Goal: Information Seeking & Learning: Check status

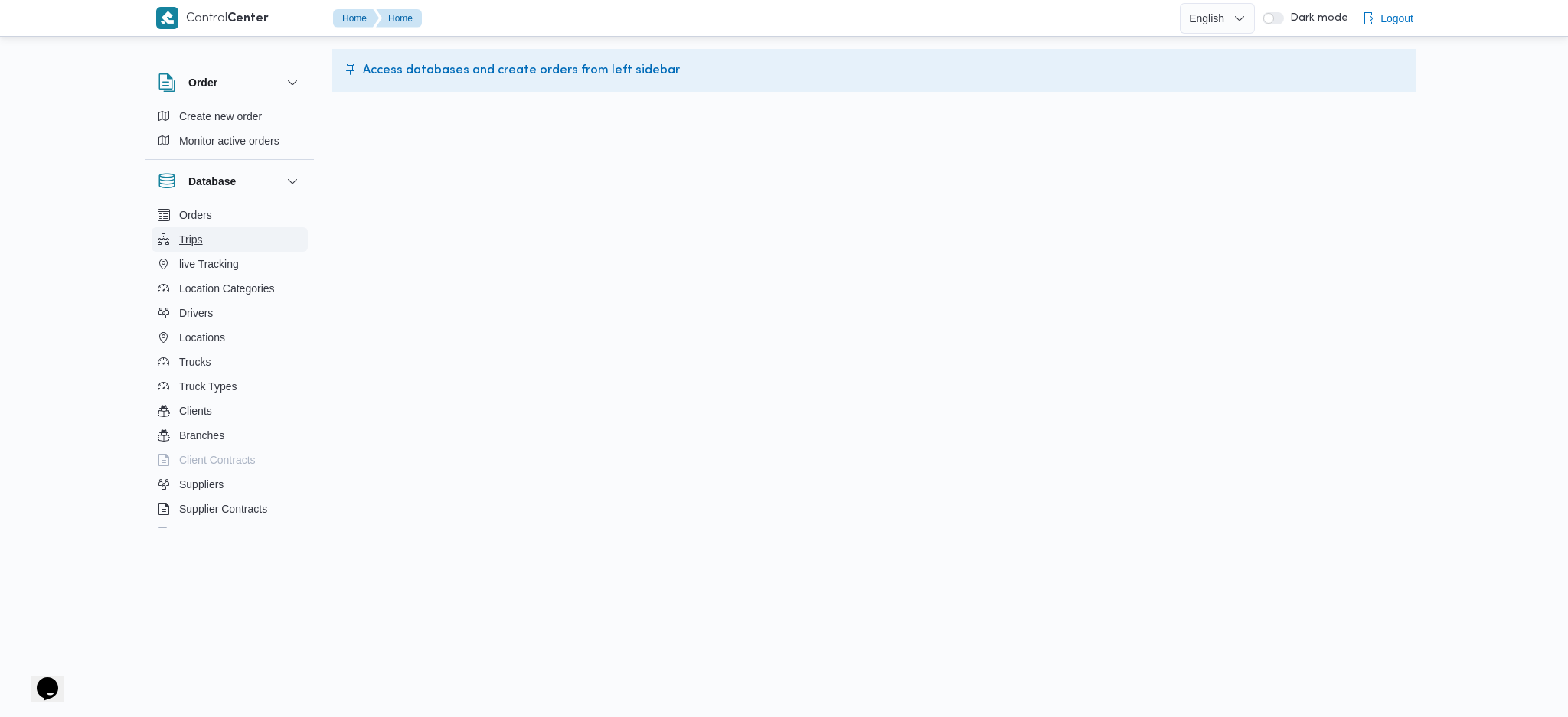
click at [239, 240] on button "Trips" at bounding box center [229, 240] width 156 height 25
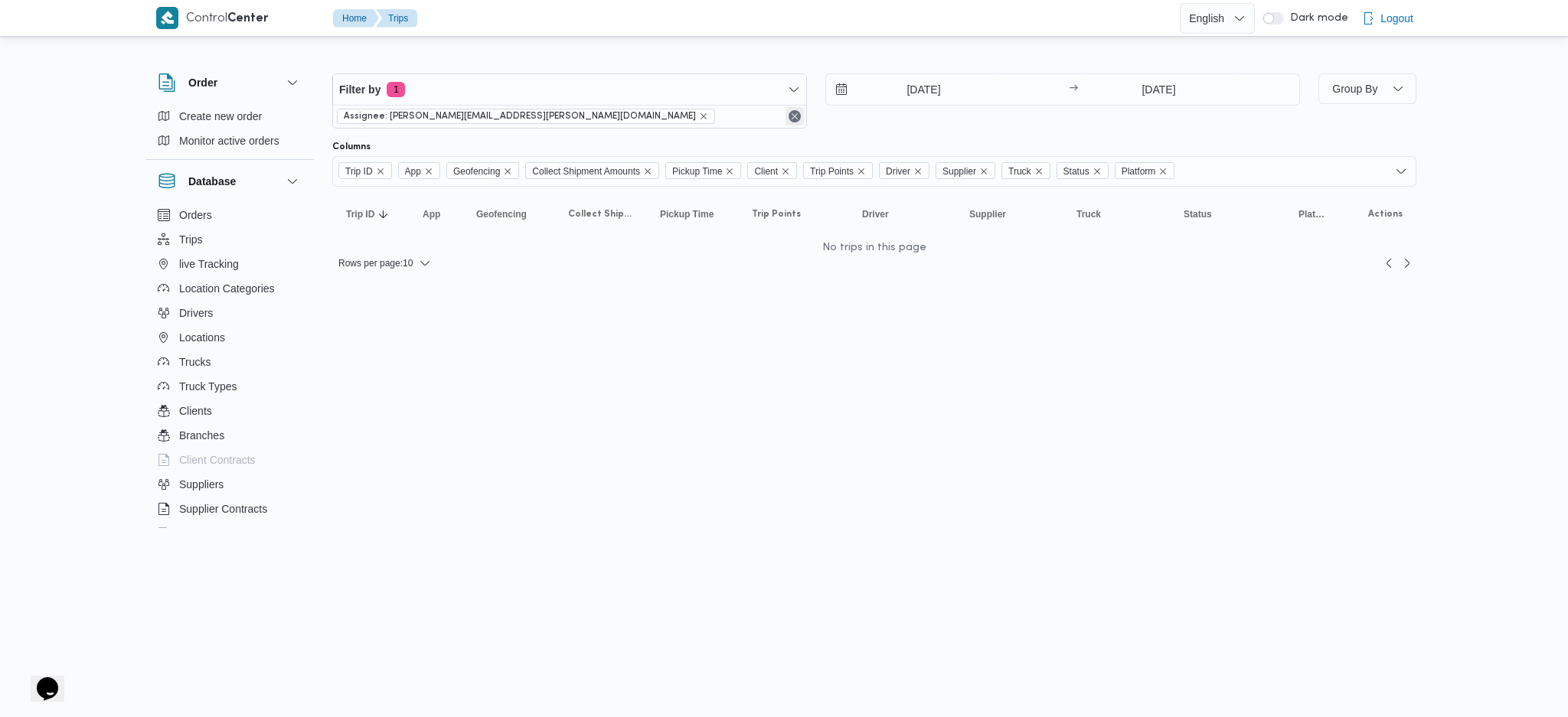
click at [787, 114] on button "Remove" at bounding box center [794, 117] width 18 height 18
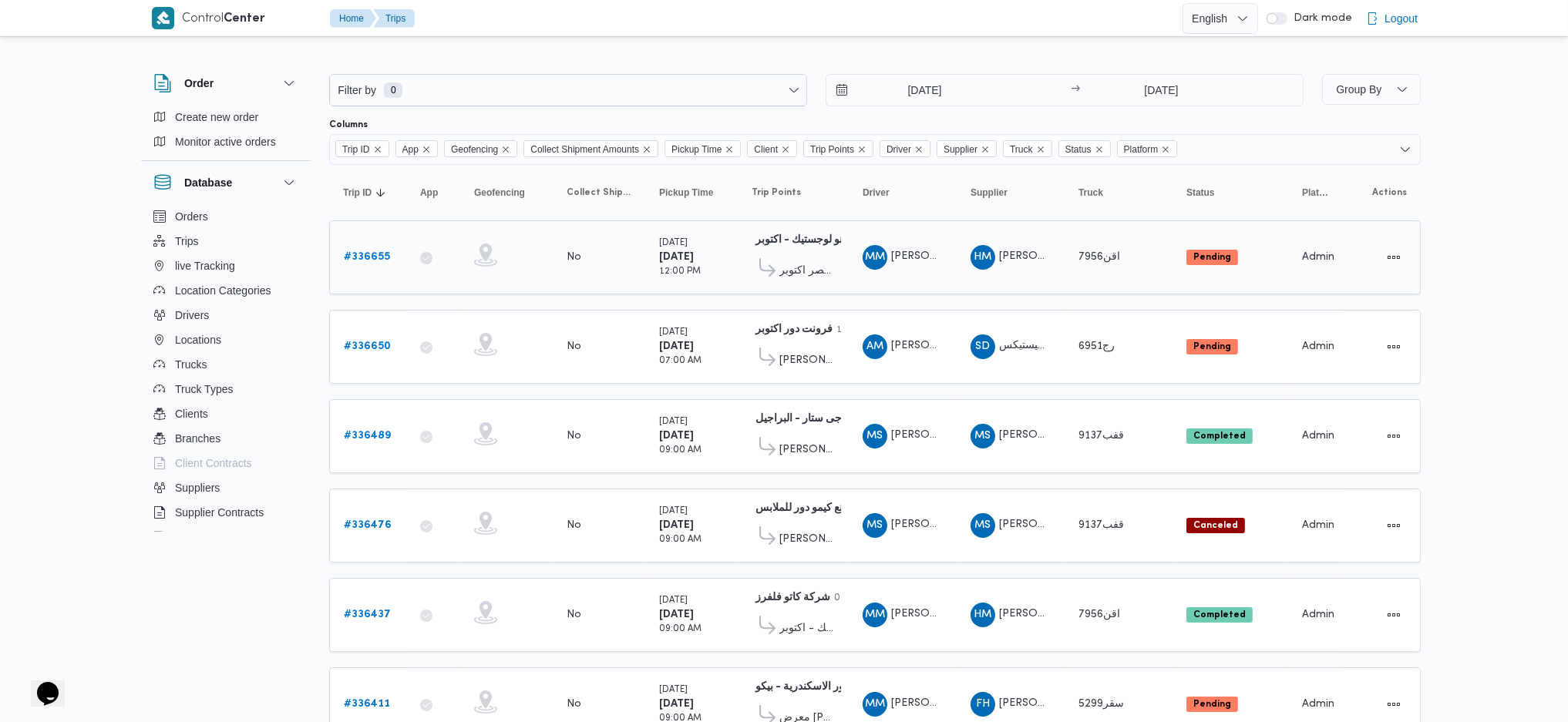
click at [797, 272] on span "اجيليتى لوجيستيكس مصر اكتوبر" at bounding box center [806, 272] width 55 height 18
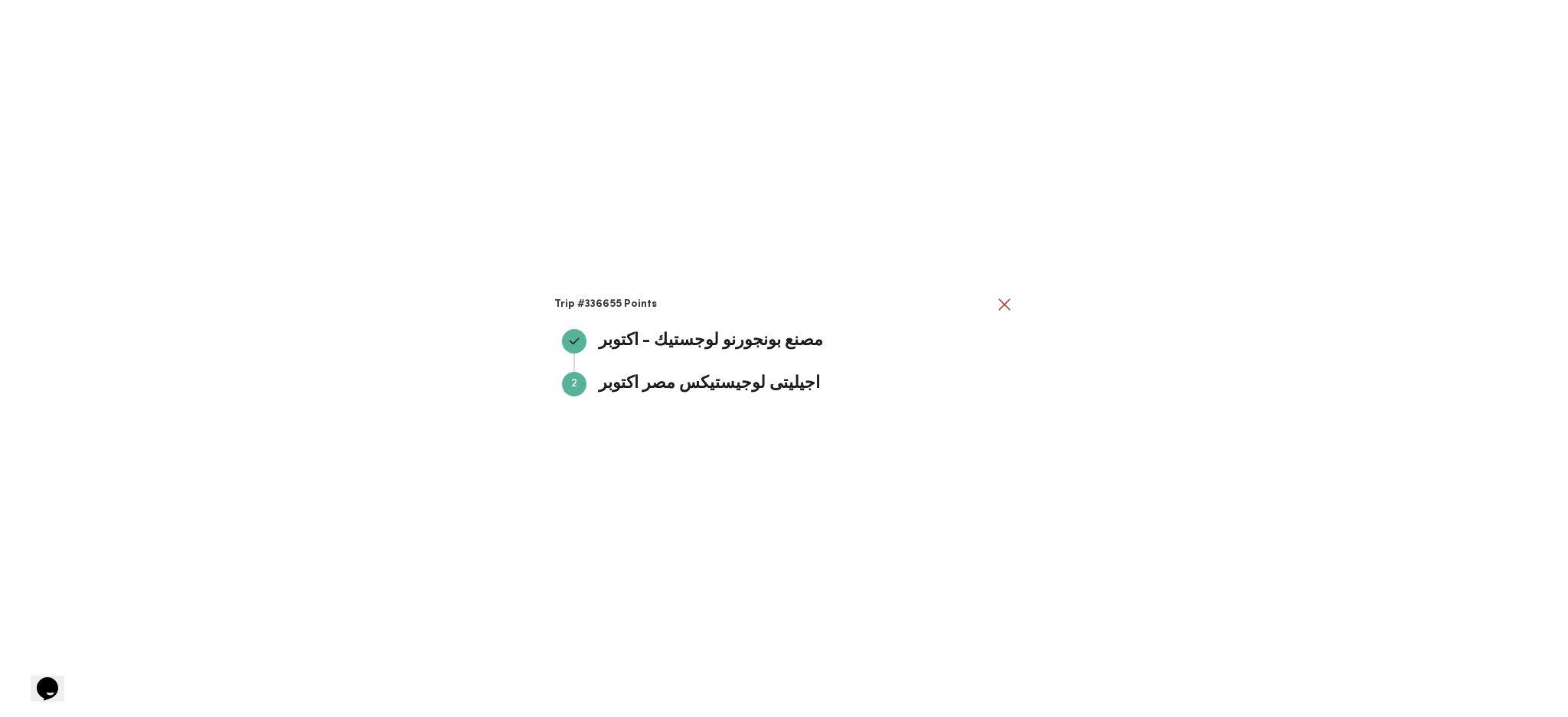
click at [886, 242] on div "Trip #336655 Points مصنع بونجورنو لوجستيك - اكتوبر مصنع بونجورنو لوجستيك - اكتو…" at bounding box center [784, 358] width 1568 height 717
click at [886, 243] on span "MM [PERSON_NAME]" at bounding box center [896, 255] width 79 height 25
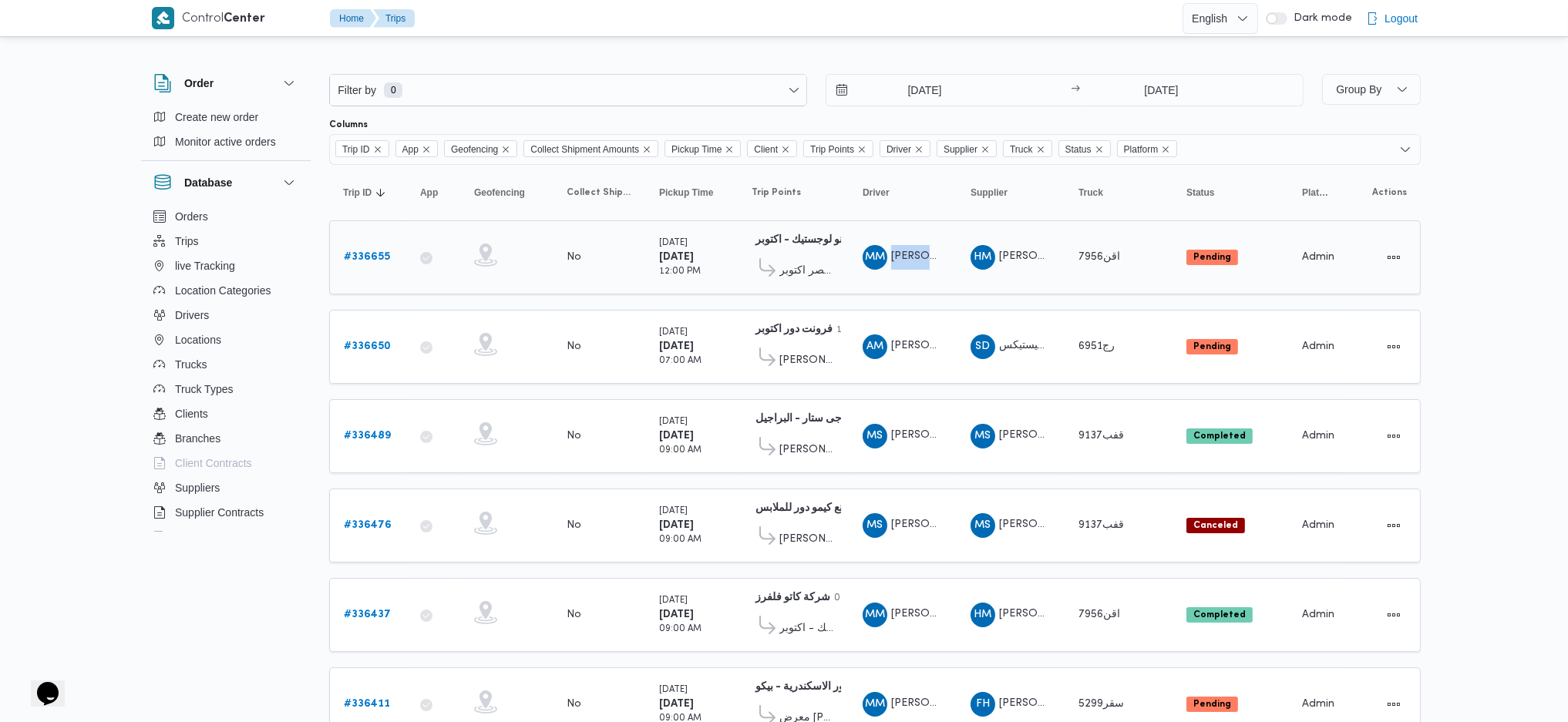
click at [892, 245] on span "MM [PERSON_NAME]" at bounding box center [902, 257] width 80 height 25
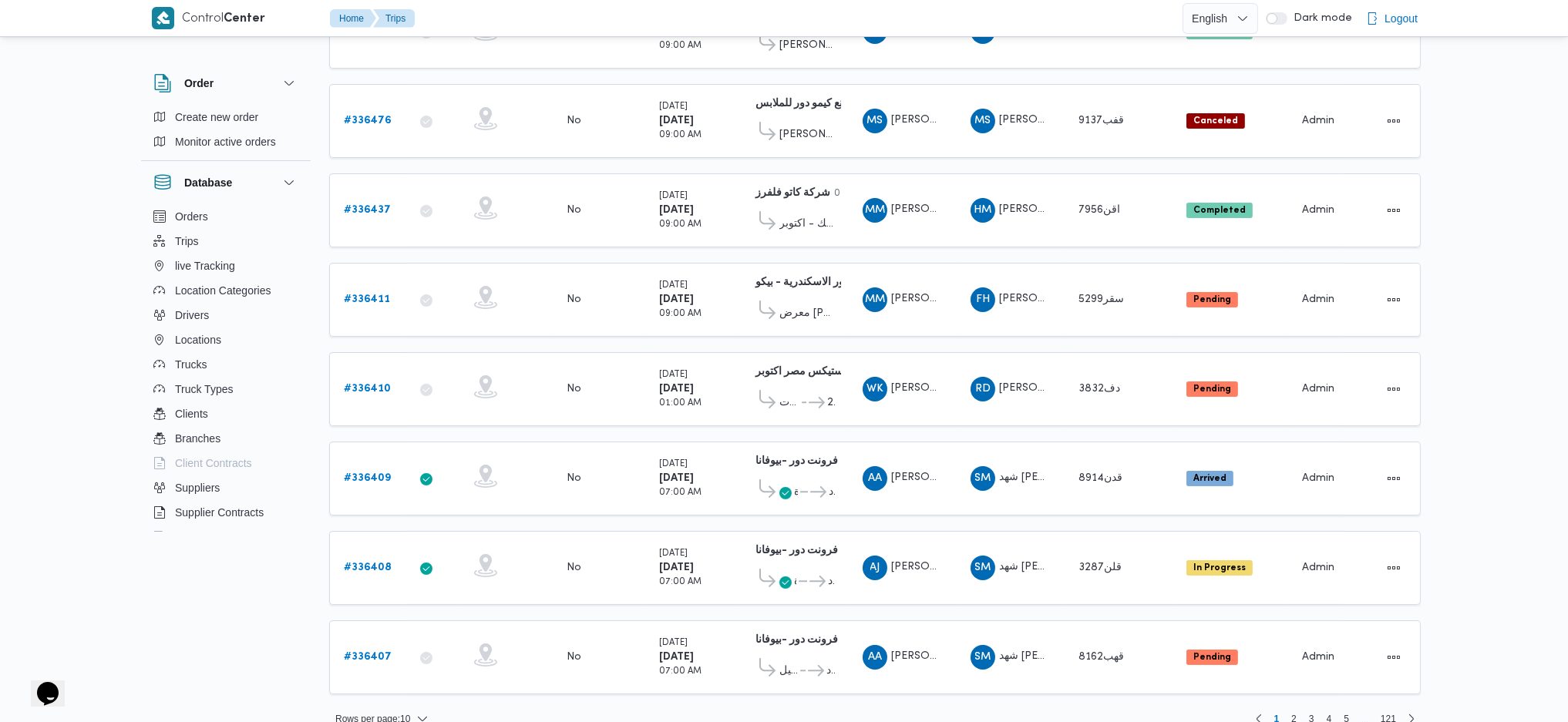
scroll to position [407, 0]
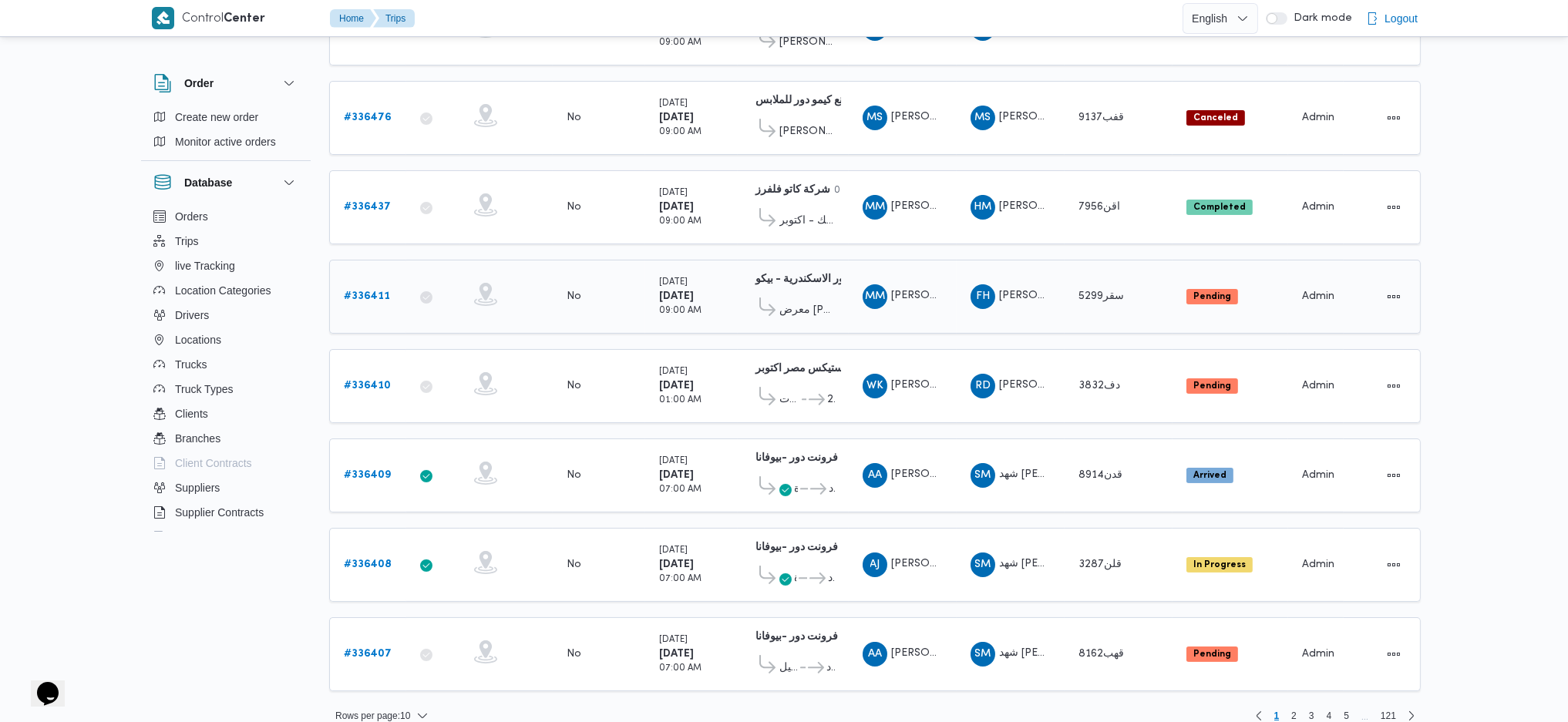
click at [820, 302] on span "معرض [PERSON_NAME] - البحيرة" at bounding box center [806, 311] width 55 height 18
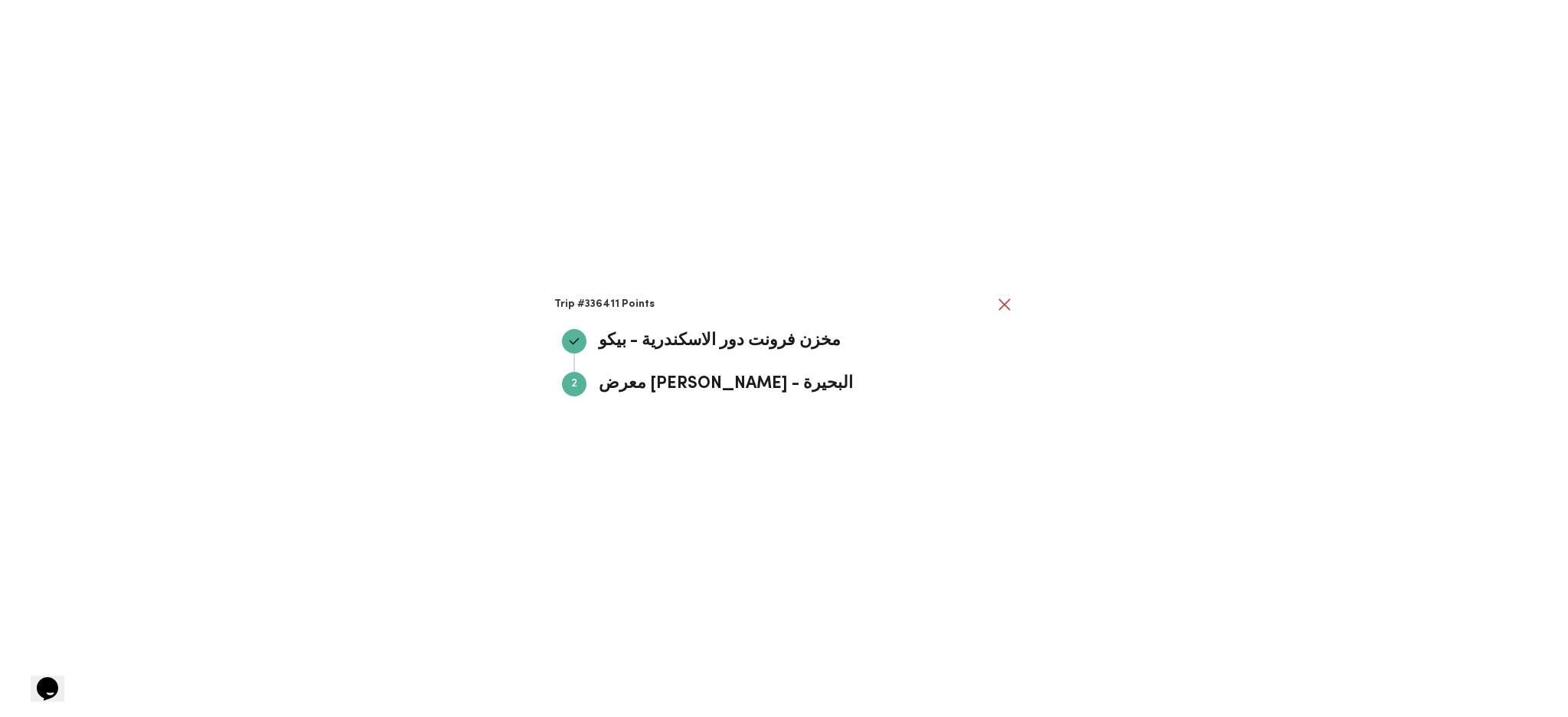
click at [829, 189] on div "Trip #336411 Points مخزن فرونت دور الاسكندرية - بيكو مخزن فرونت دور الاسكندرية …" at bounding box center [784, 358] width 1568 height 717
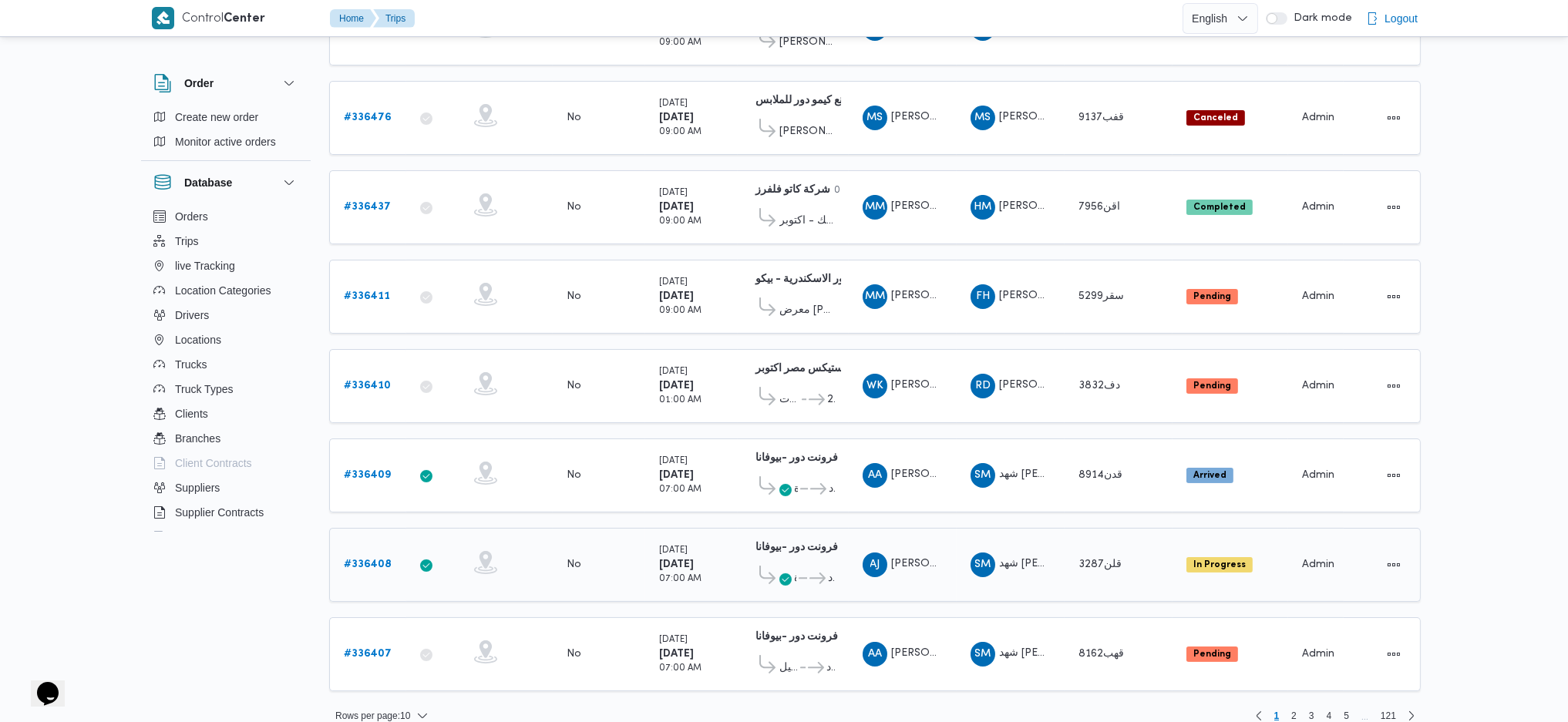
click at [788, 573] on icon at bounding box center [784, 579] width 12 height 12
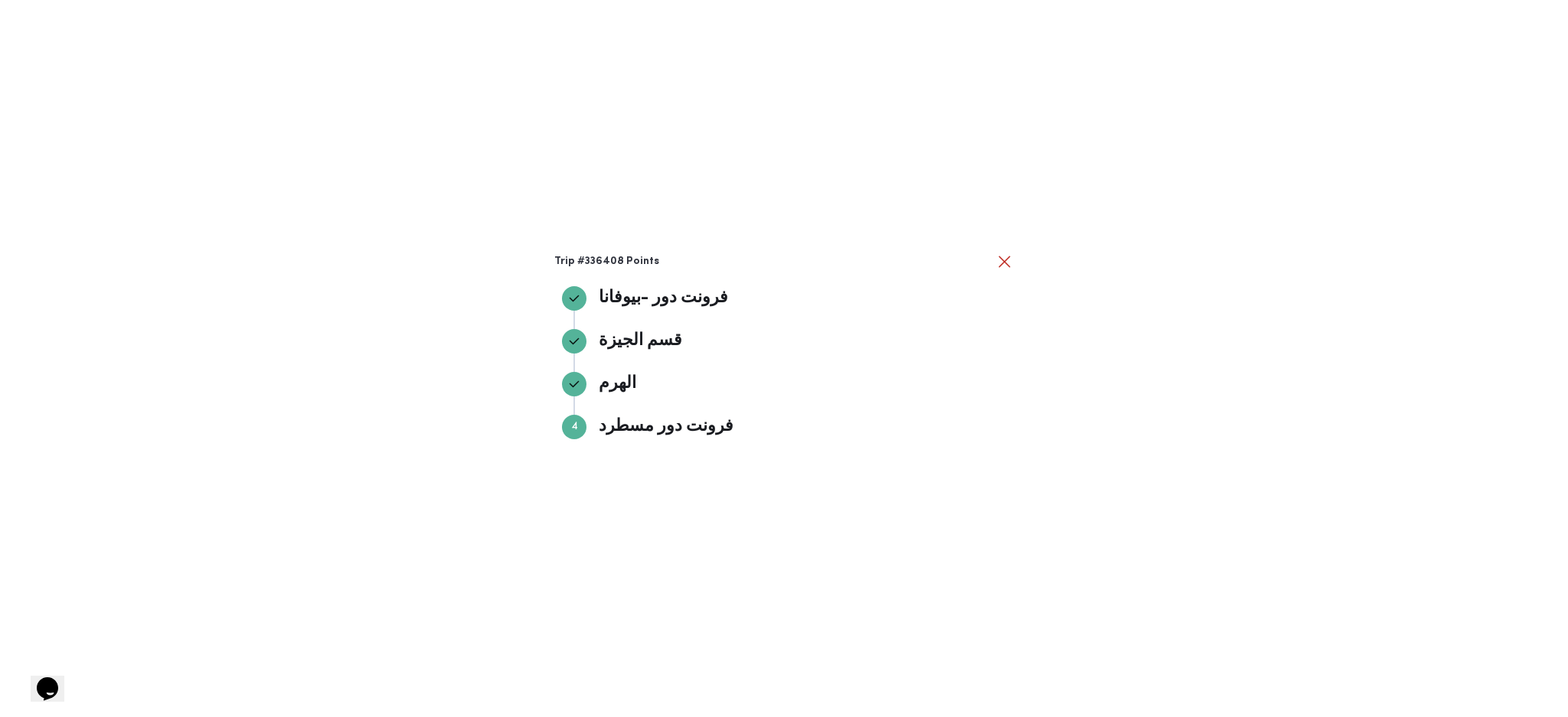
click at [783, 552] on div "Trip #336408 Points فرونت دور -ب[PERSON_NAME] دور -بيوفانا قسم الجيزة قسم الجيز…" at bounding box center [784, 358] width 1568 height 717
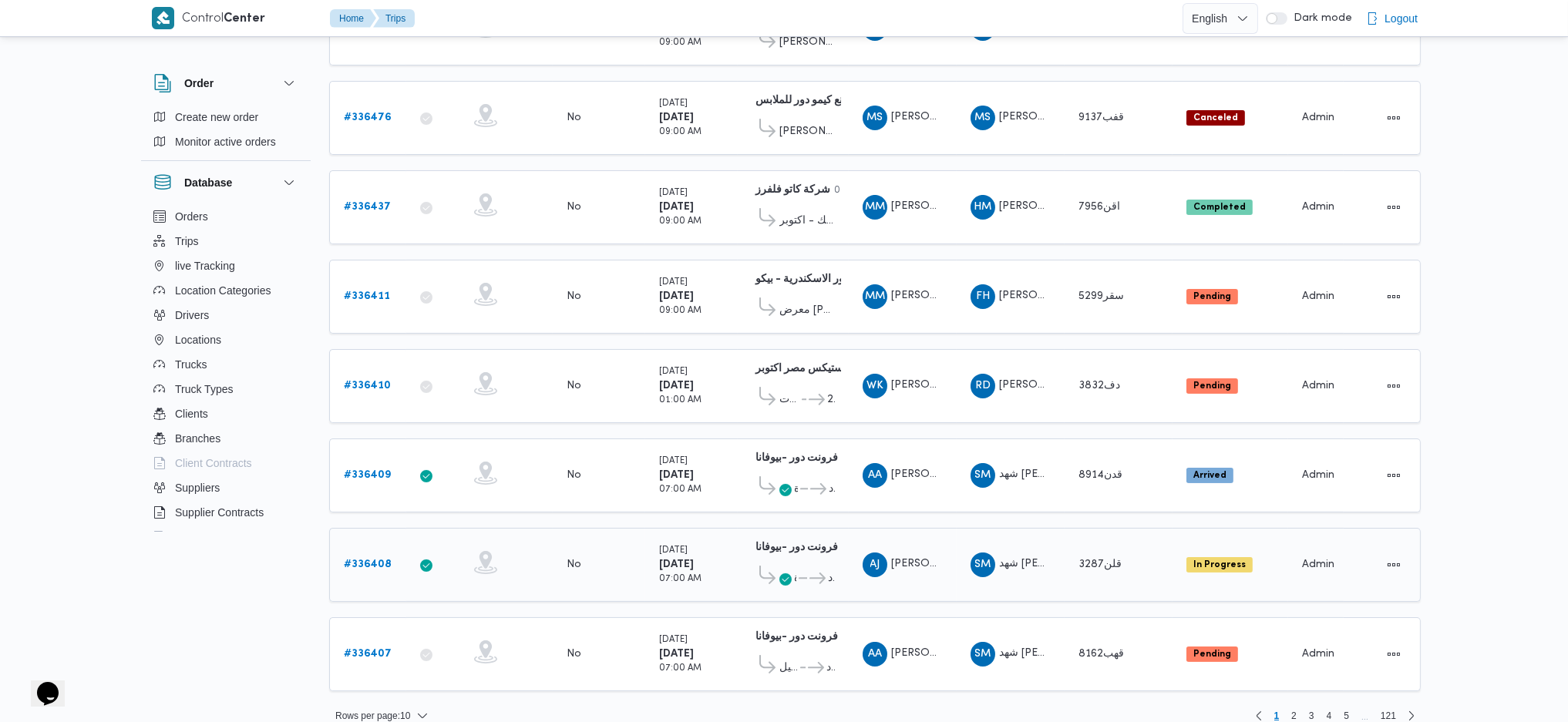
click at [360, 560] on b "# 336408" at bounding box center [368, 564] width 48 height 10
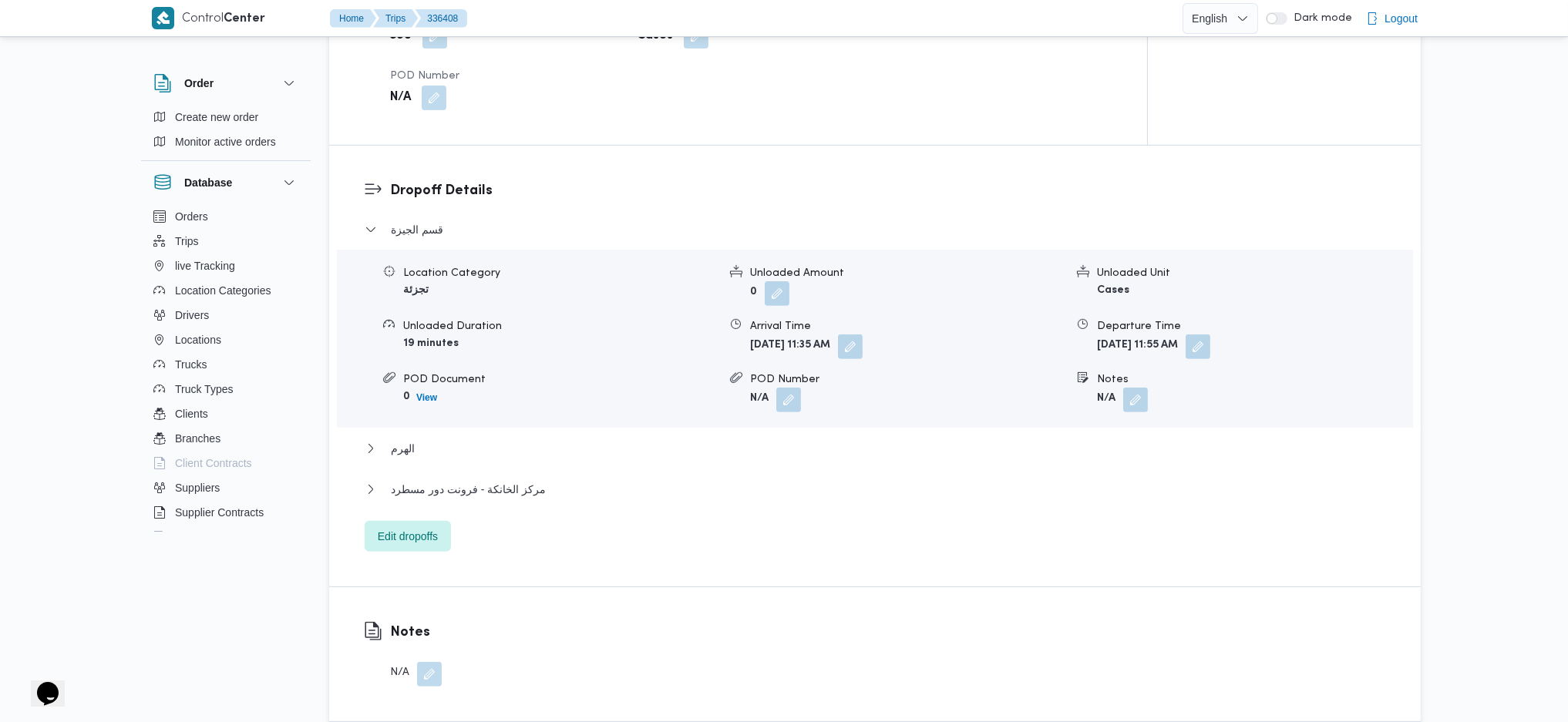
scroll to position [1176, 0]
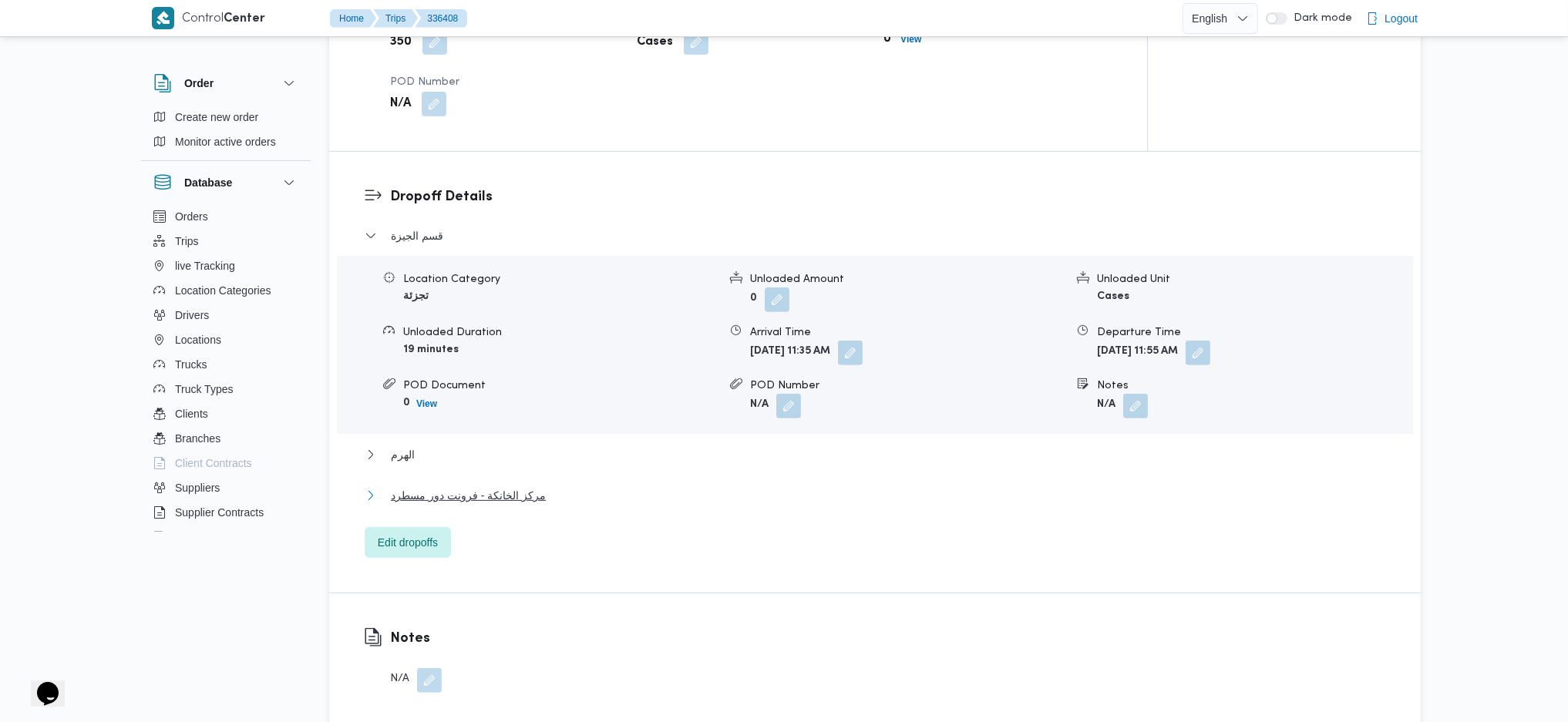
click at [520, 486] on span "مركز الخانكة - فرونت دور مسطرد" at bounding box center [468, 495] width 155 height 18
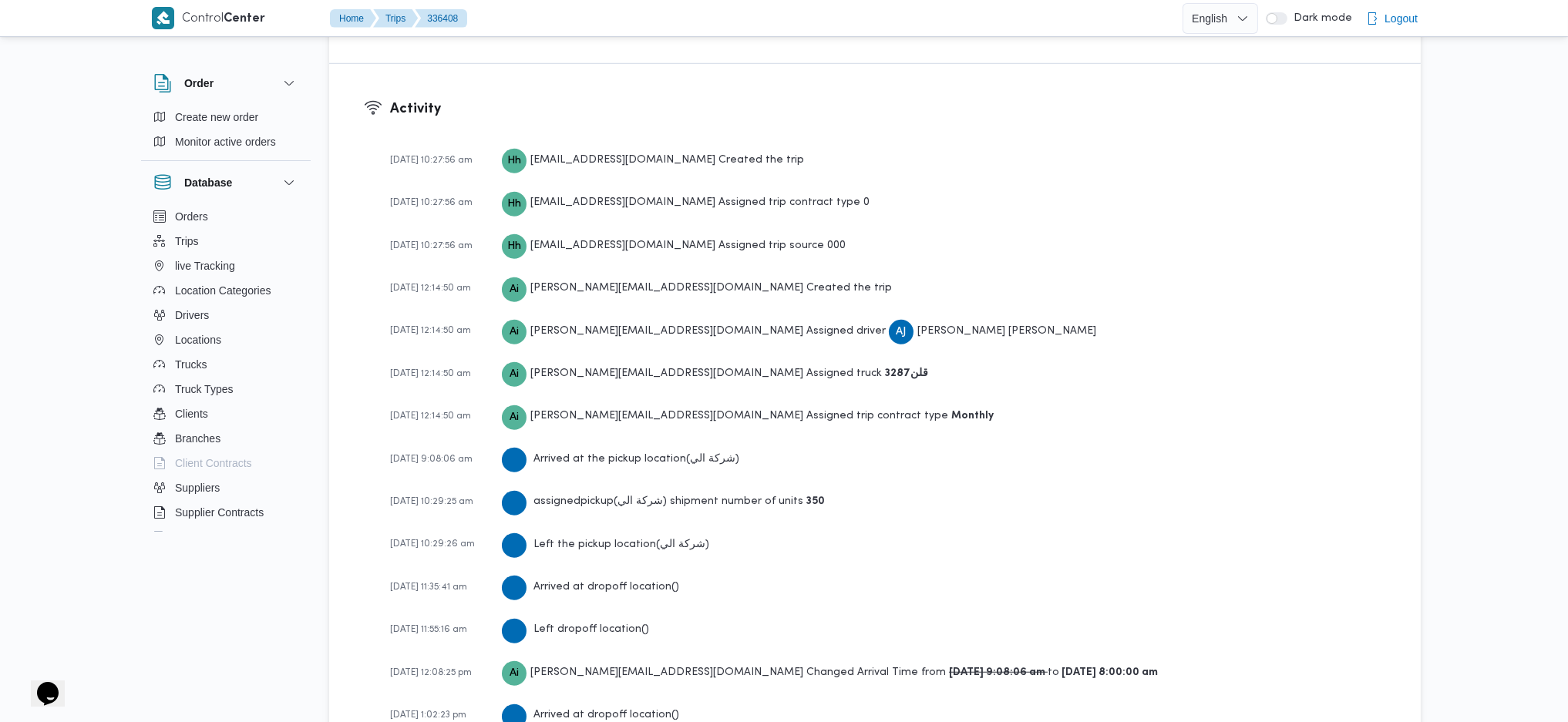
scroll to position [2434, 0]
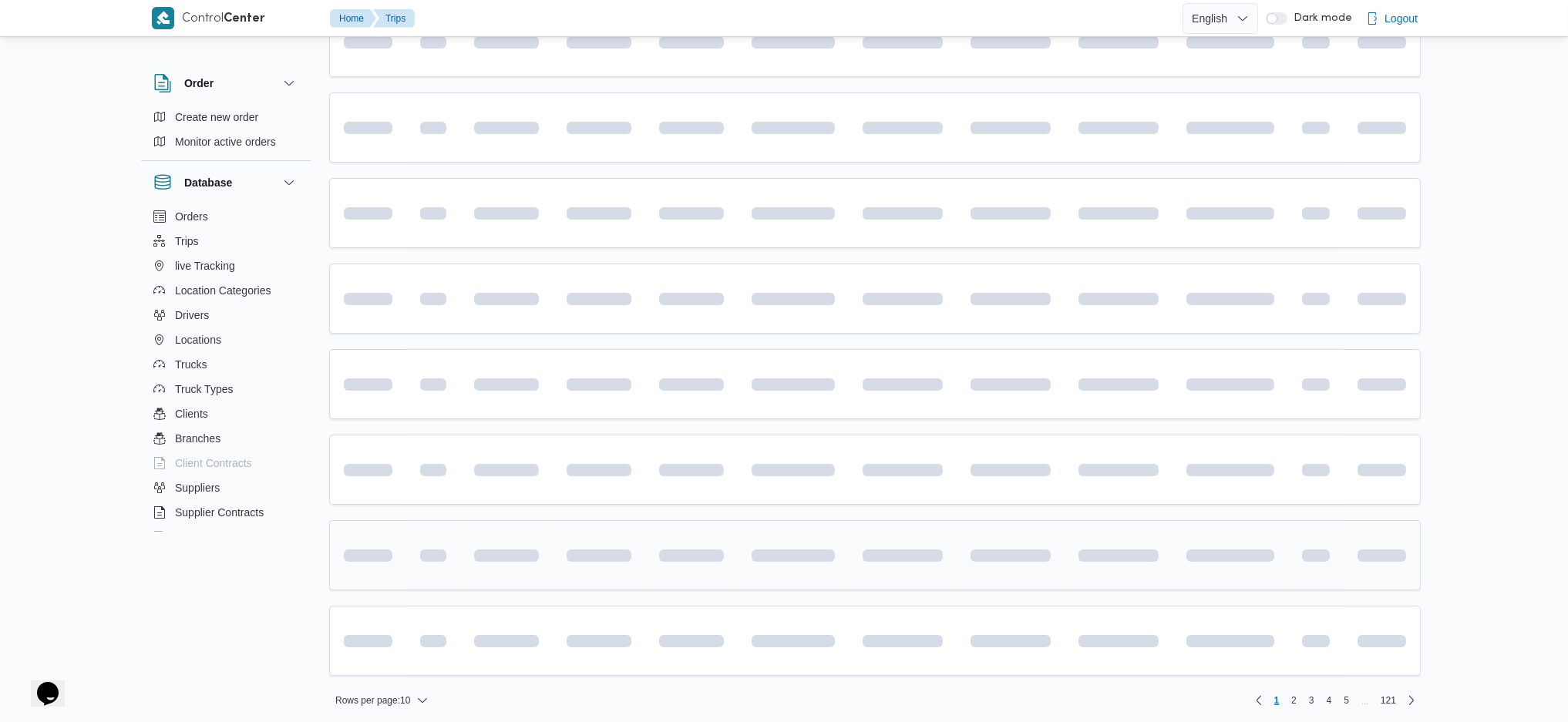
scroll to position [407, 0]
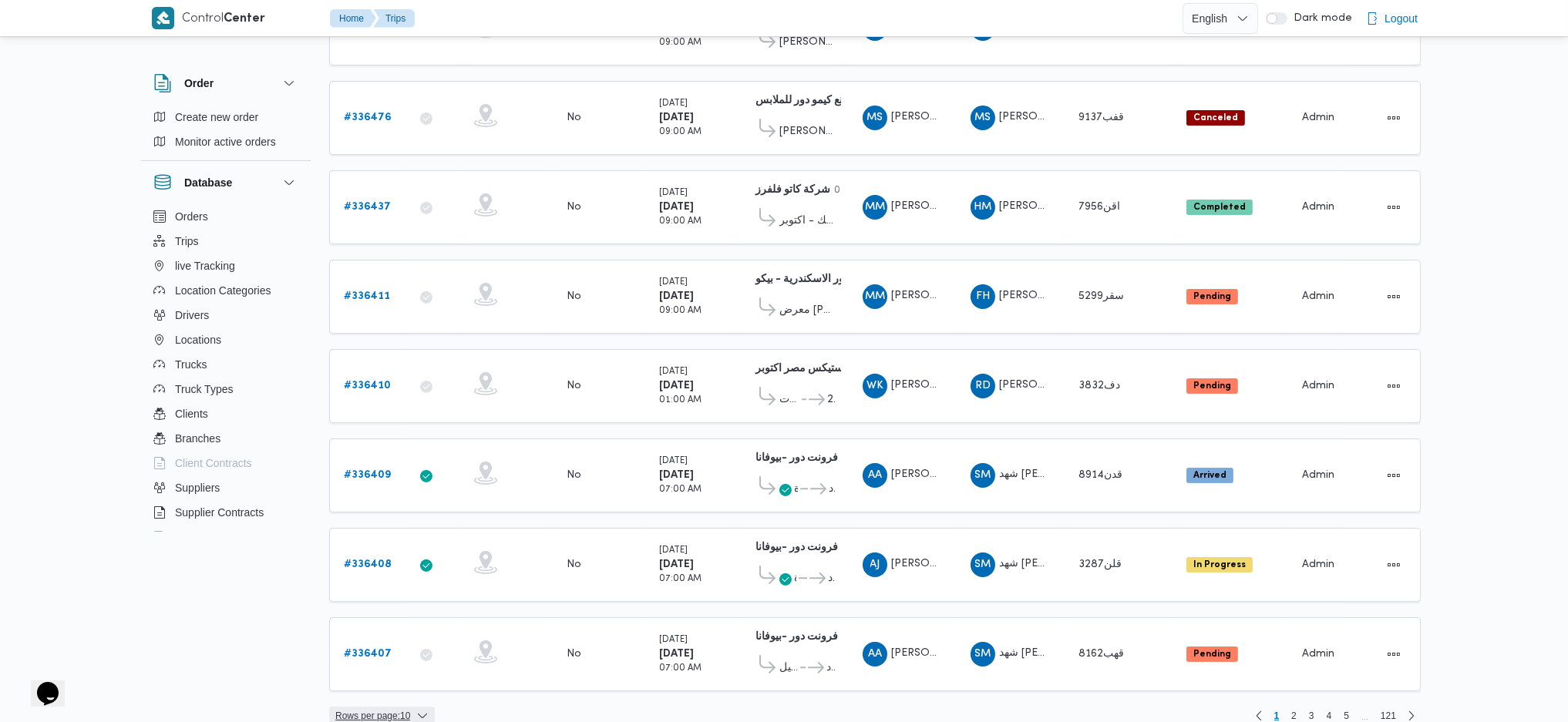
click at [406, 706] on span "Rows per page : 10" at bounding box center [372, 716] width 74 height 18
click at [403, 653] on button "20 rows" at bounding box center [393, 659] width 86 height 31
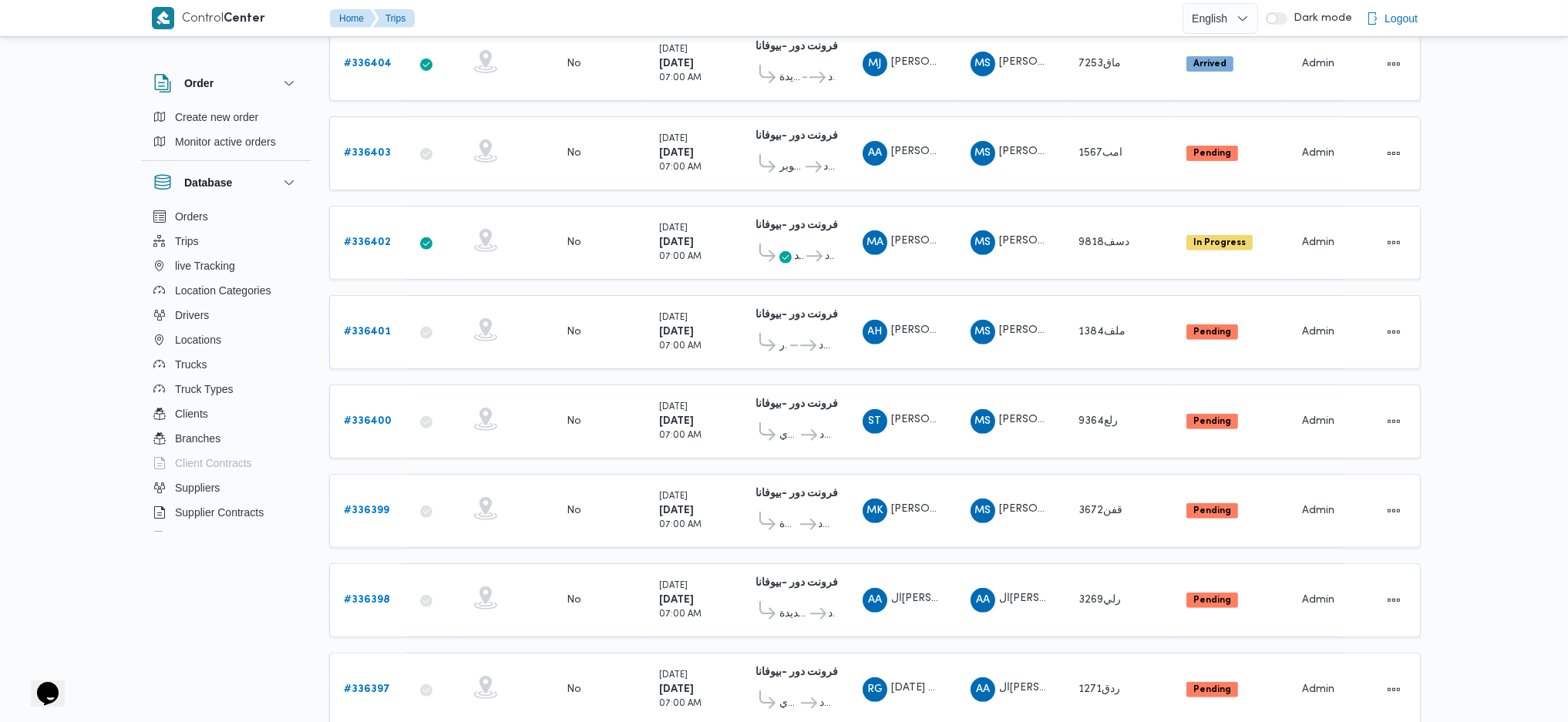
scroll to position [1267, 0]
click at [778, 332] on span at bounding box center [765, 345] width 28 height 26
click at [780, 336] on span "العبور" at bounding box center [783, 345] width 8 height 18
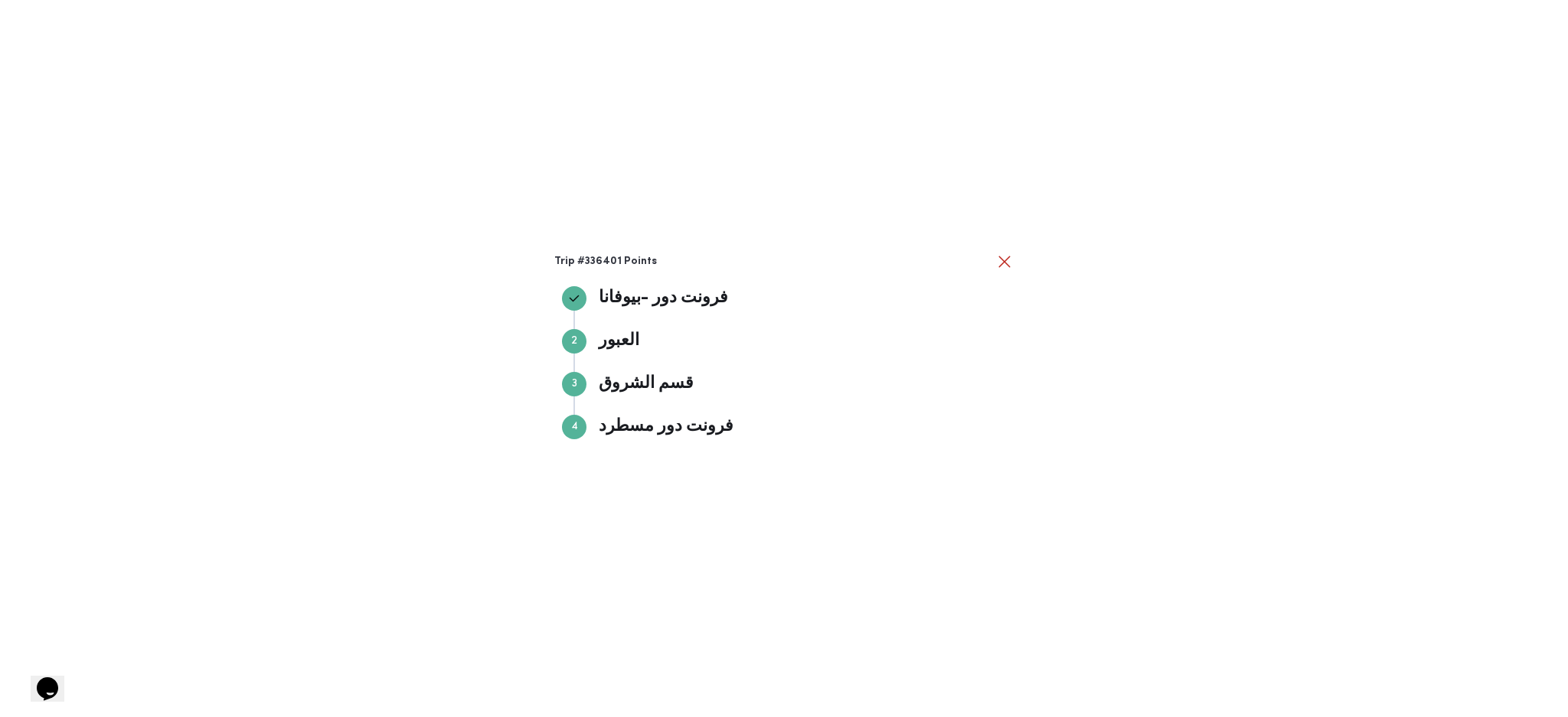
click at [935, 619] on div "Trip #336401 Points فرونت دور -ب[PERSON_NAME] دور -بيوفانا Step 2 2 العبور العب…" at bounding box center [784, 358] width 1568 height 717
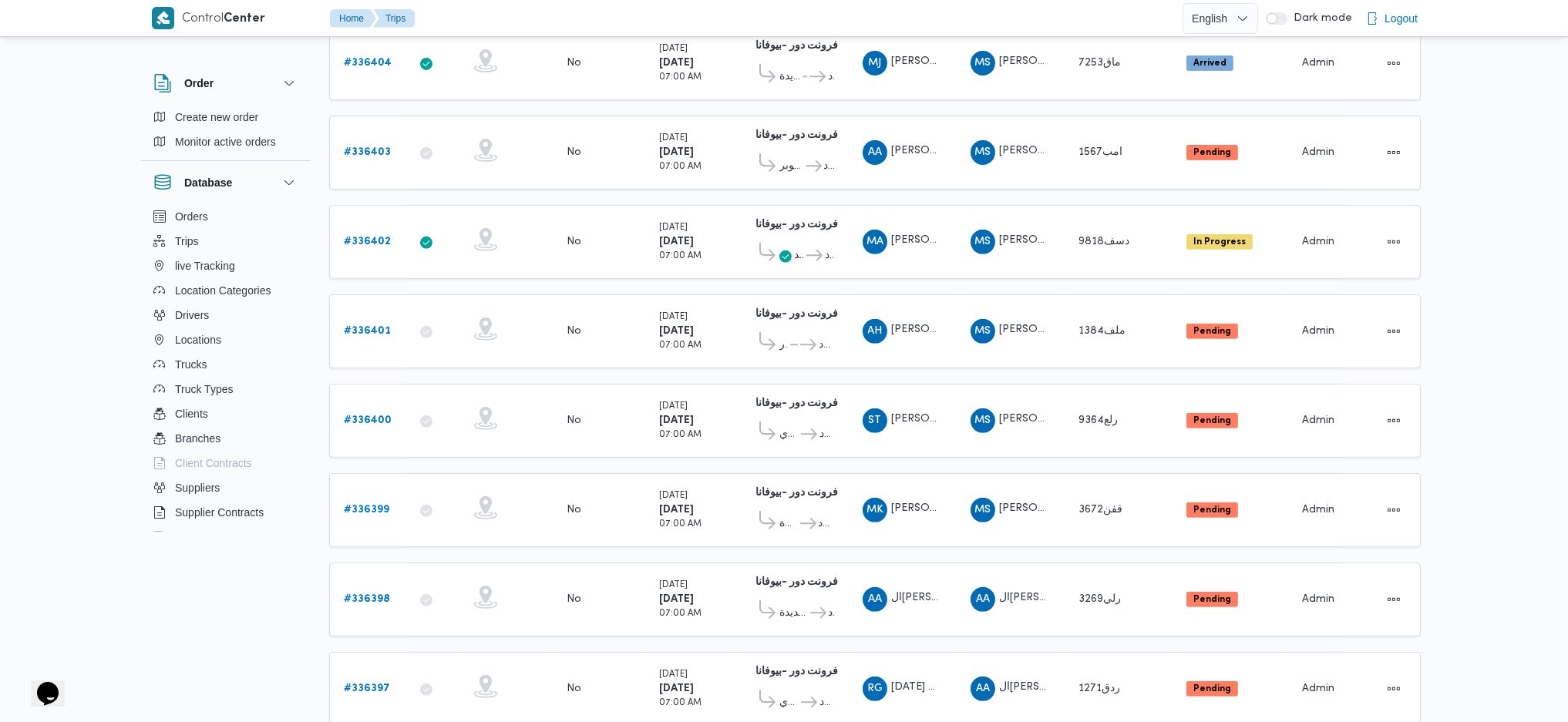
click at [941, 652] on td "Driver [PERSON_NAME][DATE] غريب [PERSON_NAME]" at bounding box center [903, 689] width 108 height 74
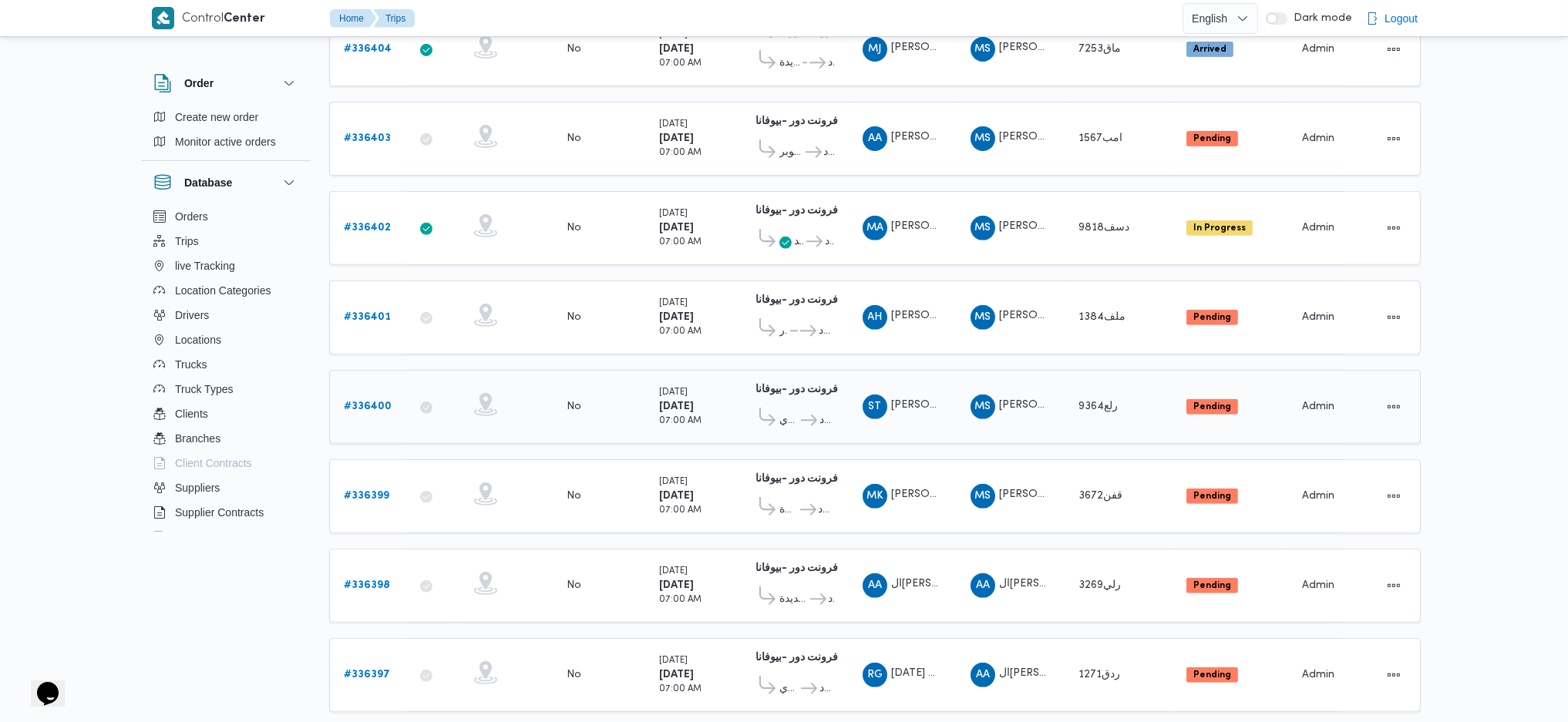
click at [786, 412] on span "قسم المعادي" at bounding box center [788, 421] width 19 height 18
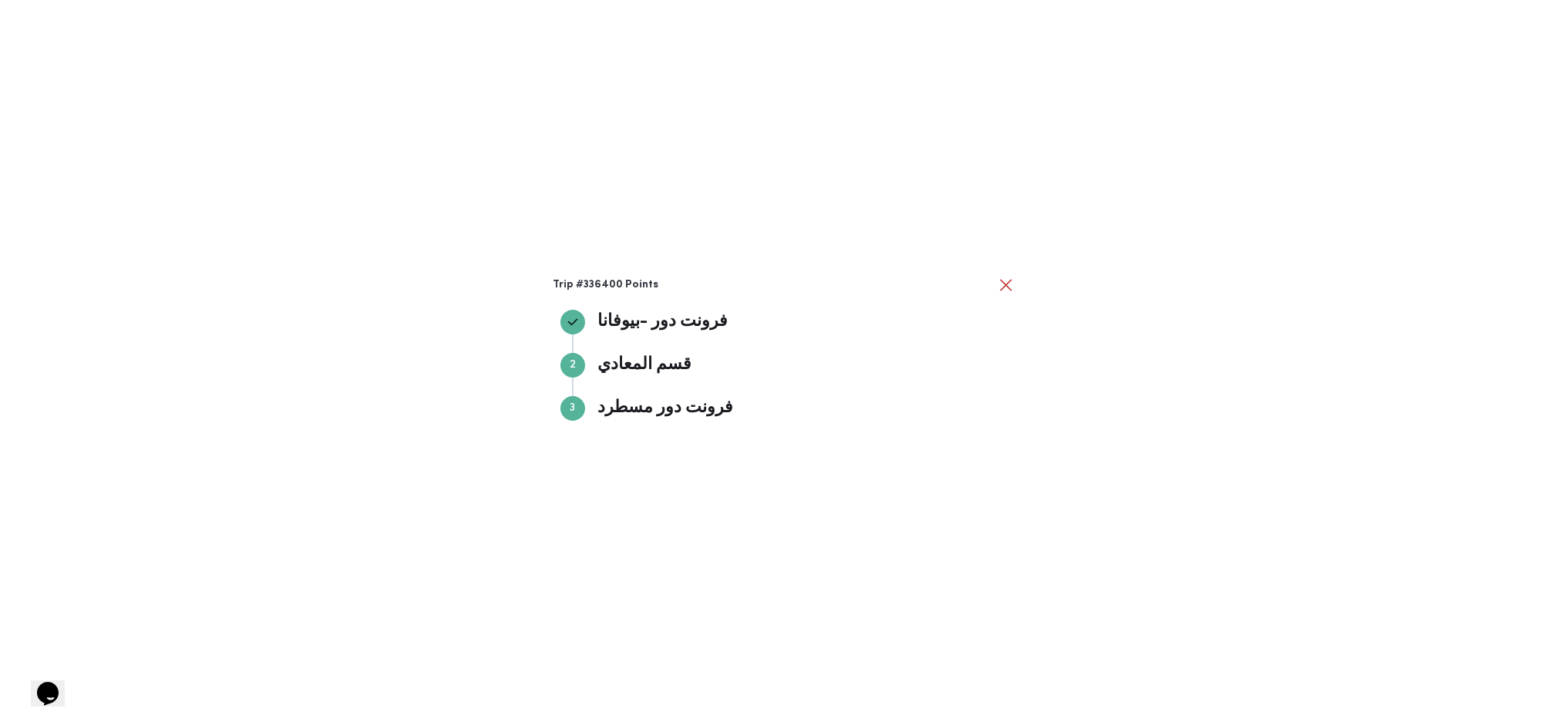
click at [786, 386] on div "قسم المعادي" at bounding box center [790, 389] width 435 height 12
click at [445, 407] on div "Trip #336400 Points فرونت دور -ب[PERSON_NAME] دور -بيوفانا Step 2 2 قسم المعادي…" at bounding box center [789, 361] width 1579 height 722
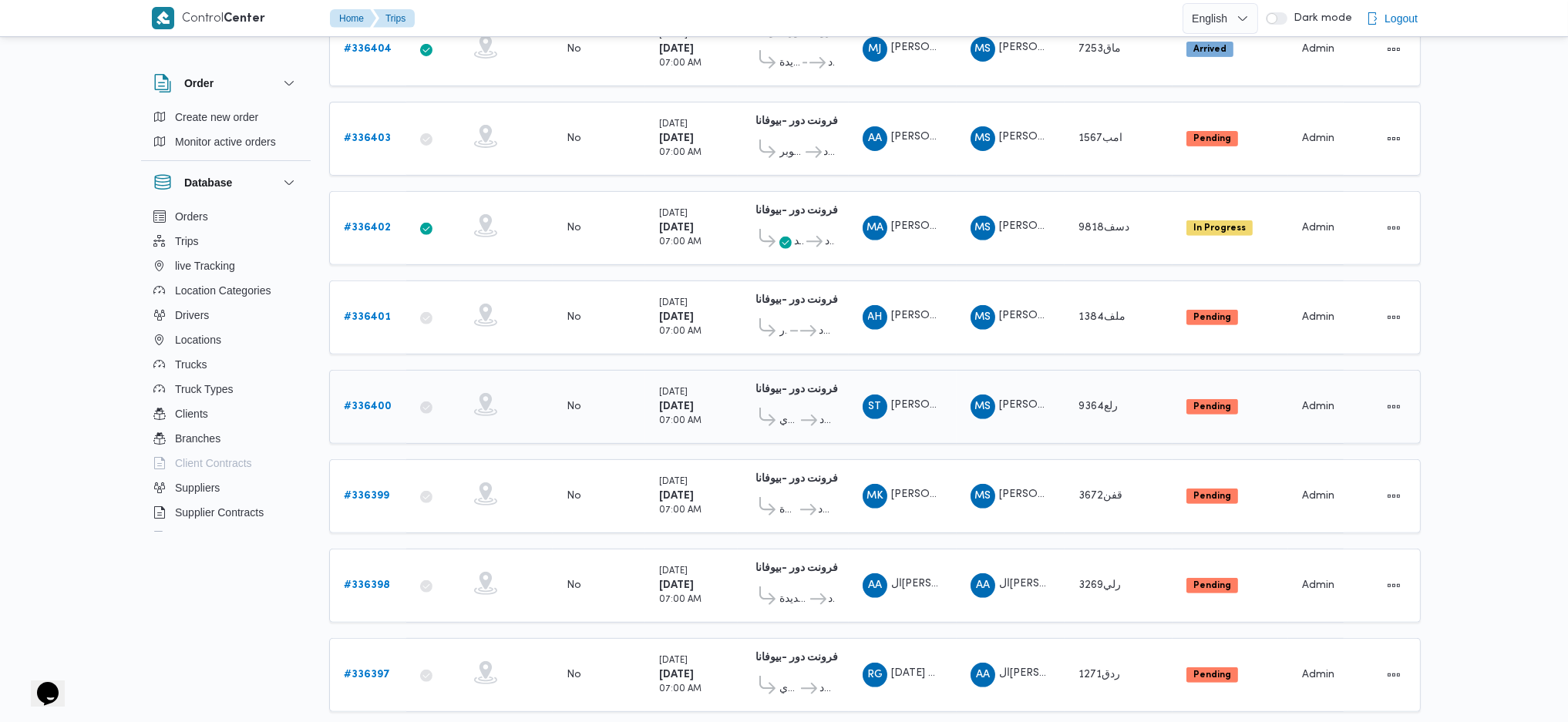
click at [384, 402] on b "# 336400" at bounding box center [368, 406] width 48 height 10
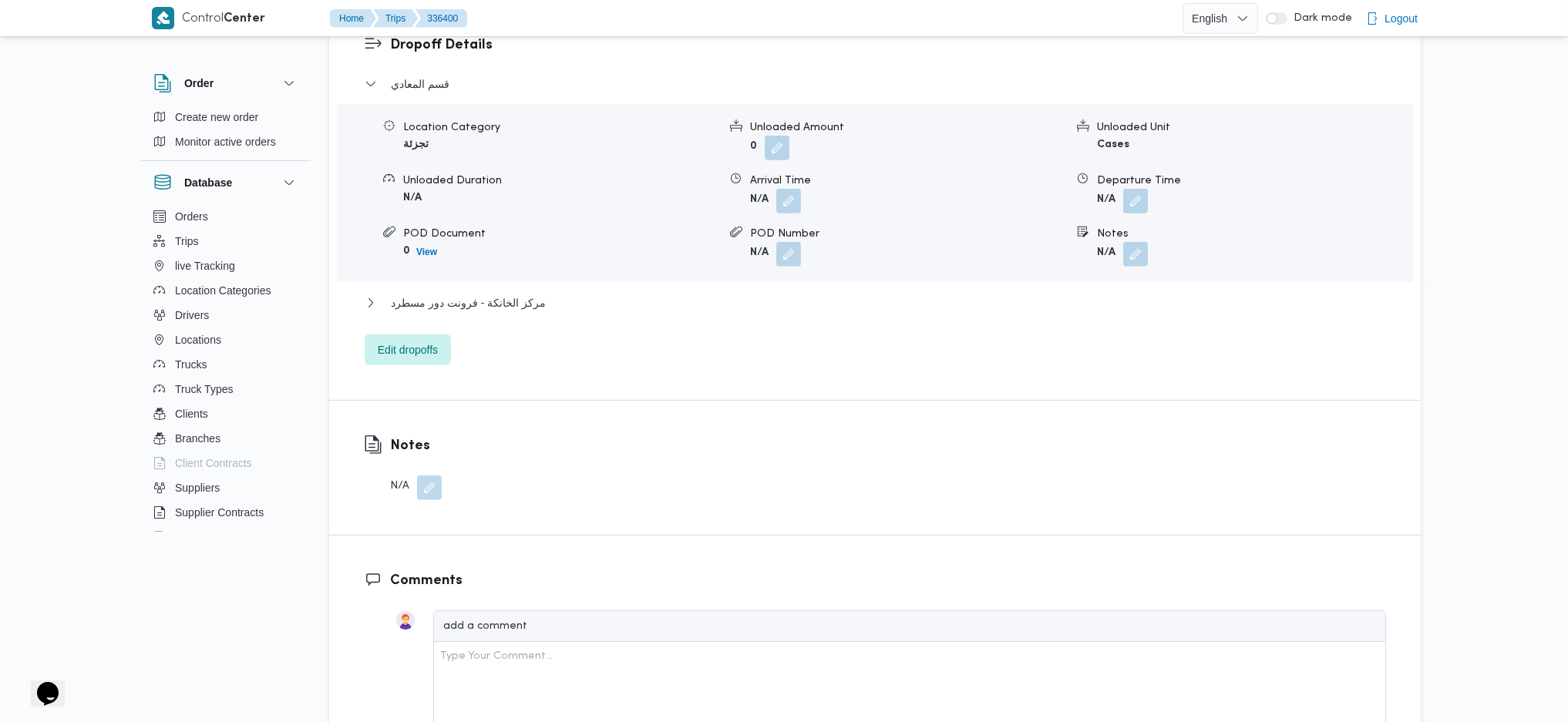
scroll to position [1335, 0]
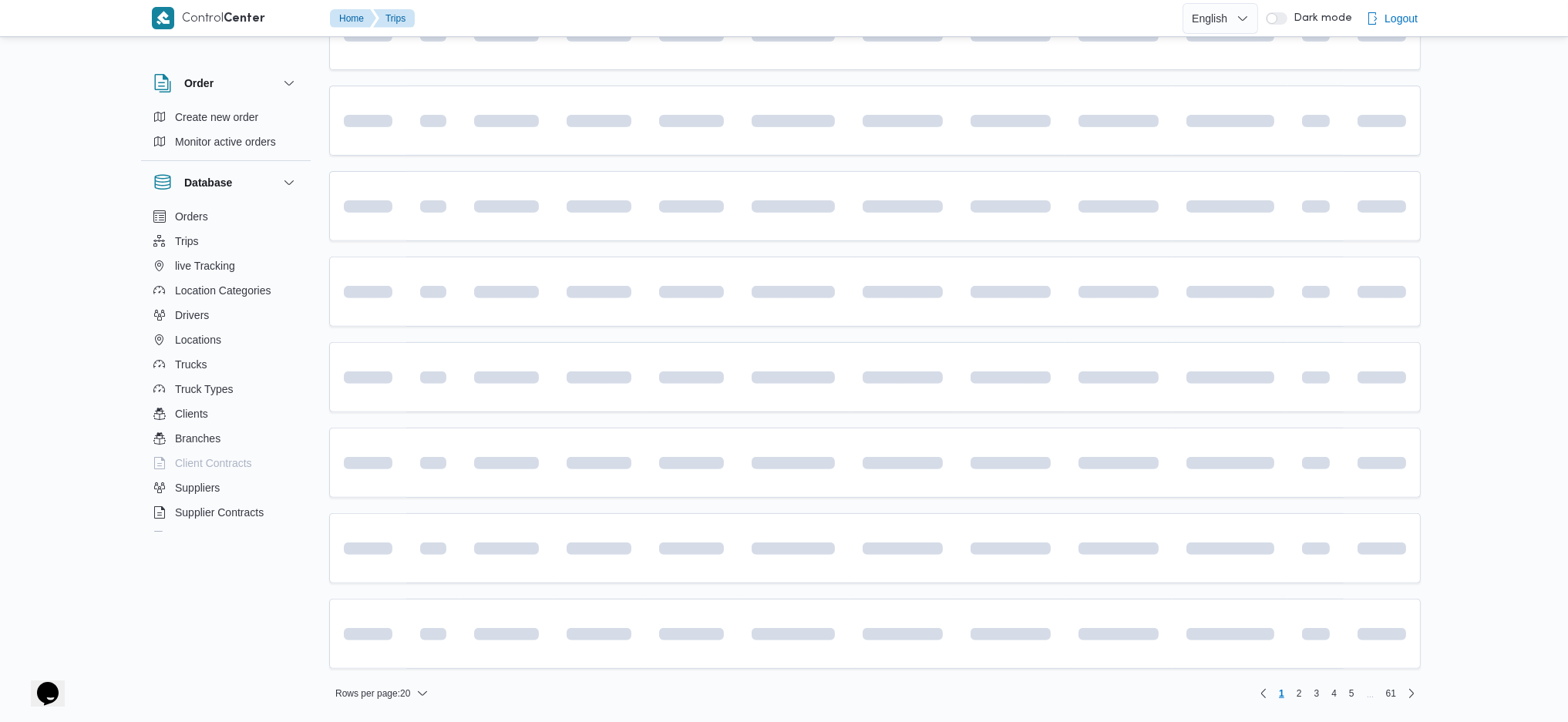
scroll to position [1235, 0]
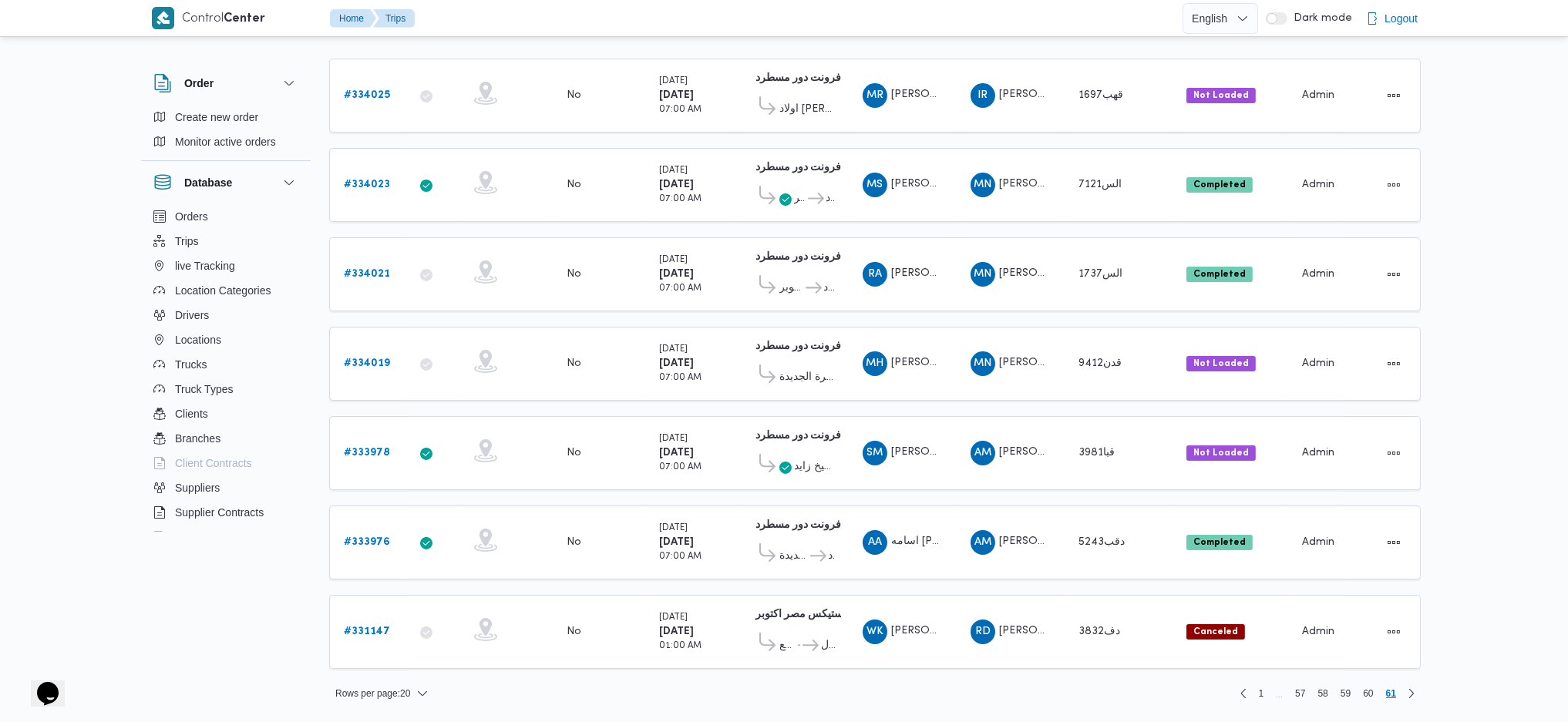
scroll to position [145, 0]
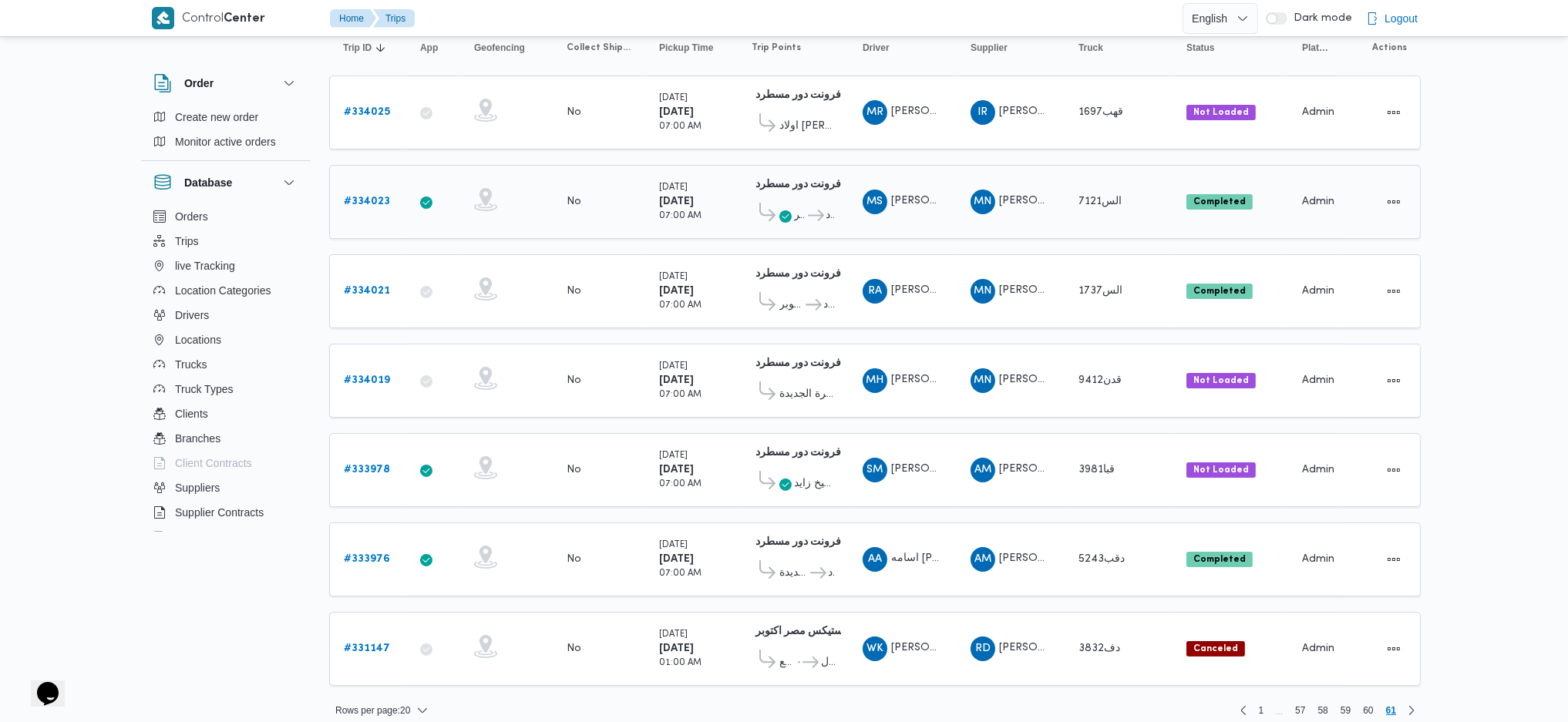
click at [806, 214] on span "فرونت دور مسطرد" at bounding box center [820, 216] width 29 height 18
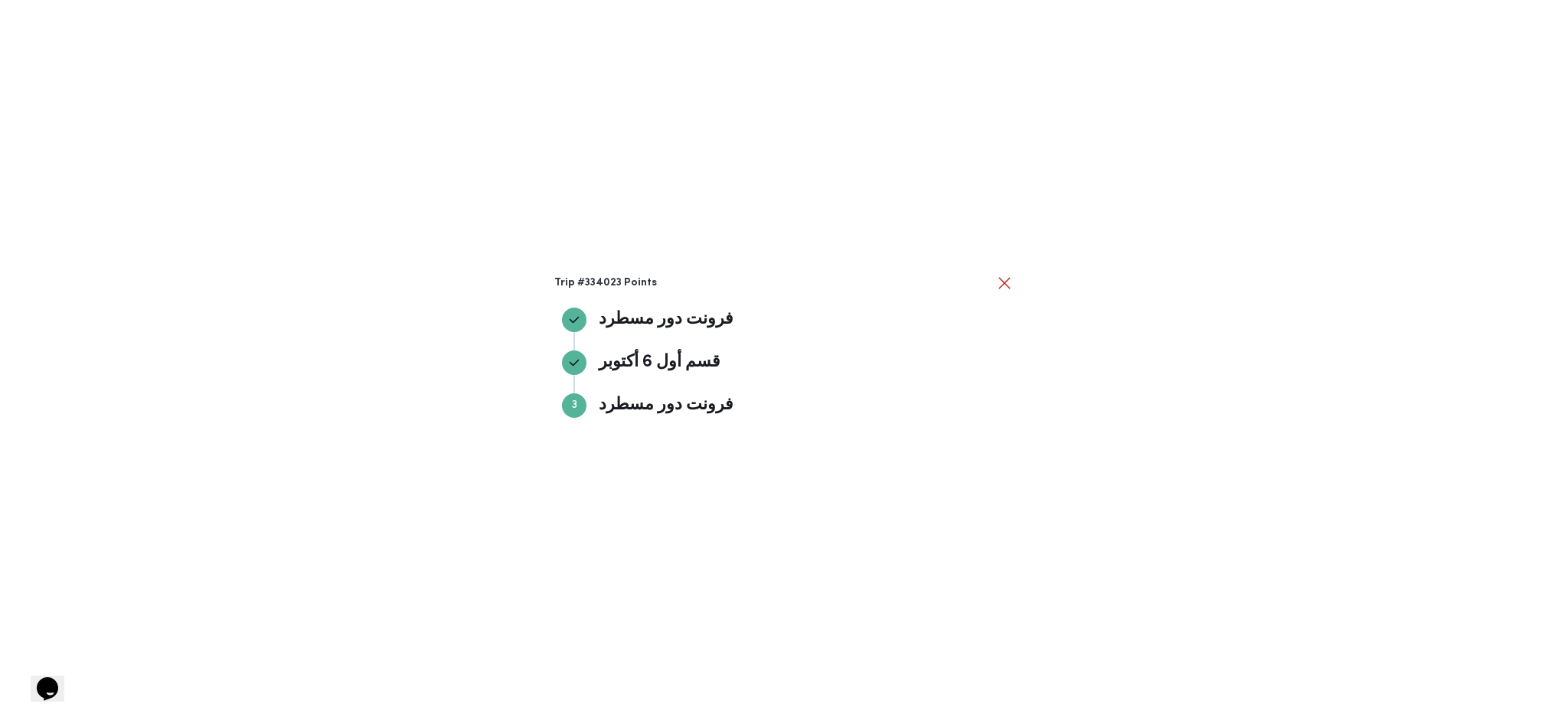
click at [701, 190] on div "Trip #334023 Points فرونت دور مسطرد فرونت دور مسطرد قسم أول [DATE] قسم أول [DAT…" at bounding box center [784, 358] width 1568 height 717
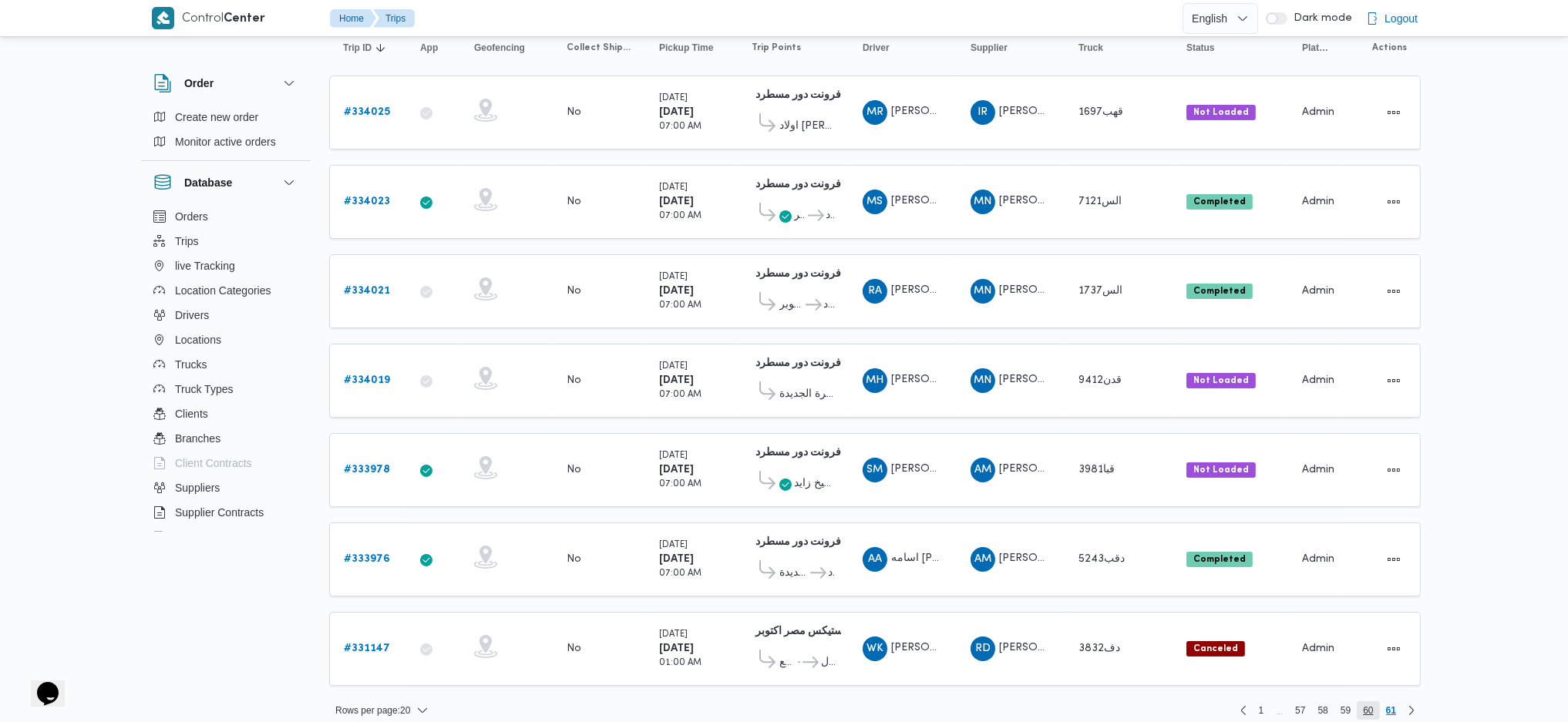
click at [1363, 702] on span "60" at bounding box center [1367, 711] width 10 height 18
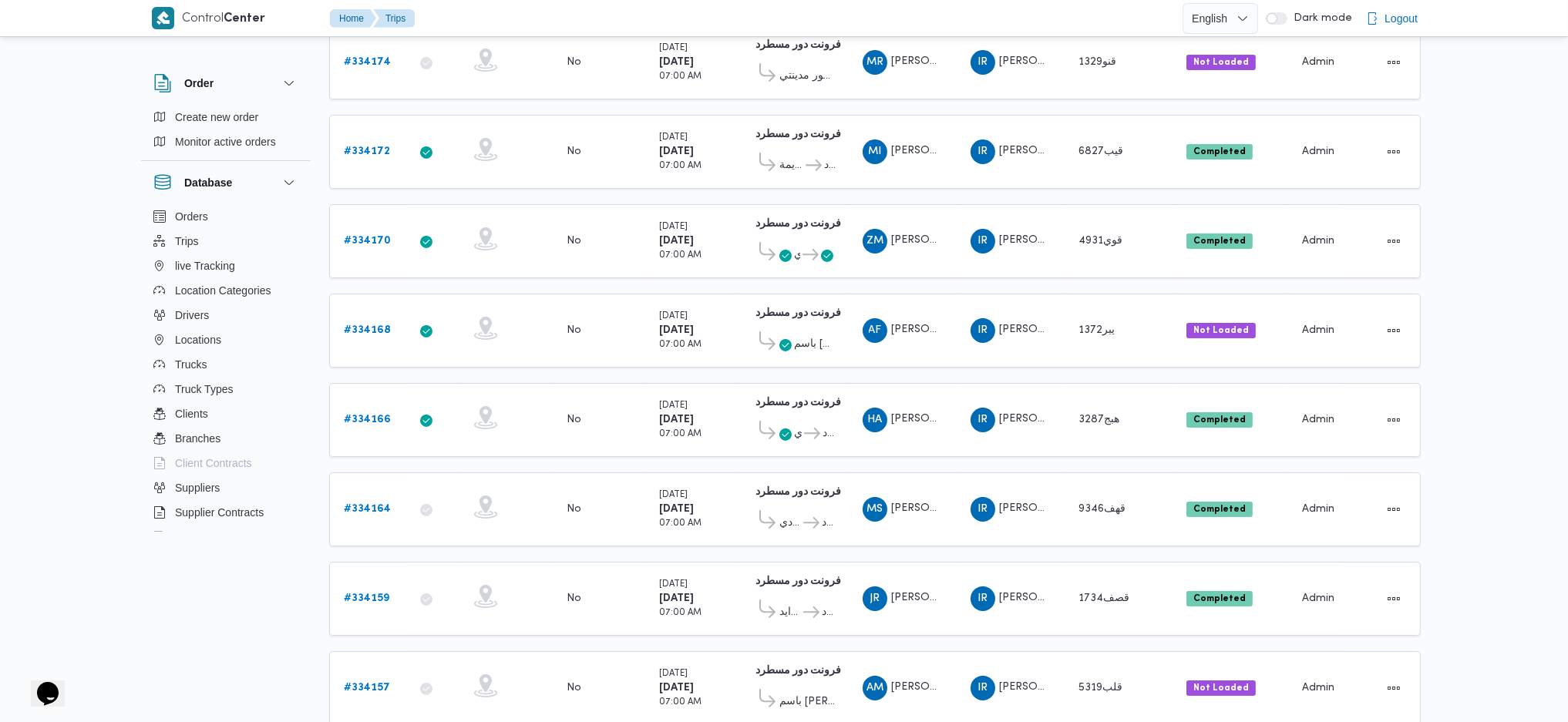
scroll to position [321, 0]
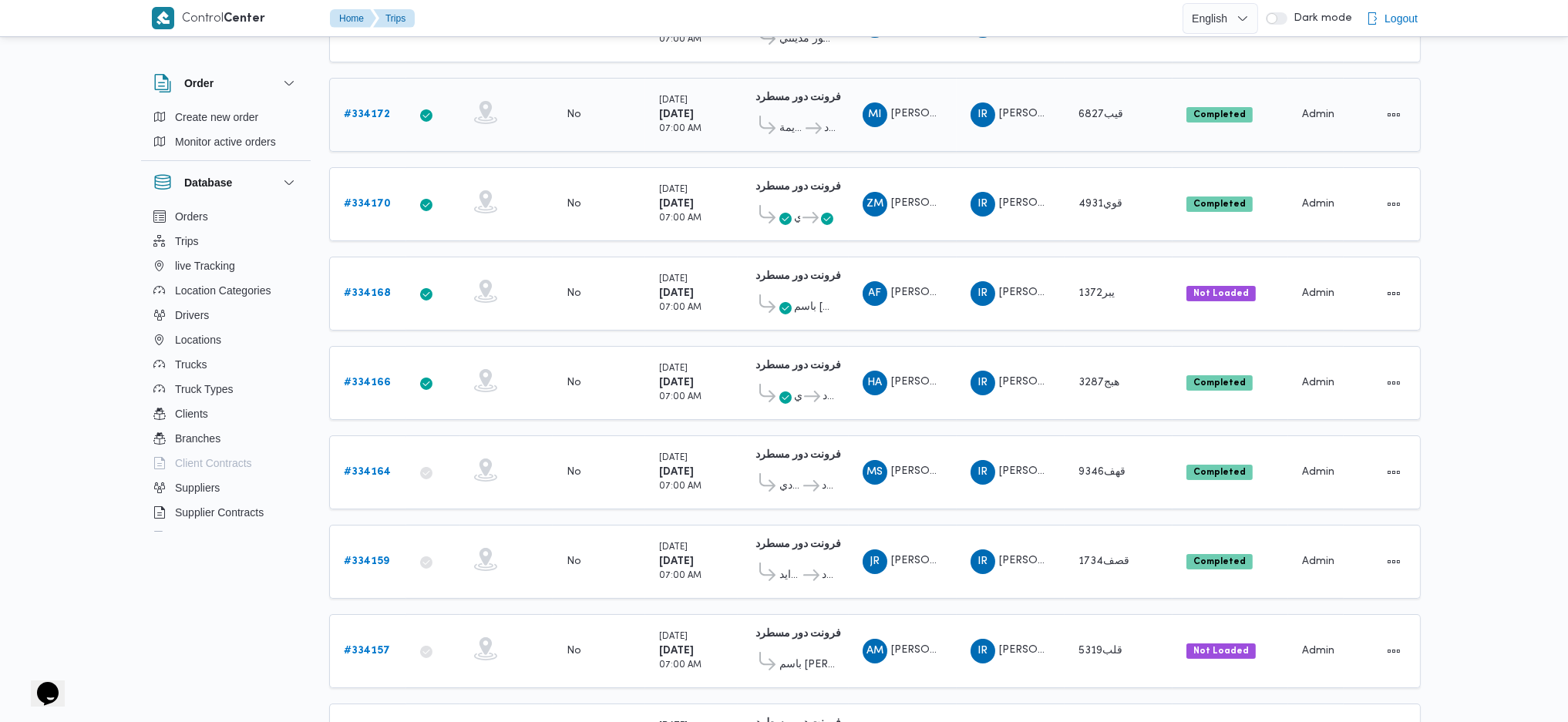
drag, startPoint x: 1051, startPoint y: 362, endPoint x: 805, endPoint y: 109, distance: 352.9
click at [805, 116] on span "قسم مصر القديمة فرونت دور مسطرد" at bounding box center [793, 128] width 83 height 26
click at [809, 123] on icon at bounding box center [814, 128] width 17 height 12
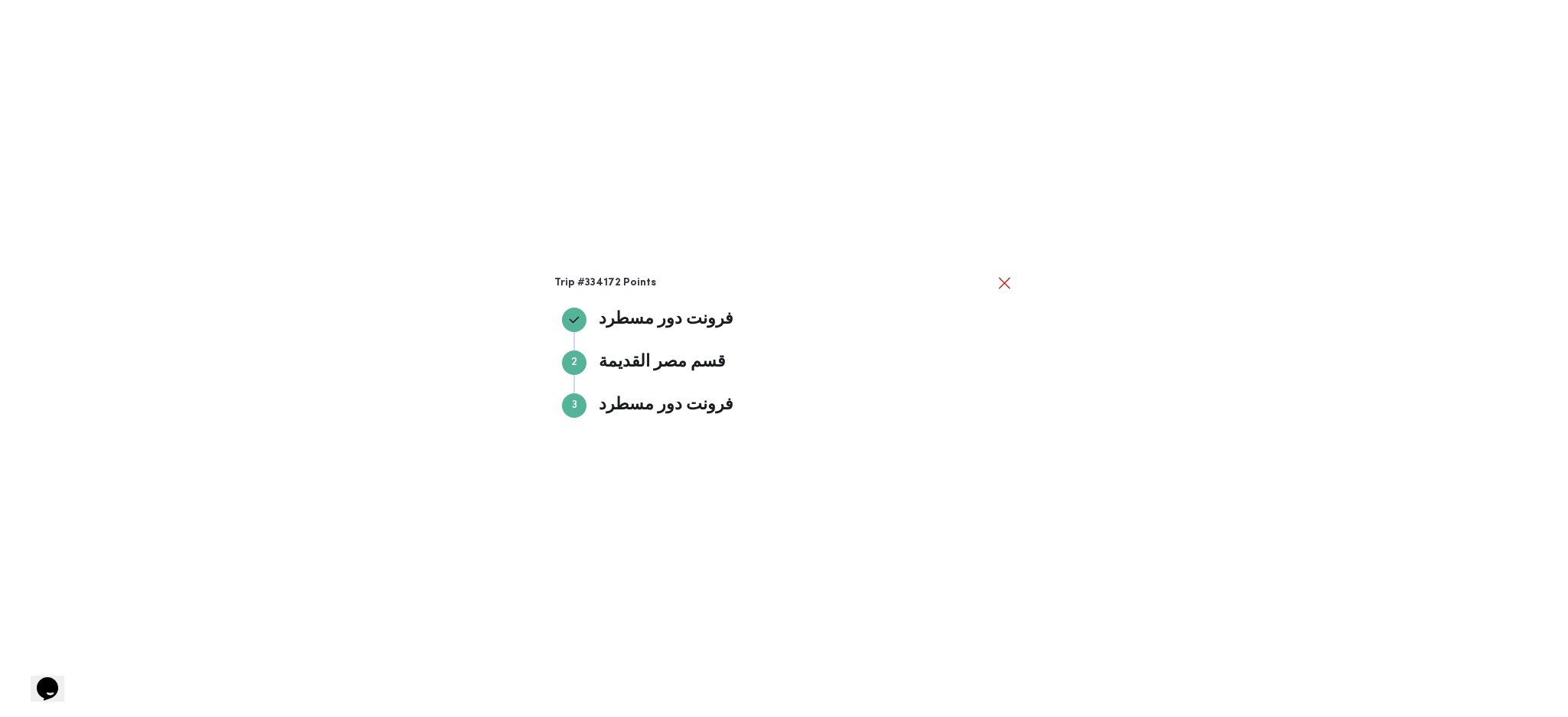
click at [679, 143] on div "Trip #334172 Points فرونت دور مسطرد فرونت دور مسطرد Step 2 2 قسم مصر القديمة قس…" at bounding box center [784, 358] width 1568 height 717
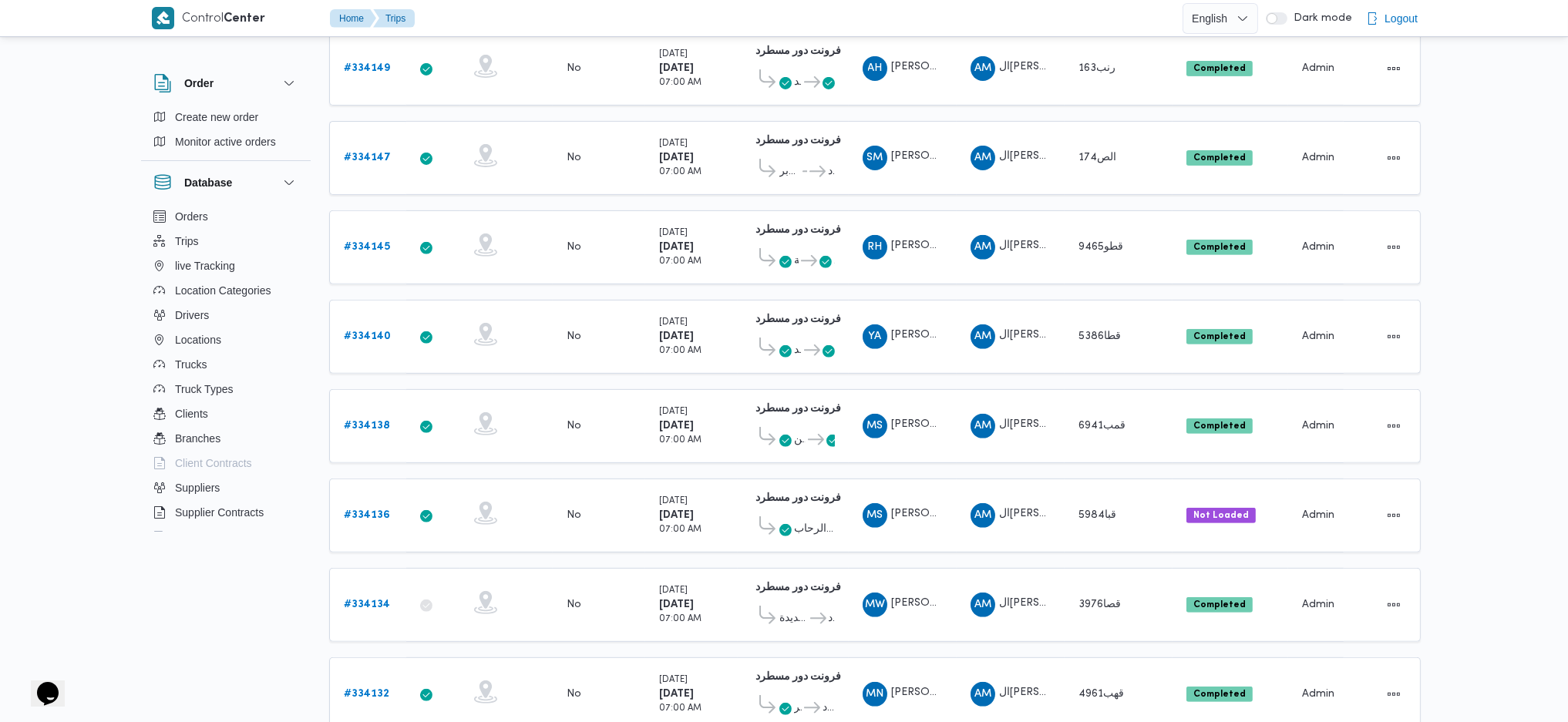
scroll to position [1281, 0]
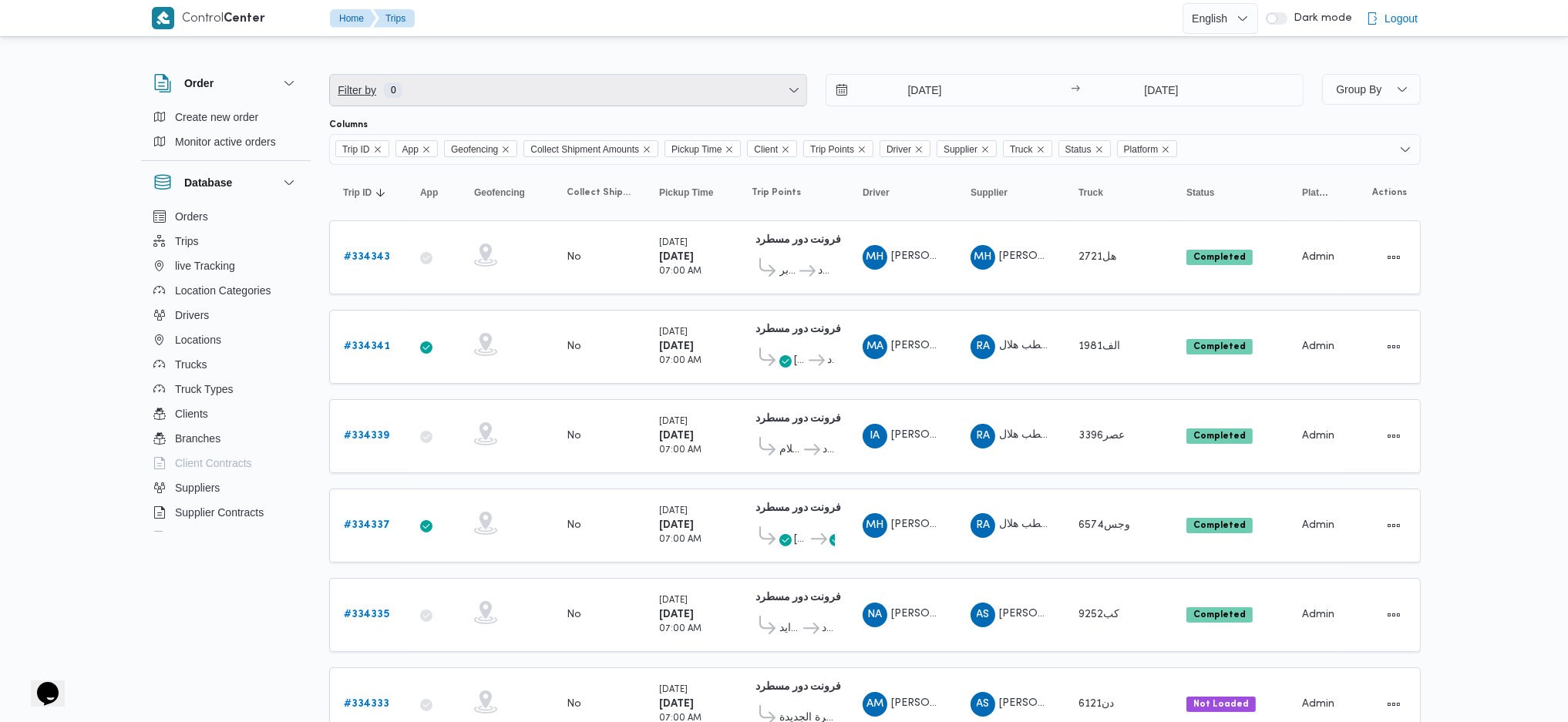
click at [731, 89] on span "Filter by 0" at bounding box center [568, 90] width 476 height 31
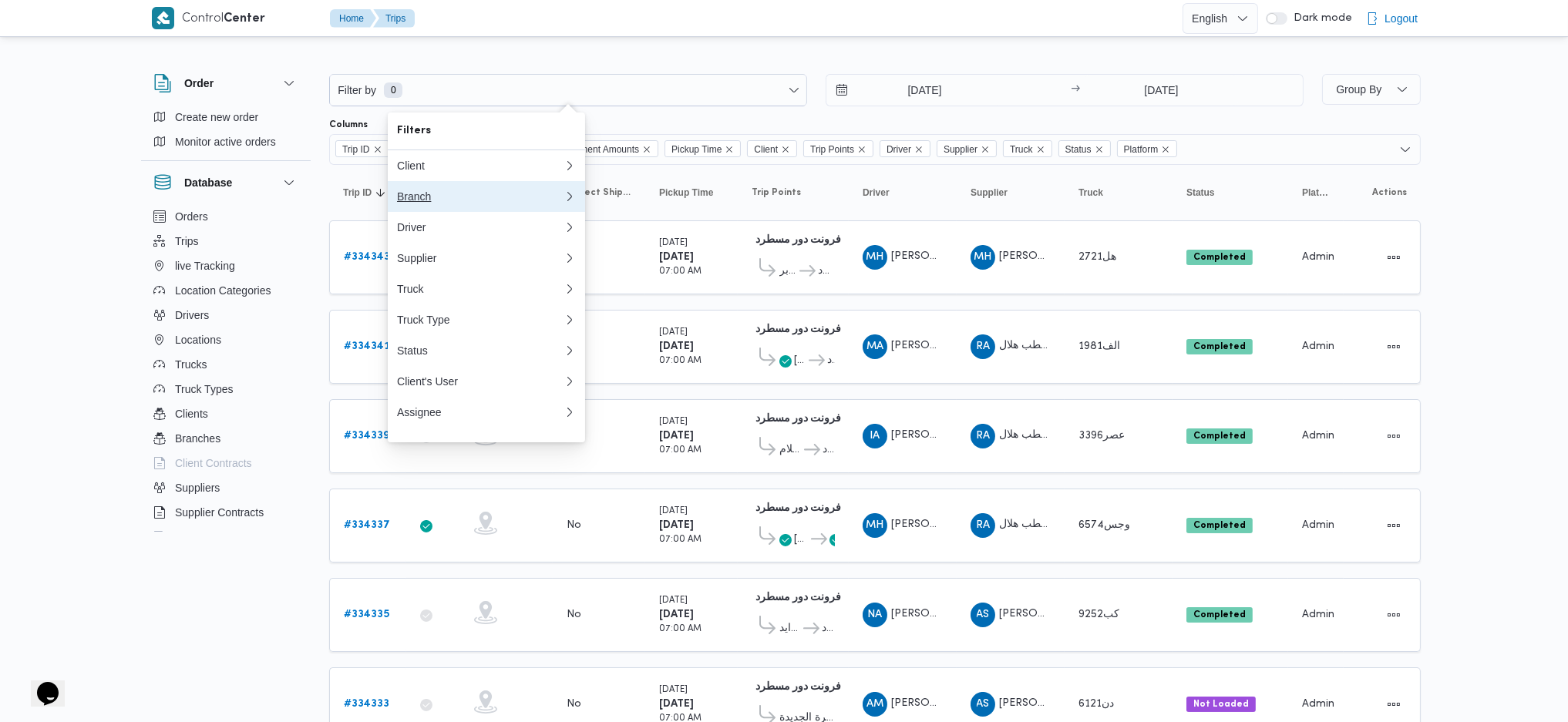
click at [449, 201] on div "Branch" at bounding box center [480, 196] width 166 height 12
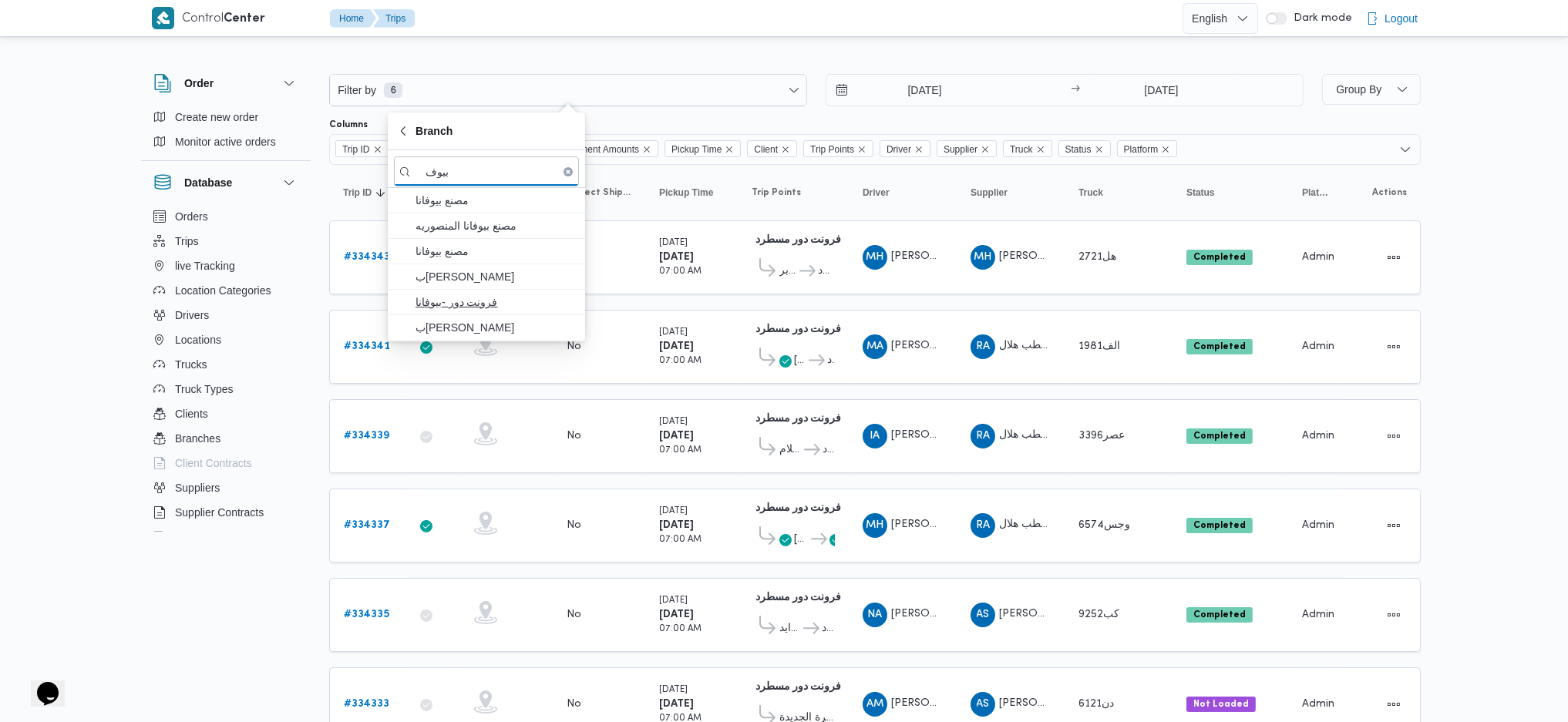
type input "بيوف"
click at [454, 296] on span "فرونت دور -بيوفانا" at bounding box center [495, 302] width 161 height 18
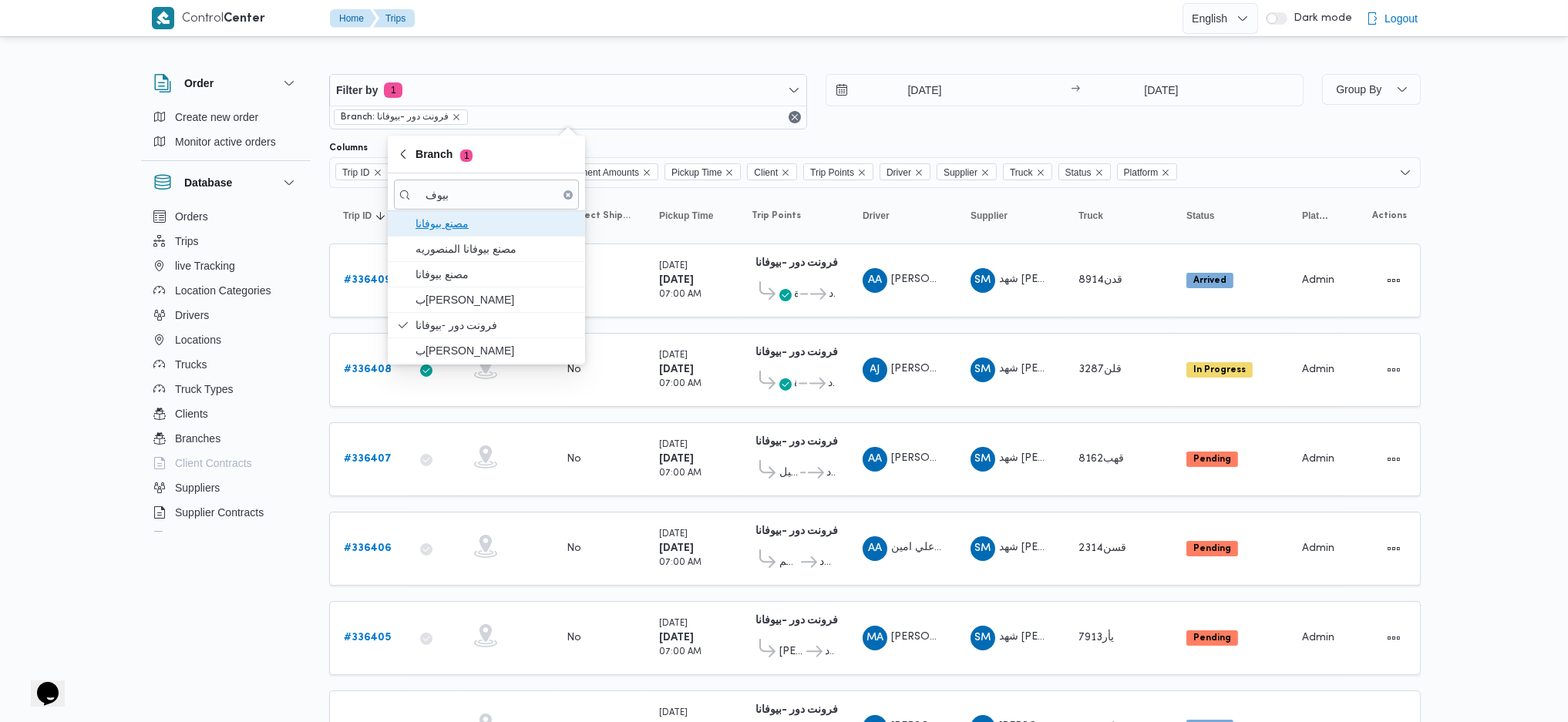
click at [480, 216] on span "مصنع بيوفانا" at bounding box center [495, 224] width 161 height 18
click at [476, 275] on span "مصنع بيوفانا" at bounding box center [495, 274] width 161 height 18
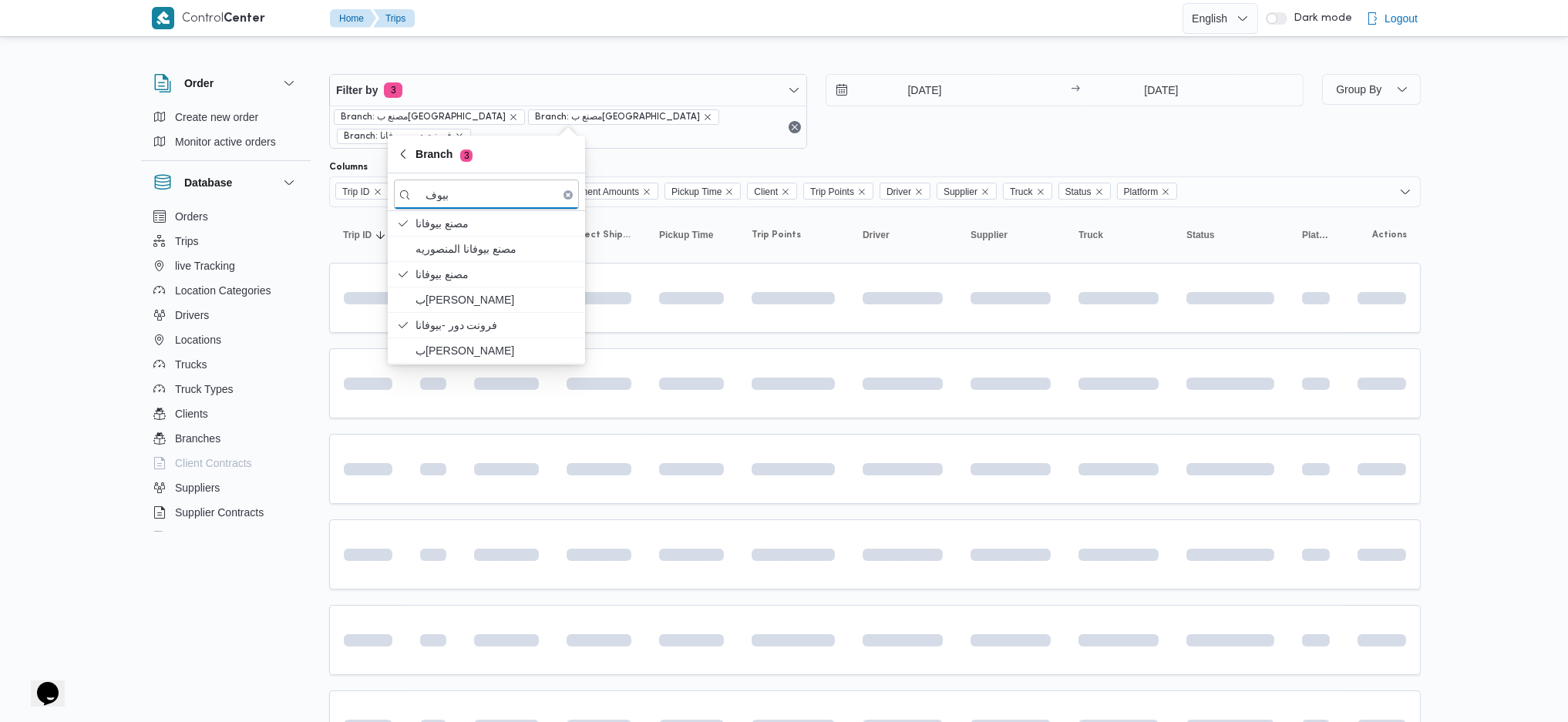
click at [1010, 128] on div "[DATE] → [DATE]" at bounding box center [1064, 111] width 478 height 74
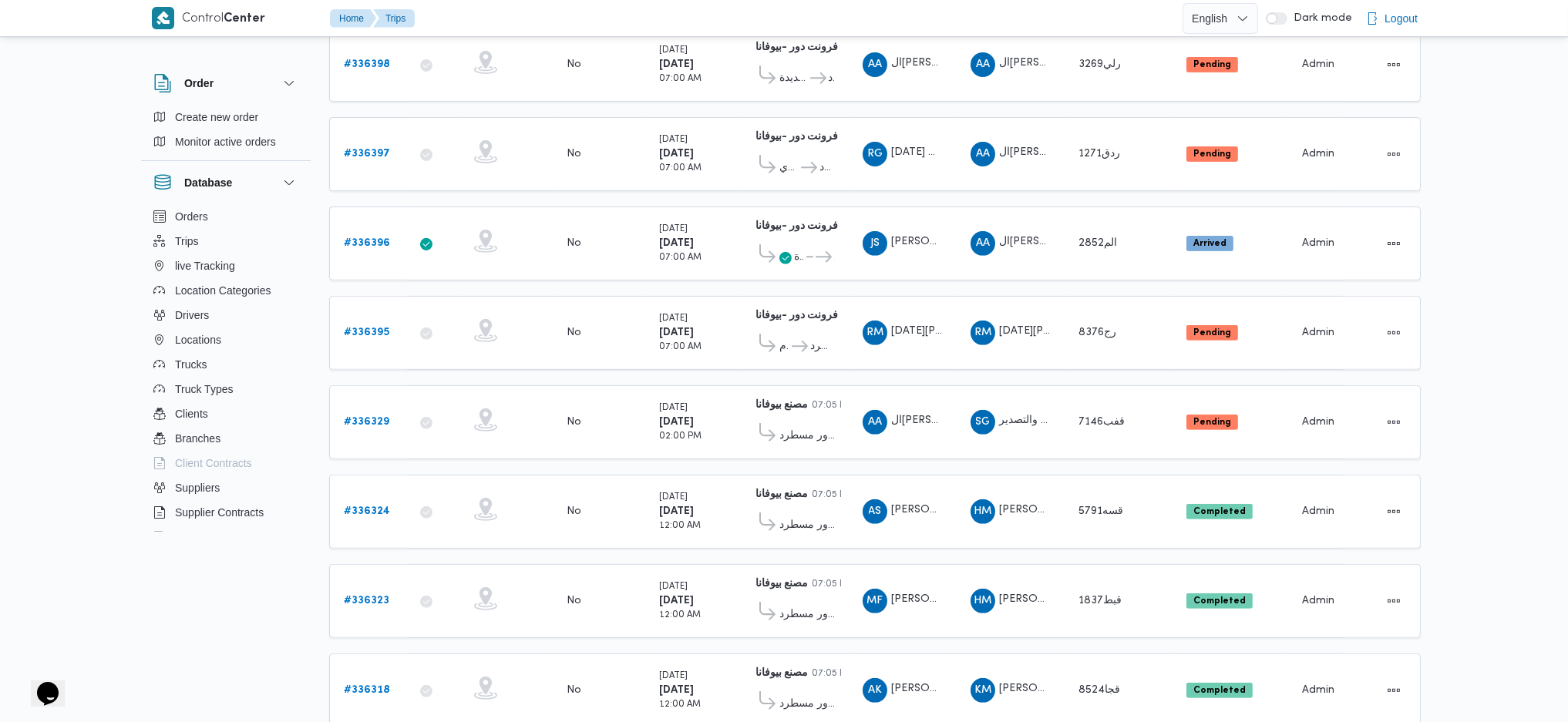
scroll to position [1305, 0]
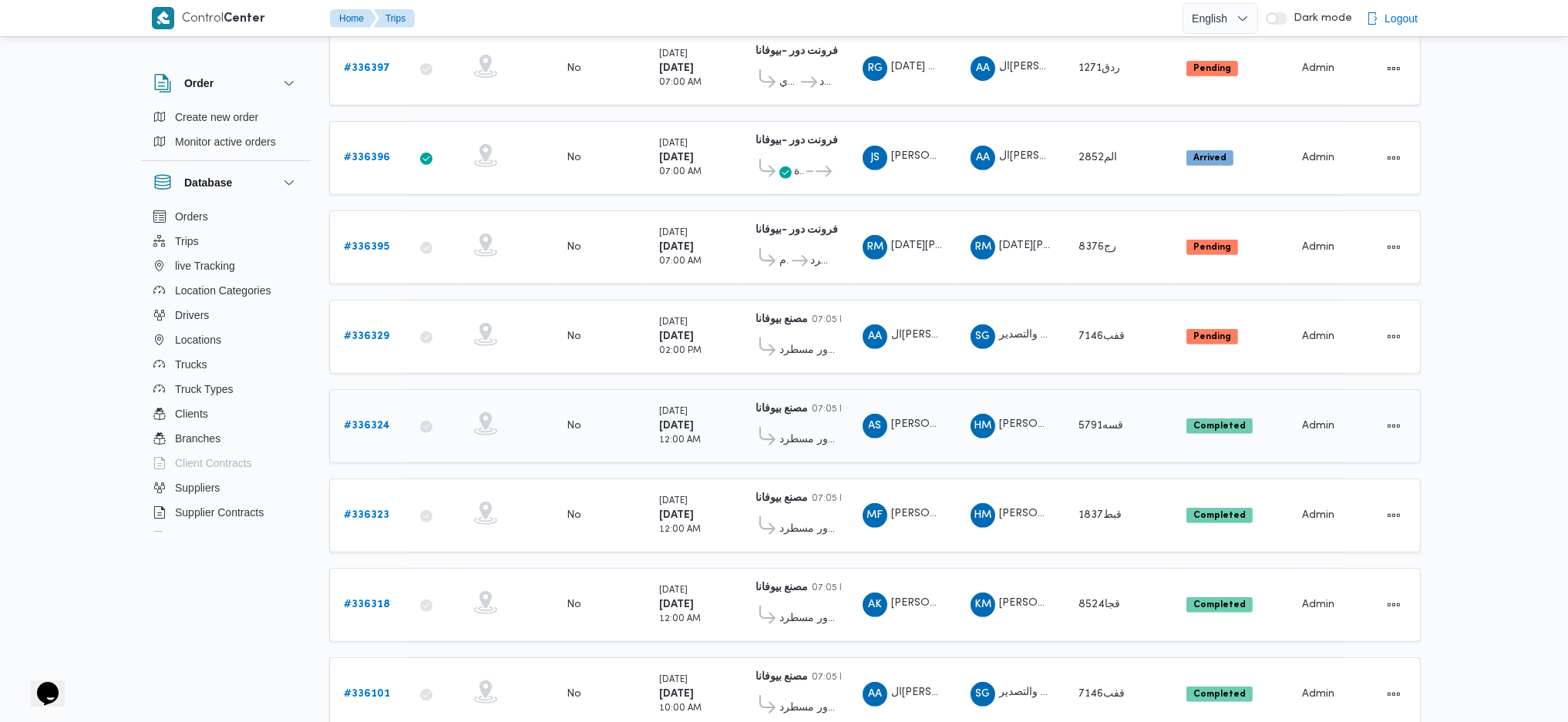
click at [799, 431] on span "فرونت دور مسطرد" at bounding box center [806, 440] width 55 height 18
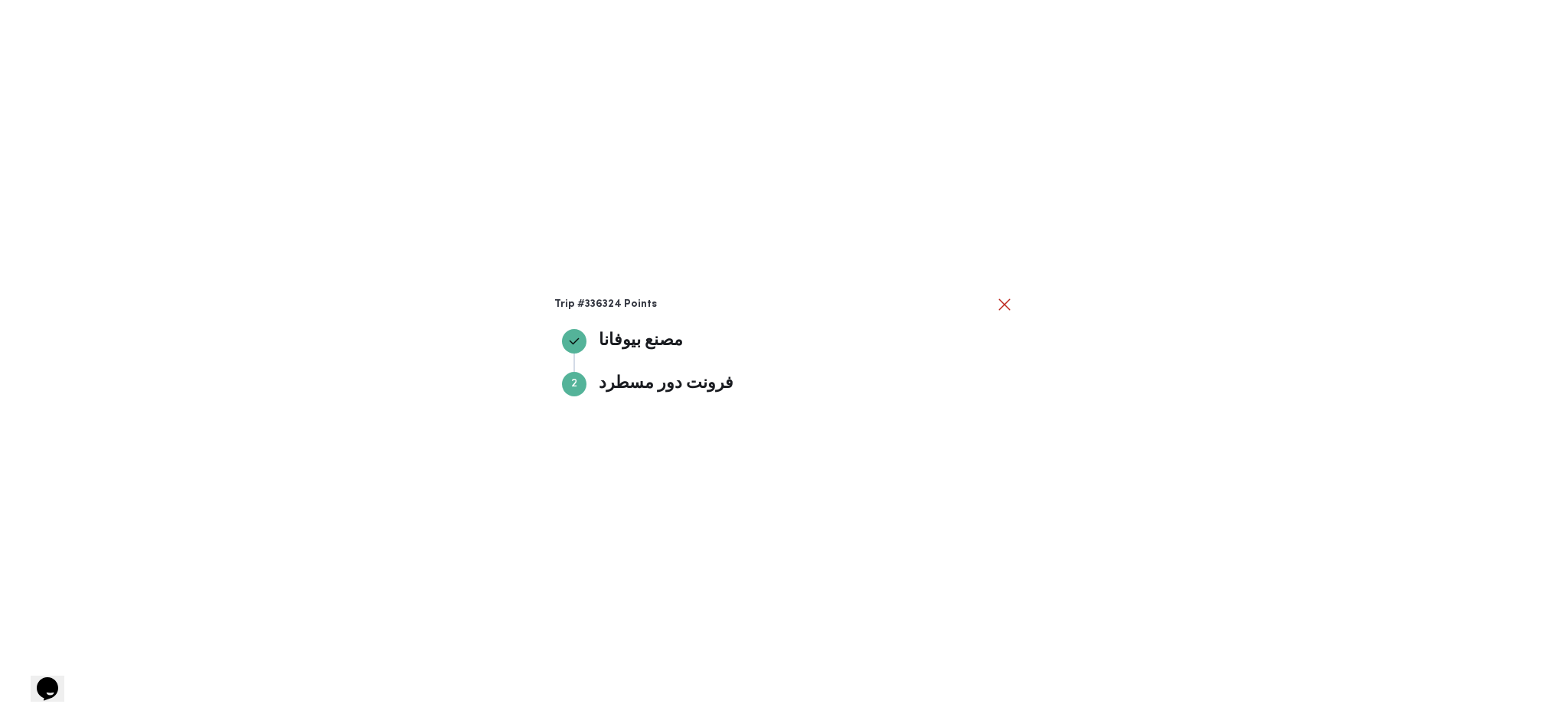
click at [580, 510] on div "Trip #336324 Points مصنع بيوفانا مصنع بيوفانا Step 2 2 فرونت دور مسطرد فرونت دو…" at bounding box center [784, 358] width 1568 height 717
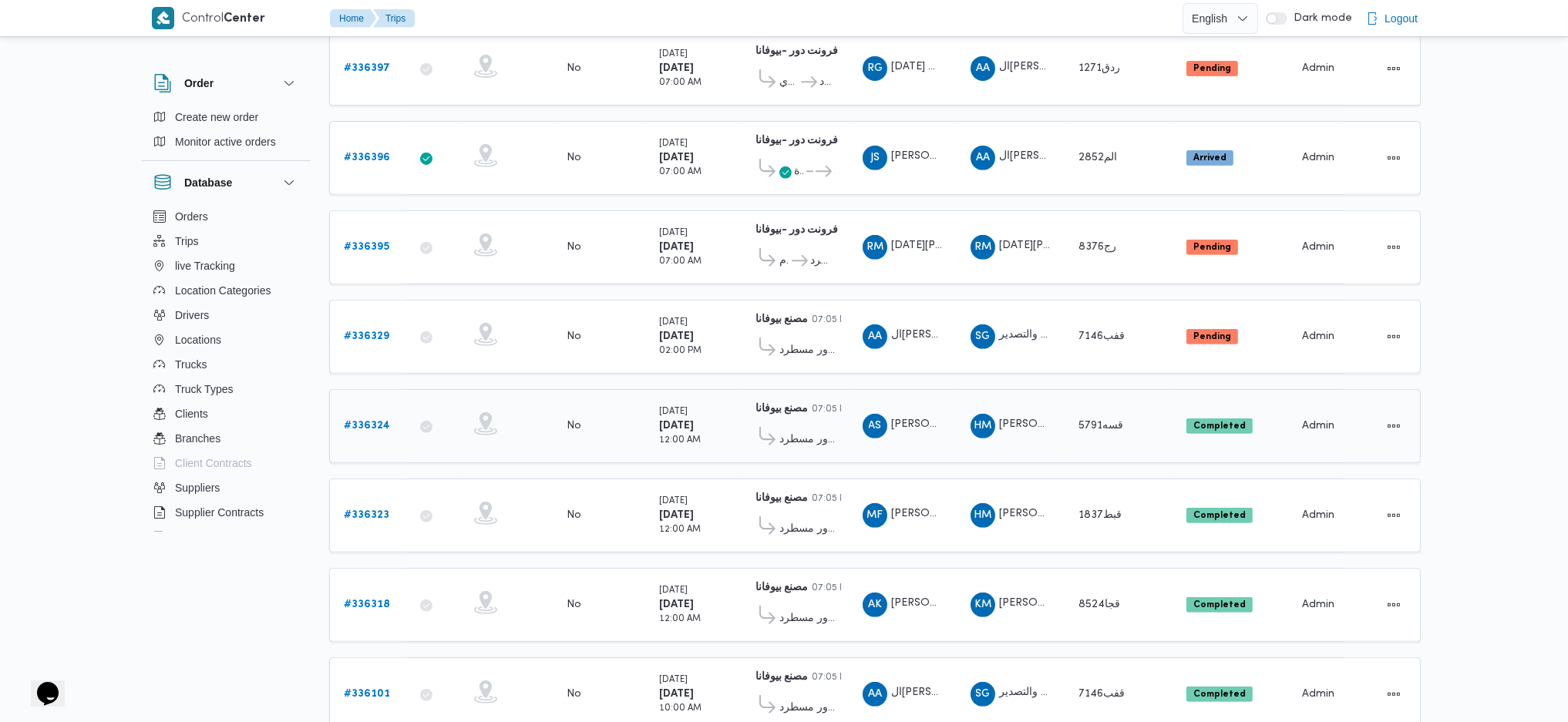
click at [361, 421] on b "# 336324" at bounding box center [367, 426] width 46 height 10
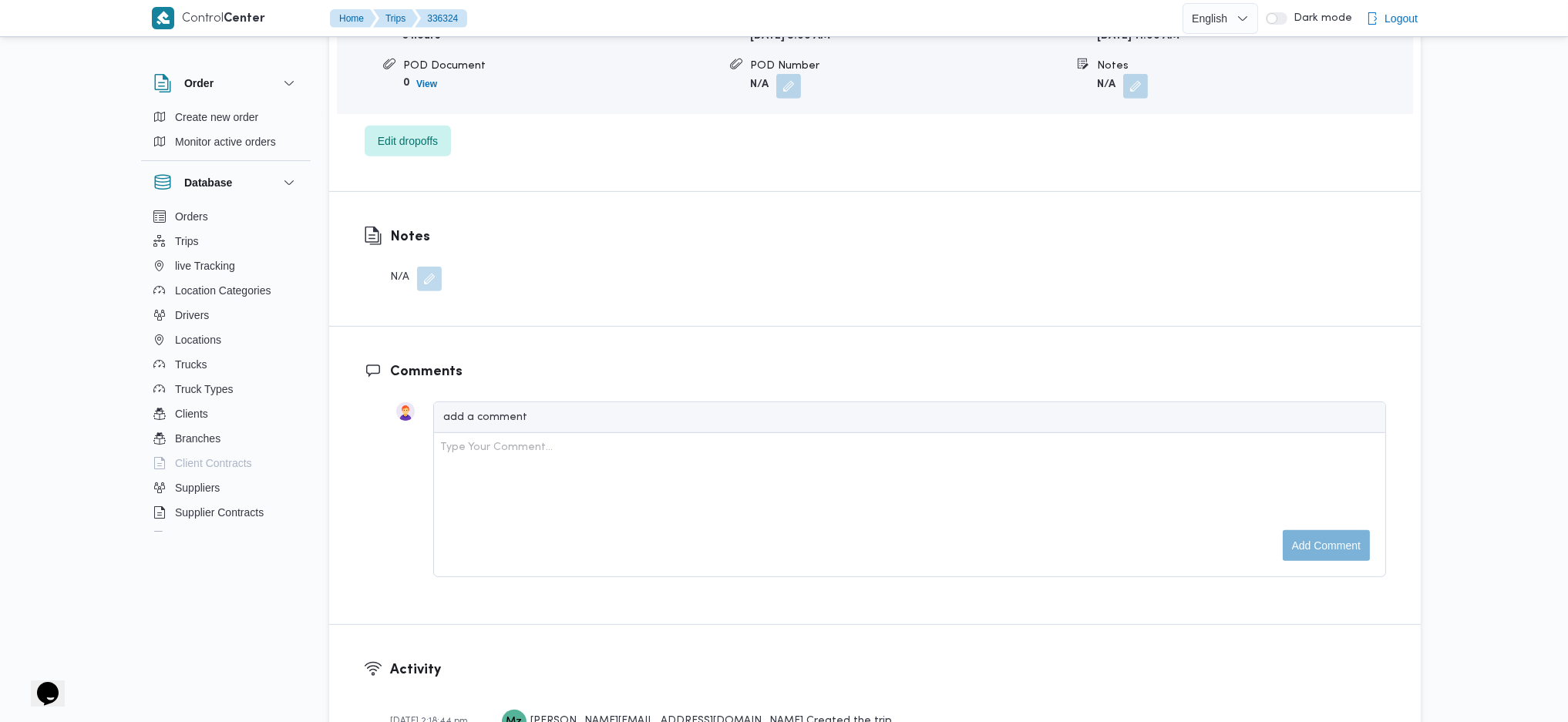
scroll to position [1240, 0]
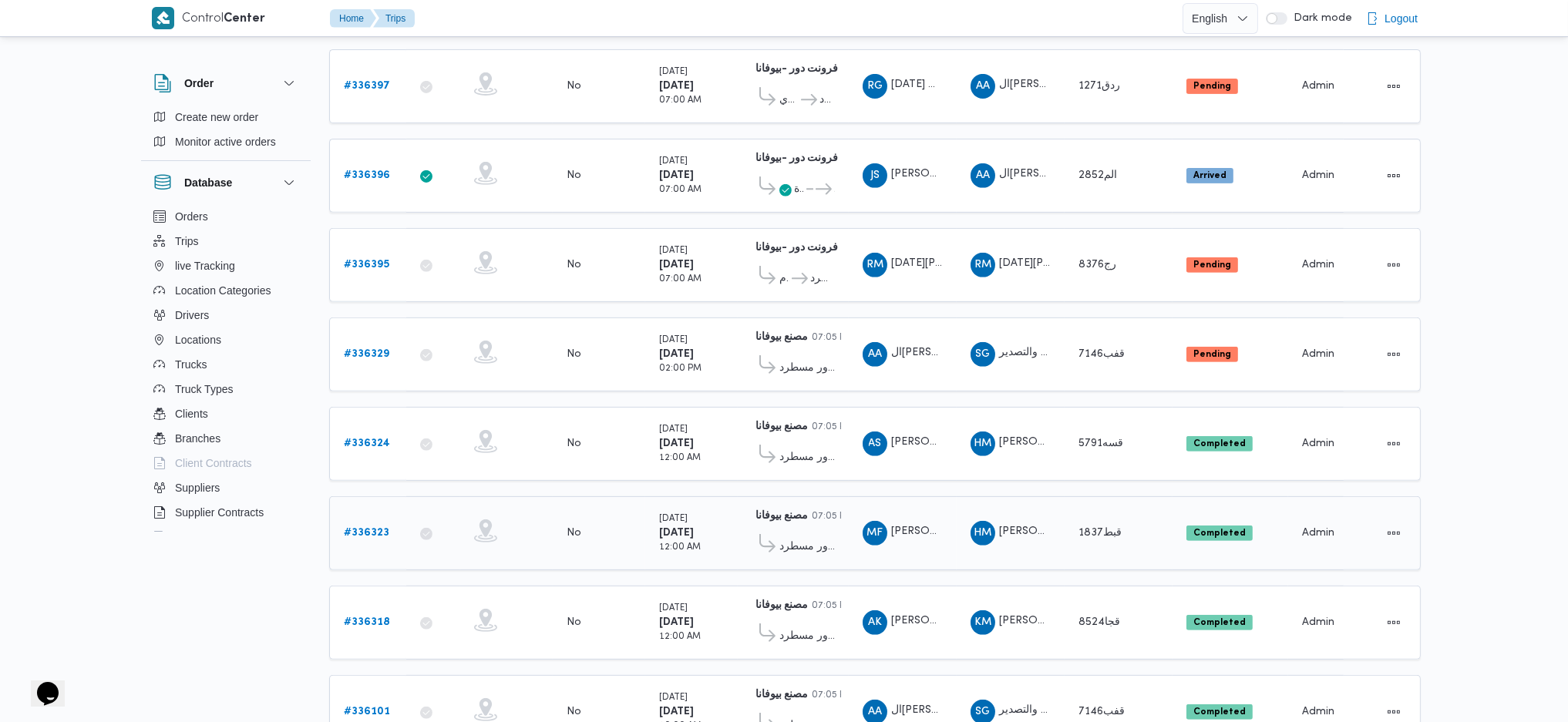
scroll to position [1305, 0]
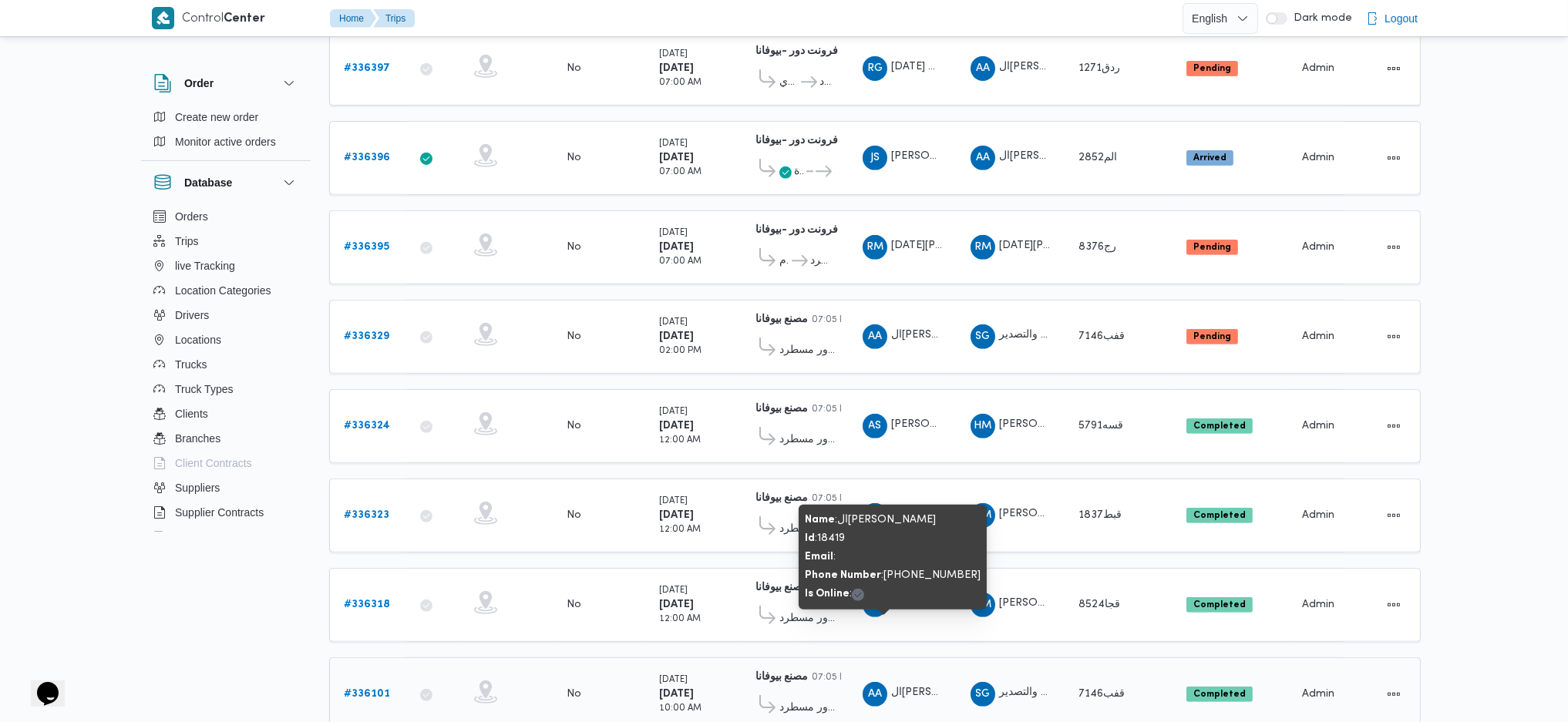
click at [908, 688] on span "ال[PERSON_NAME]" at bounding box center [940, 693] width 99 height 10
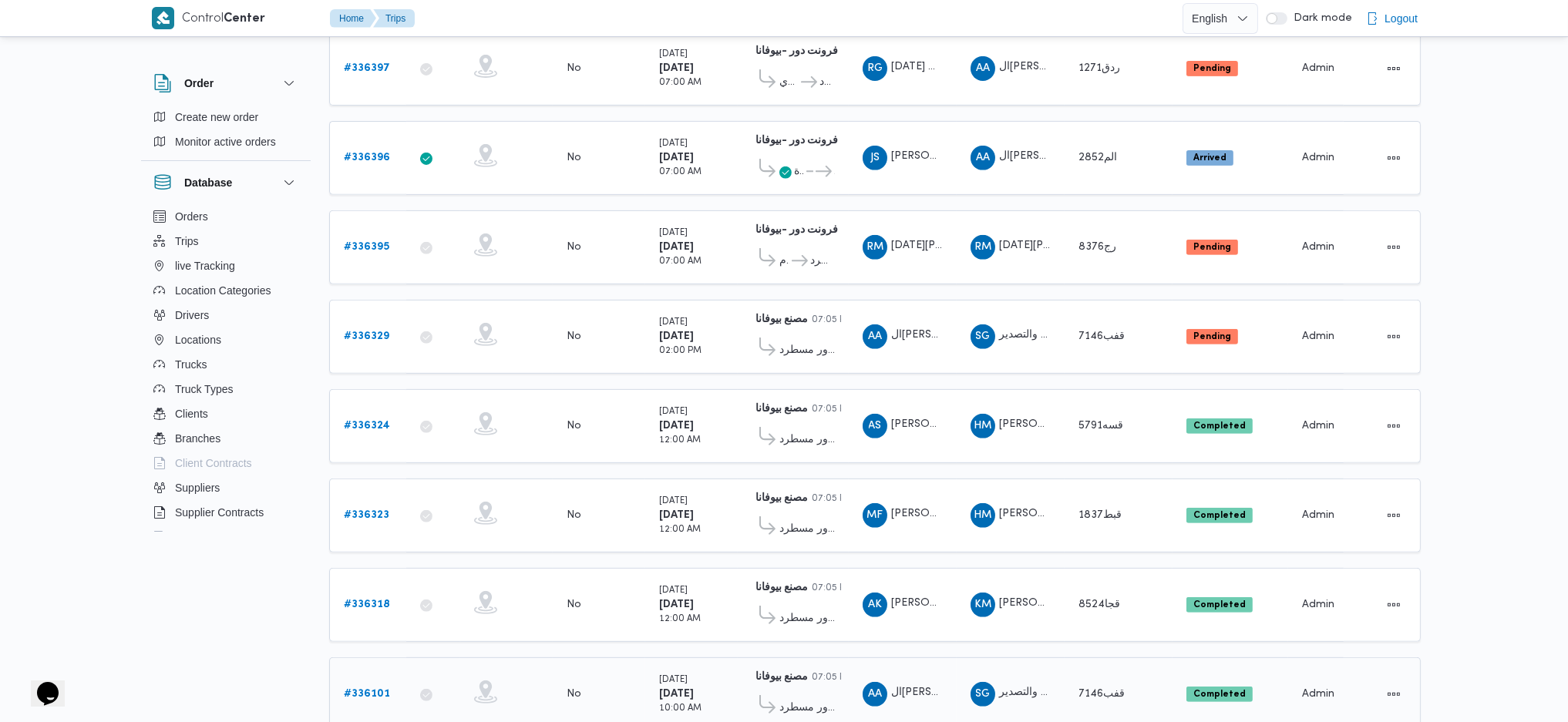
click at [808, 699] on span "فرونت دور مسطرد" at bounding box center [806, 708] width 55 height 18
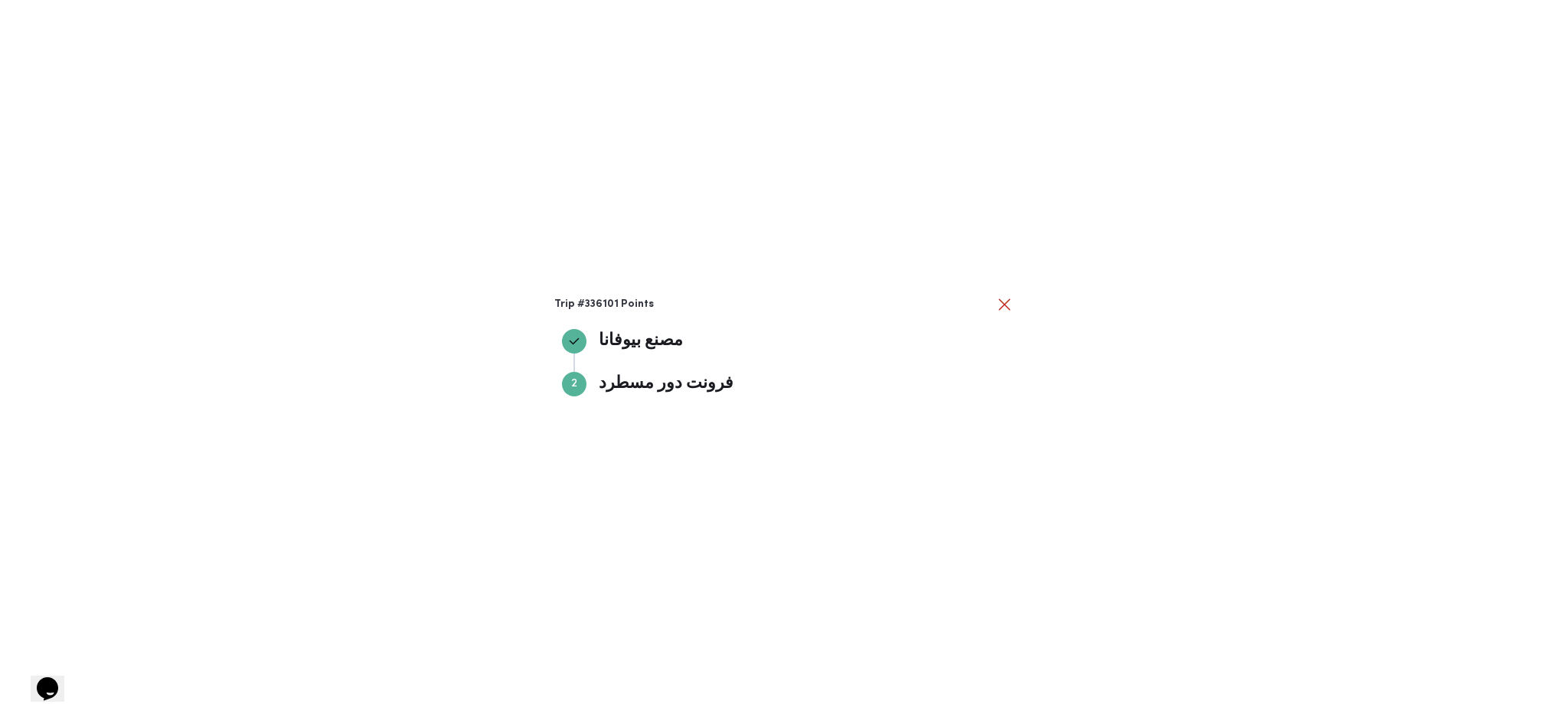
drag, startPoint x: 1155, startPoint y: 368, endPoint x: 1157, endPoint y: 376, distance: 8.2
click at [1157, 376] on div "Trip #336101 Points مصنع بيوفانا مصنع بيوفانا Step 2 2 فرونت دور مسطرد فرونت دو…" at bounding box center [784, 358] width 1568 height 717
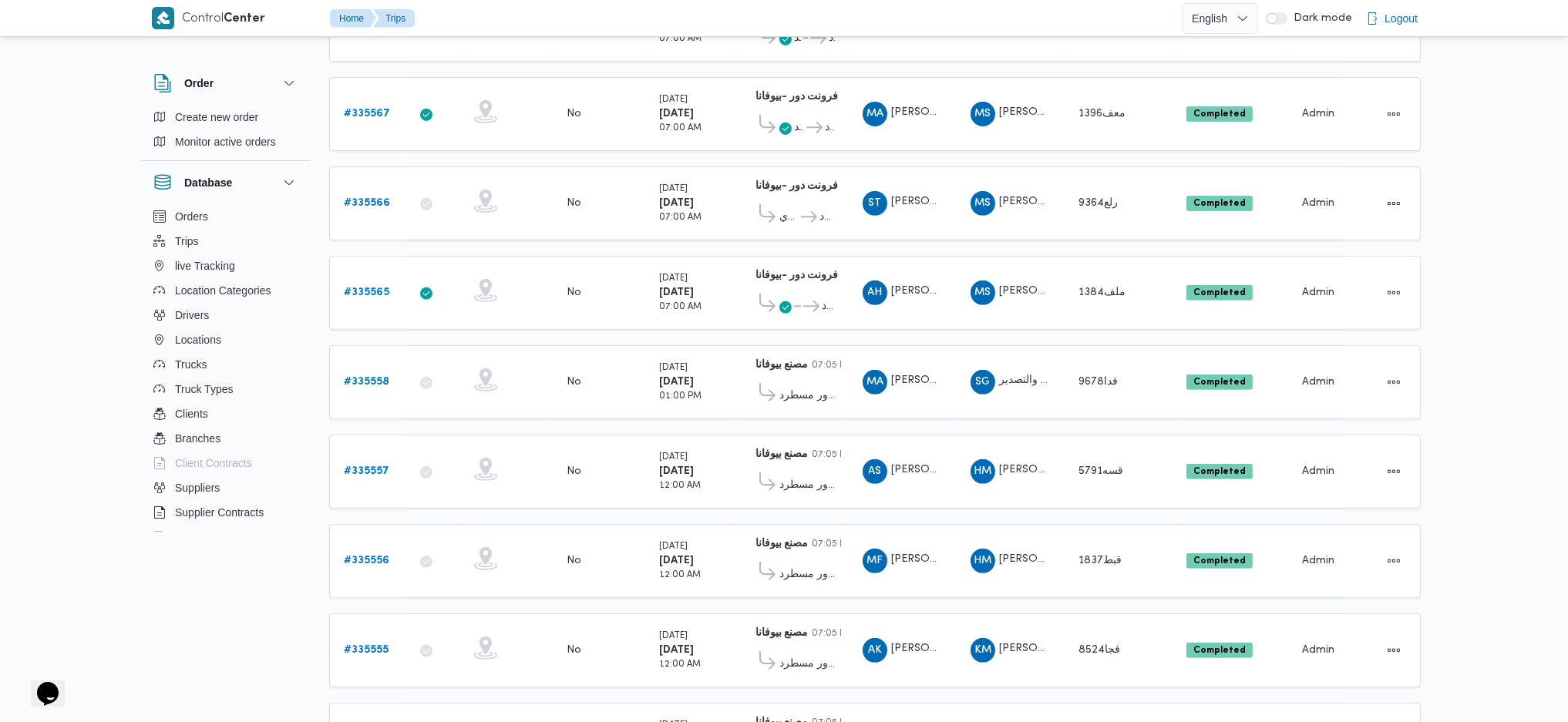
scroll to position [1258, 0]
click at [811, 567] on span "فرونت دور مسطرد" at bounding box center [806, 576] width 55 height 18
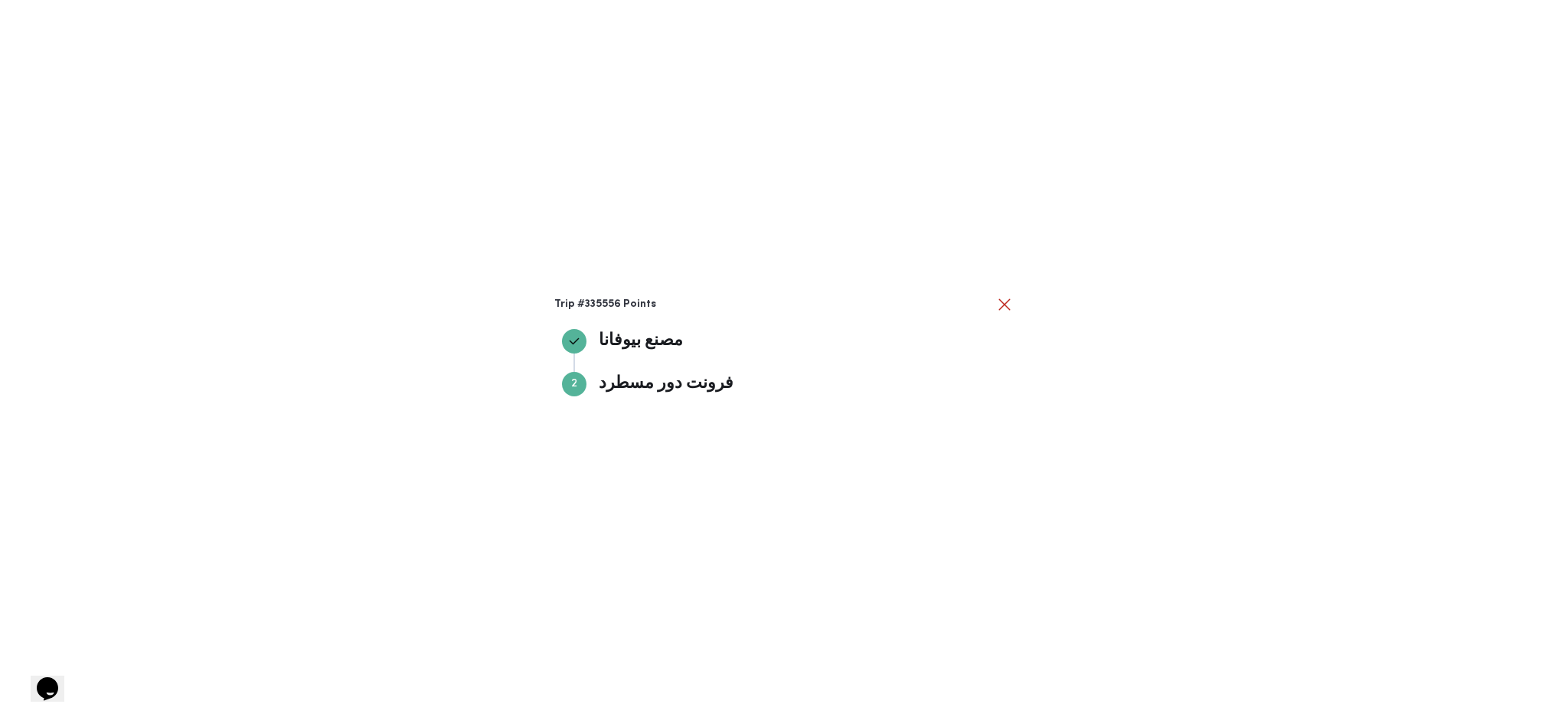
click at [805, 515] on div "Trip #335556 Points مصنع بيوفانا مصنع بيوفانا Step 2 2 فرونت دور مسطرد فرونت دو…" at bounding box center [784, 358] width 1568 height 717
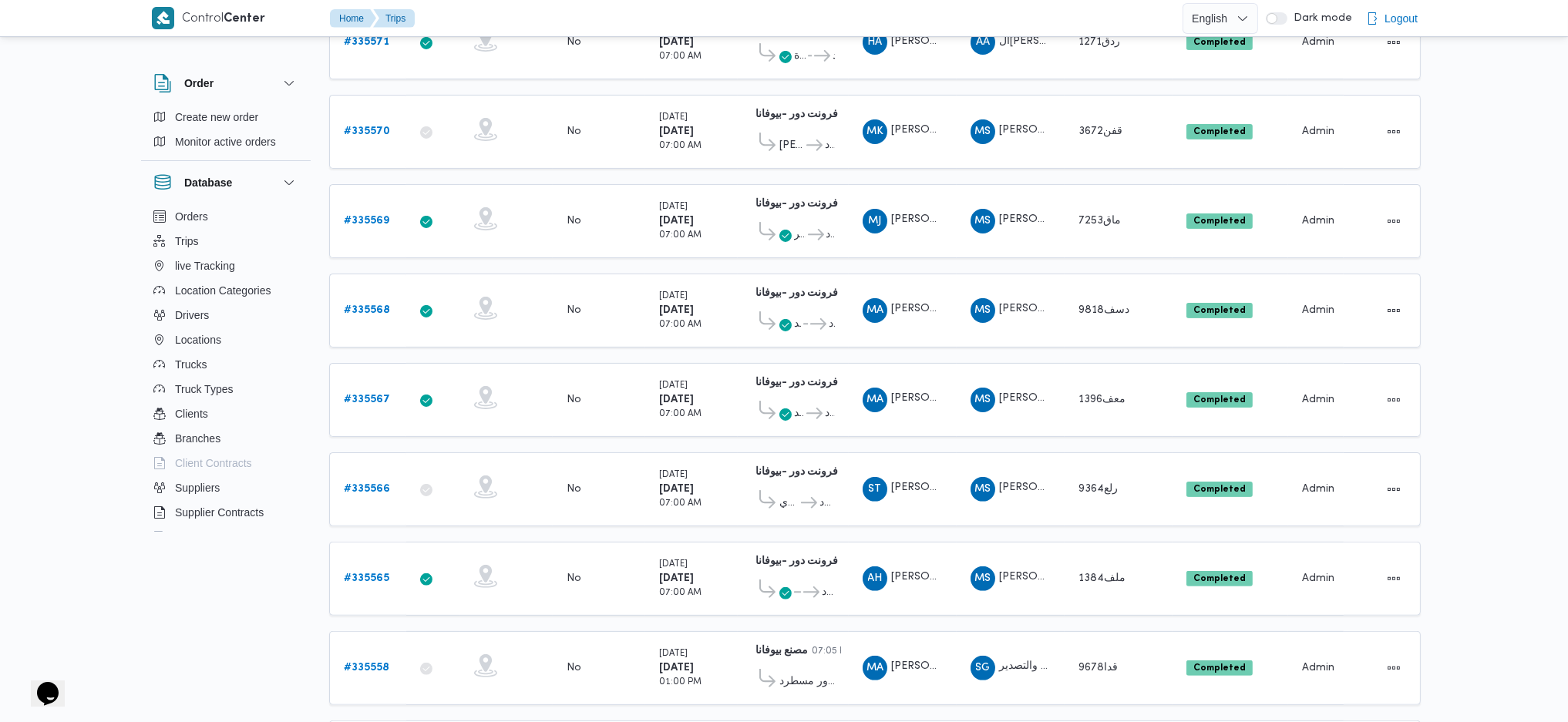
scroll to position [955, 0]
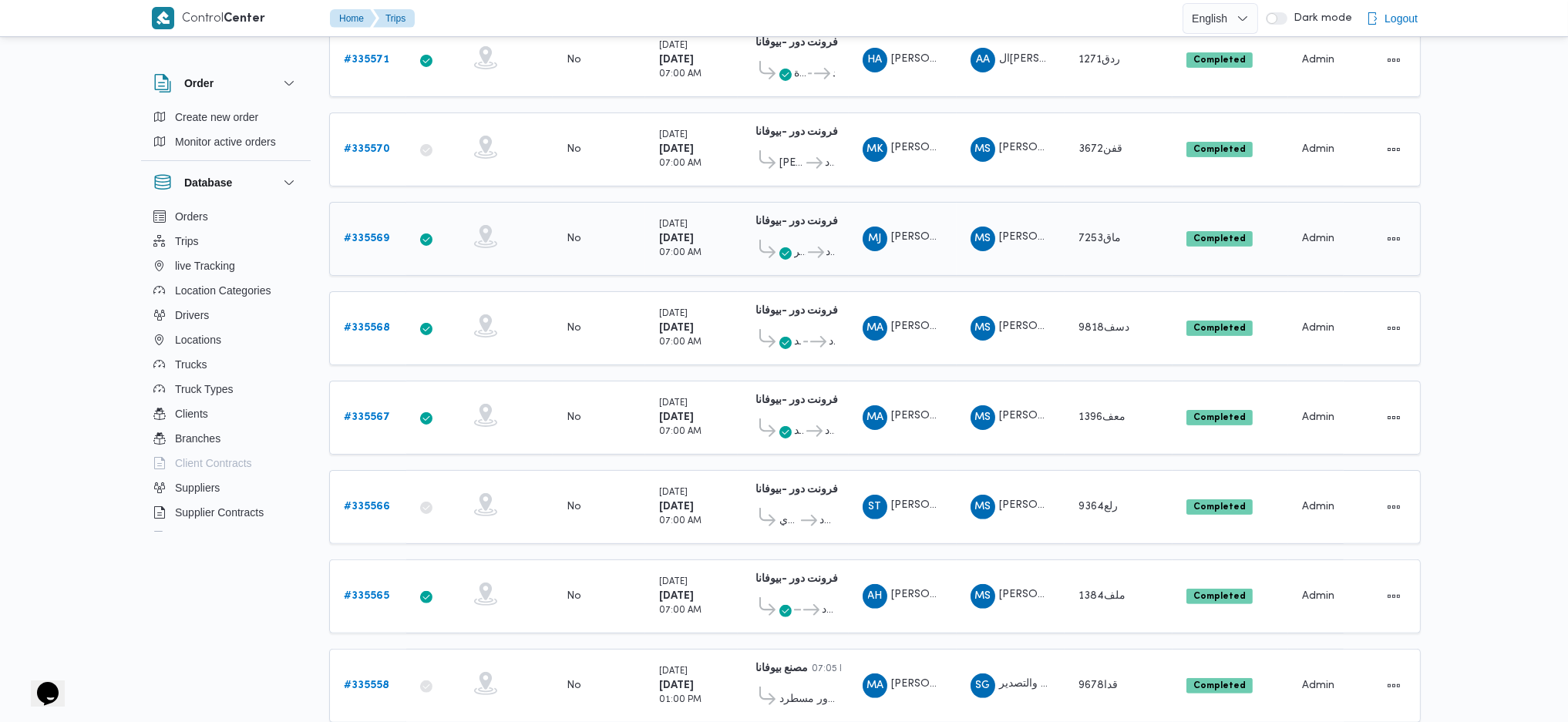
click at [812, 247] on icon at bounding box center [817, 252] width 17 height 12
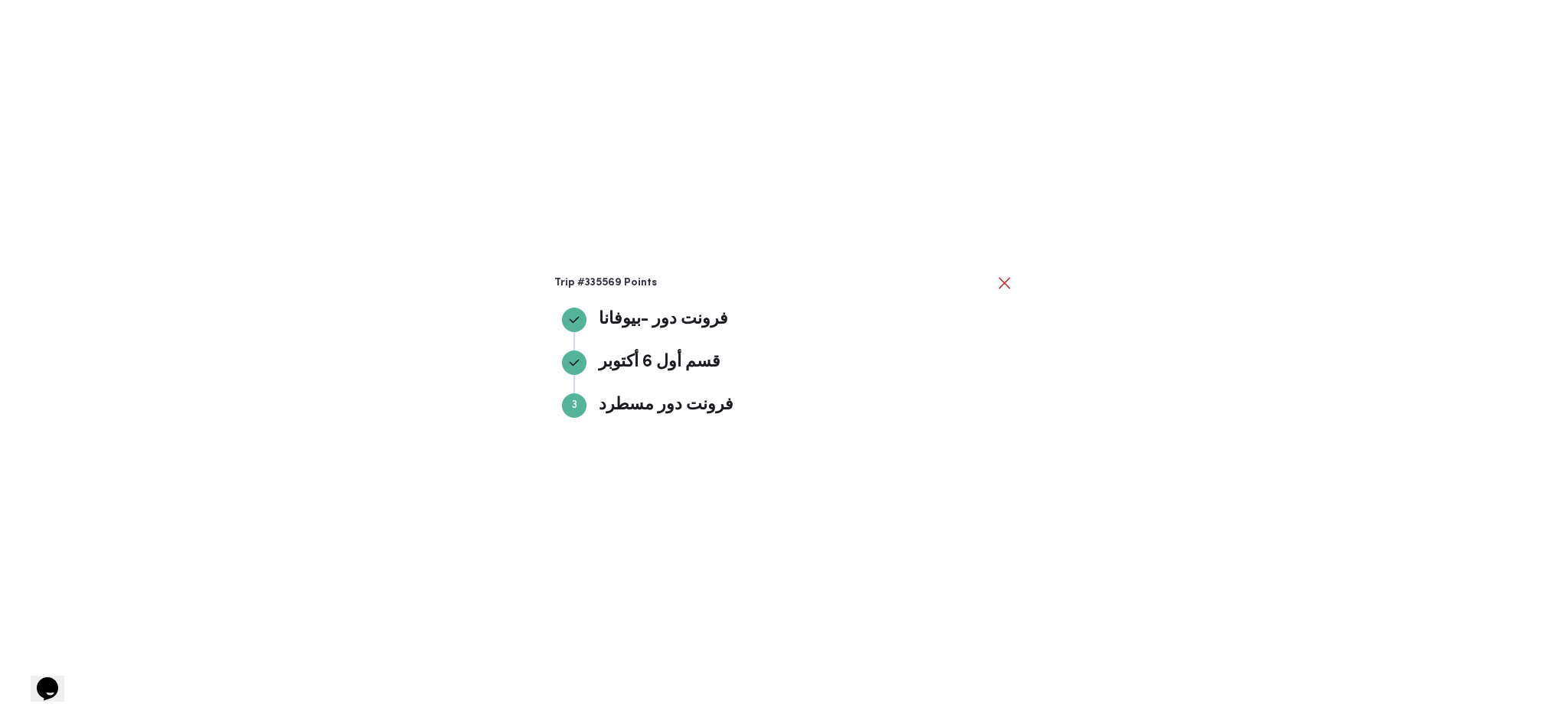
click at [677, 211] on div "Trip #335569 Points فرونت دور -ب[PERSON_NAME] دور -بيوفانا قسم أول [DATE] قسم أ…" at bounding box center [784, 358] width 1568 height 717
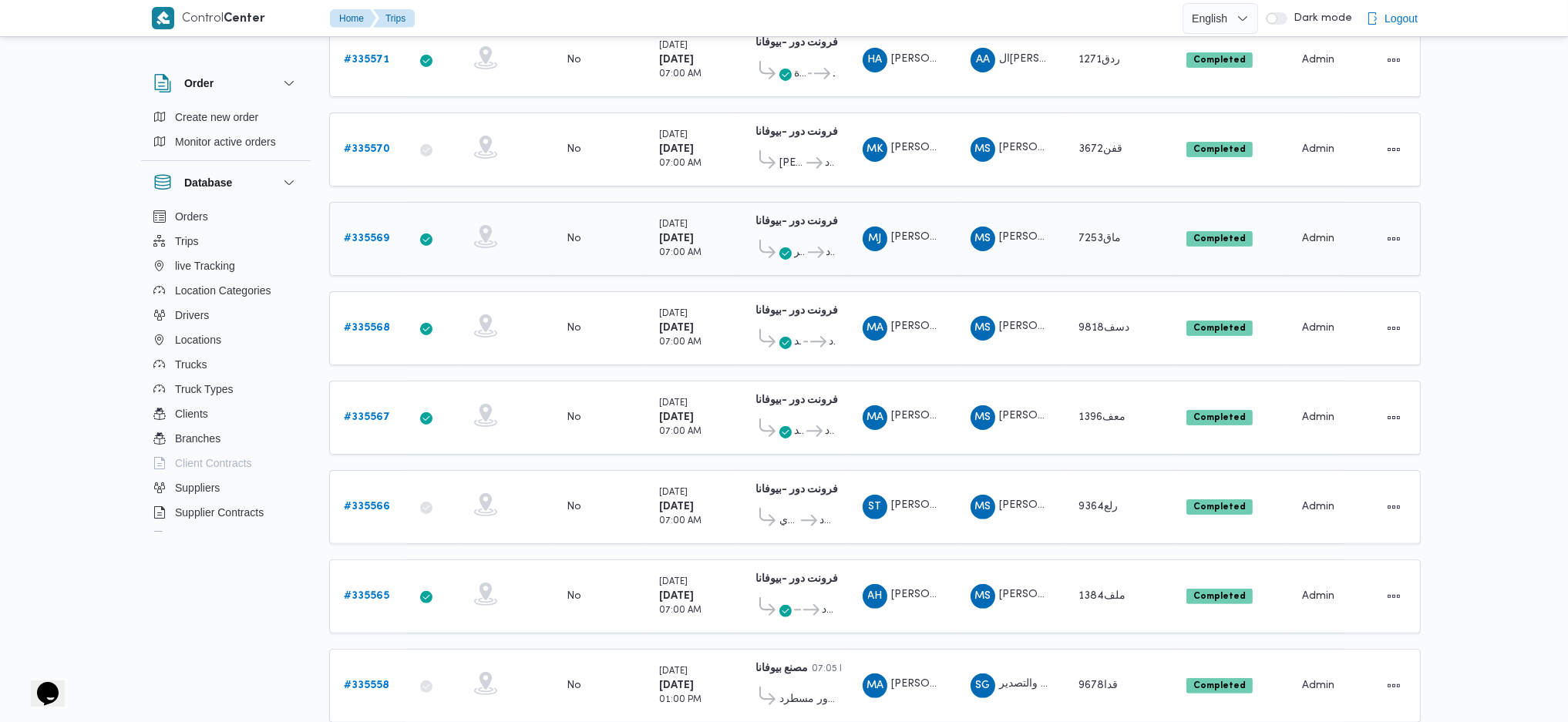
click at [368, 234] on b "# 335569" at bounding box center [367, 239] width 46 height 10
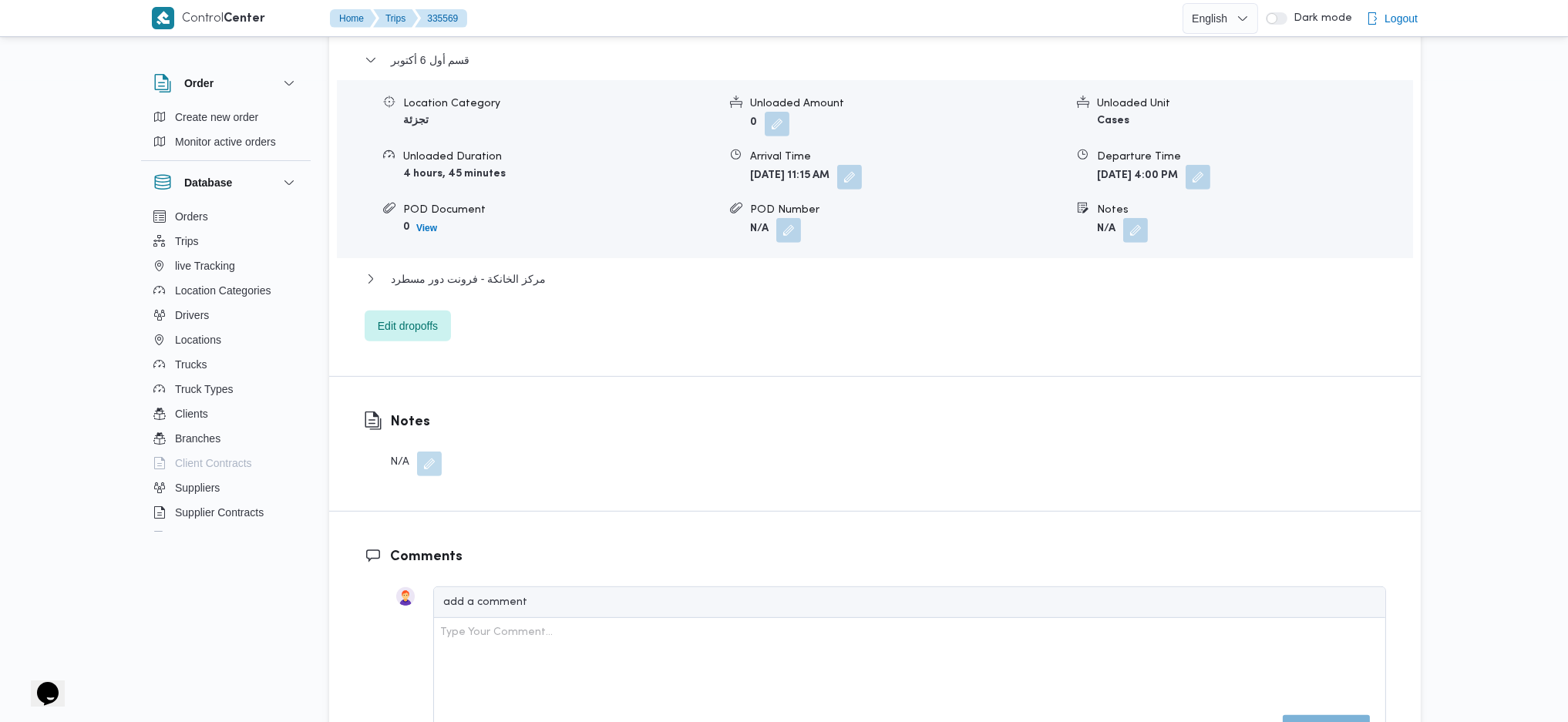
scroll to position [1316, 0]
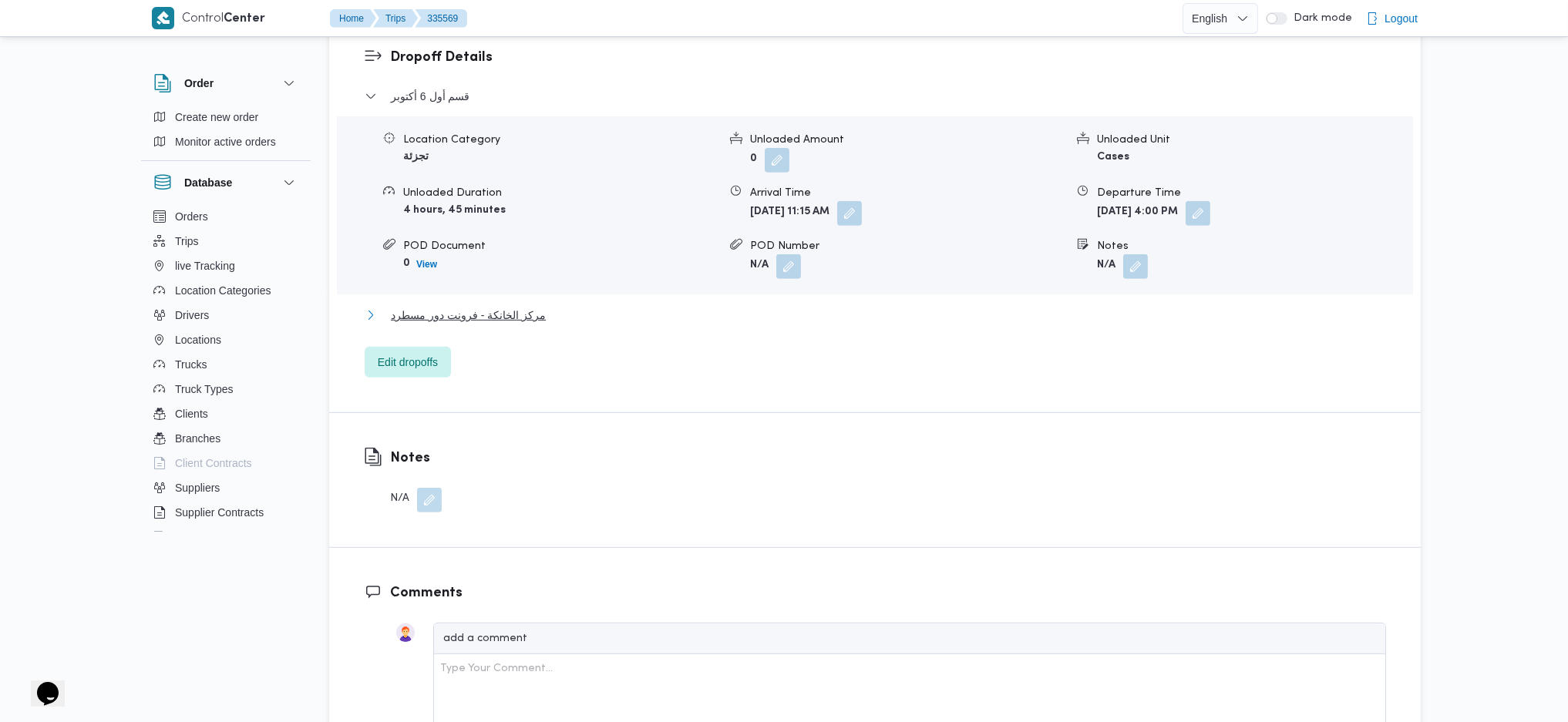
click at [536, 306] on span "مركز الخانكة - فرونت دور مسطرد" at bounding box center [468, 316] width 155 height 18
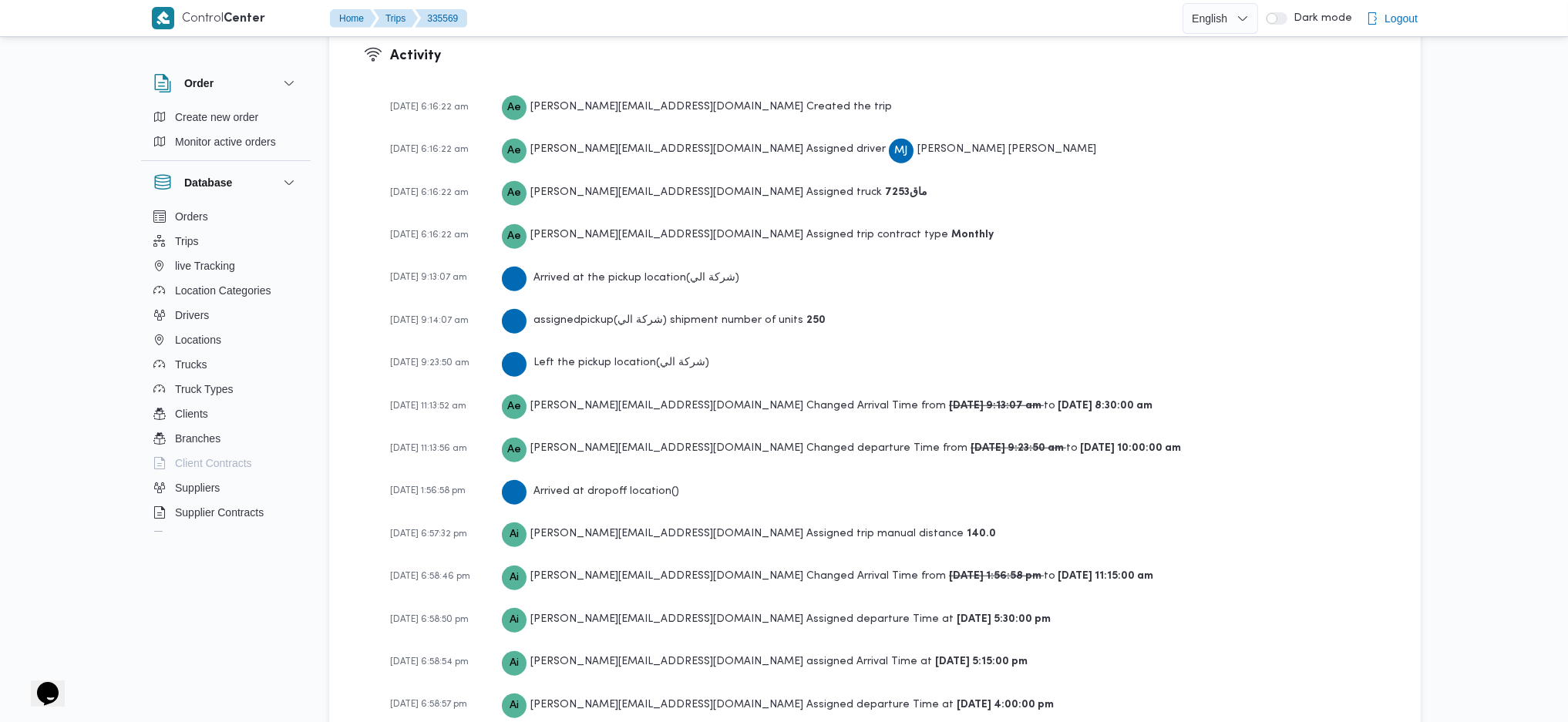
scroll to position [2438, 0]
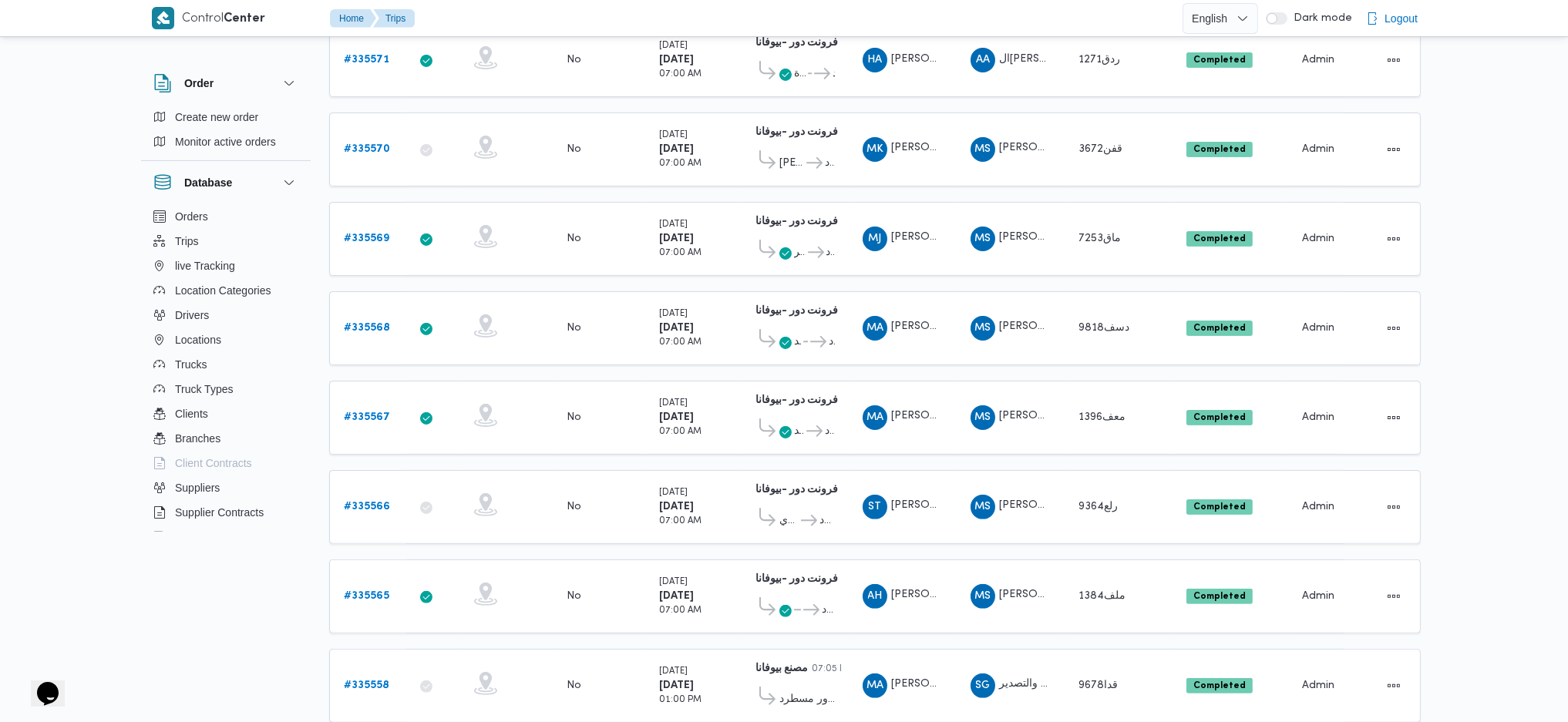
scroll to position [972, 0]
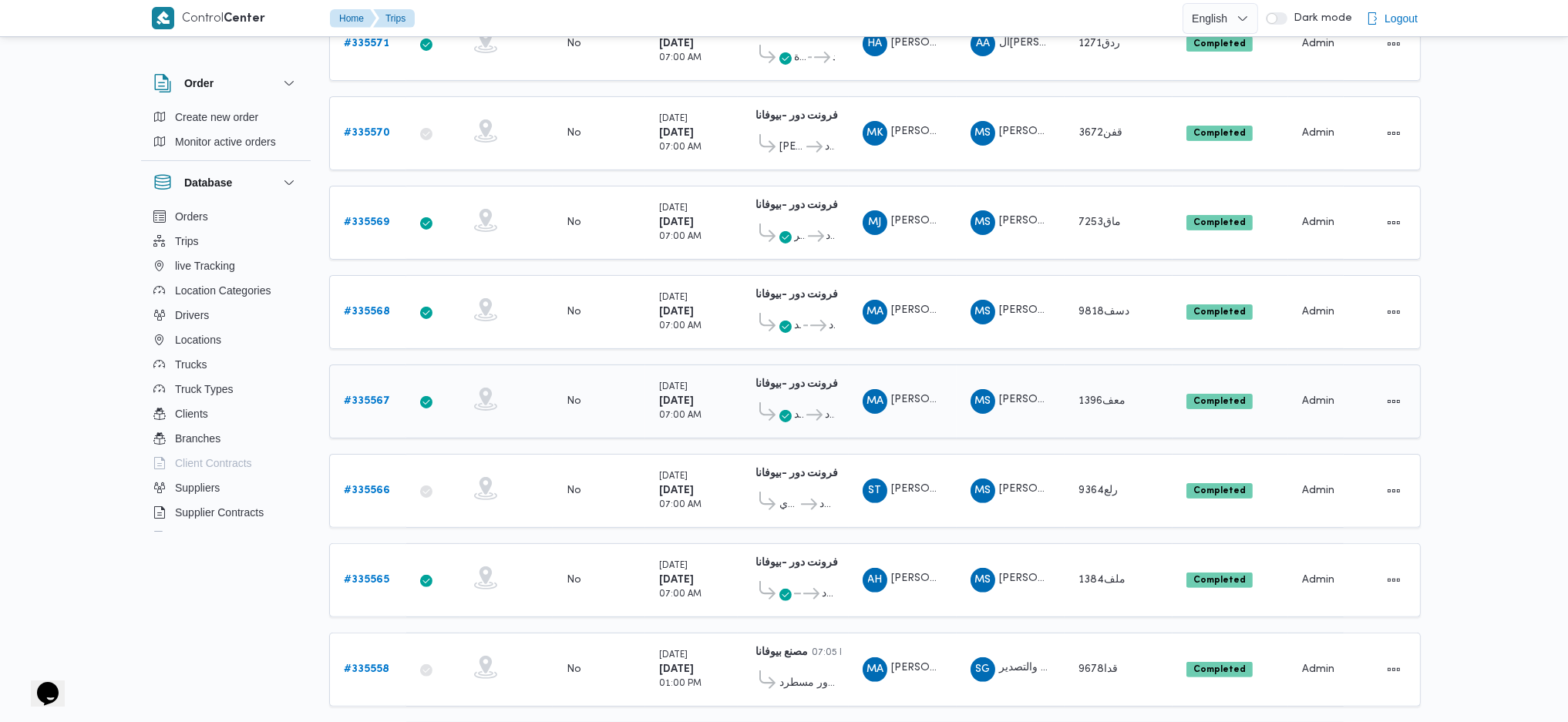
click at [799, 406] on span "قسم الشيخ زايد" at bounding box center [798, 416] width 10 height 18
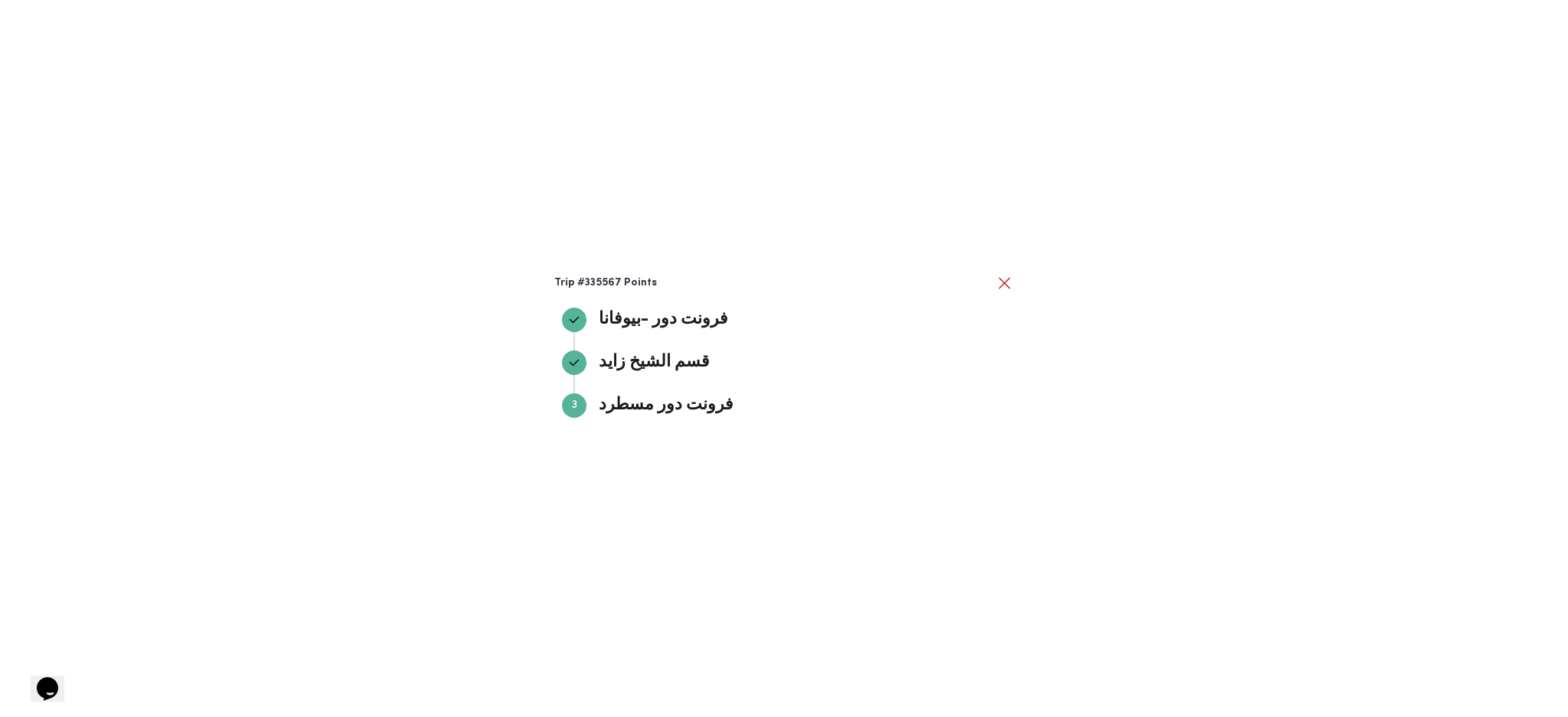
click at [415, 380] on div "Trip #335567 Points فرونت دور -ب[PERSON_NAME] دور -بيوفانا قسم الشيخ زايد قسم […" at bounding box center [784, 358] width 1568 height 717
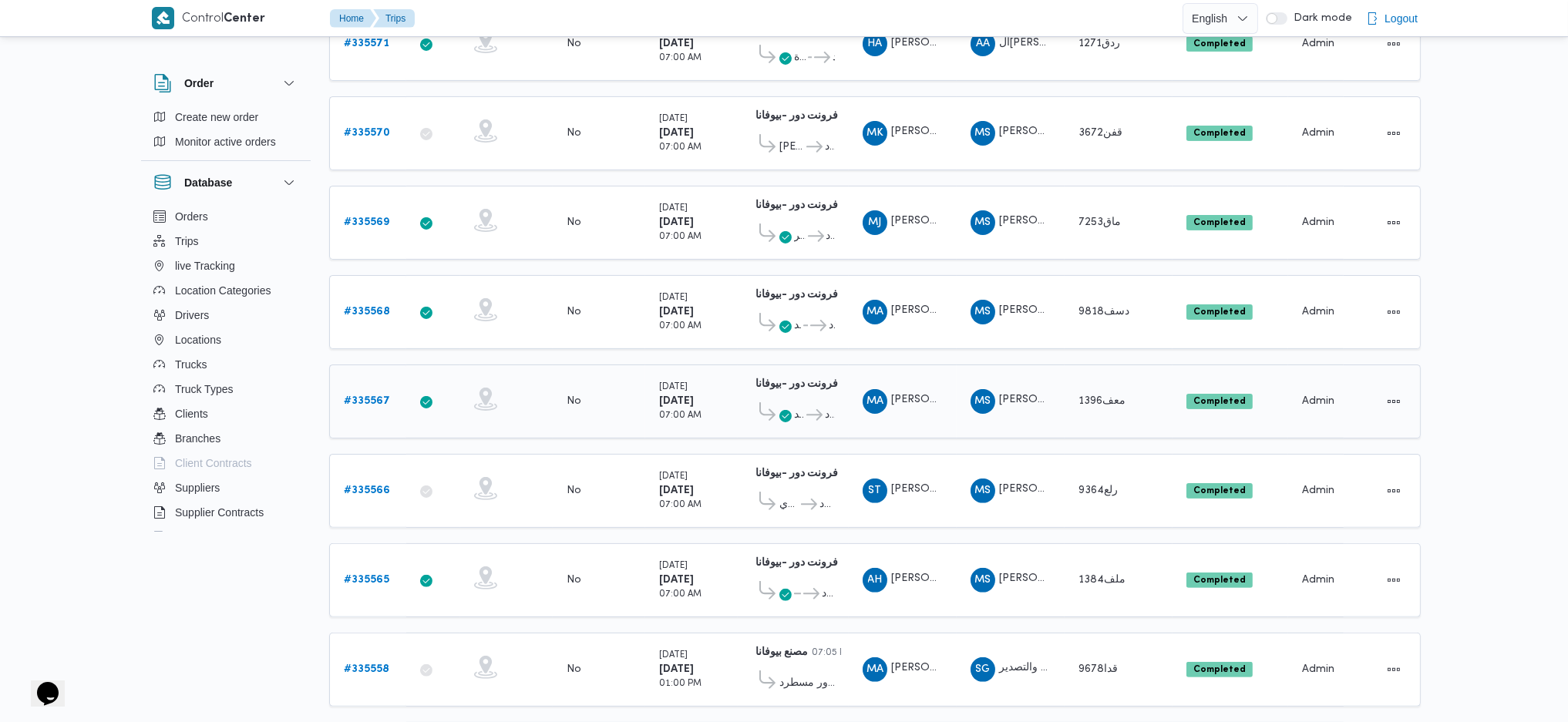
click at [775, 379] on b "فرونت دور -بيوفانا" at bounding box center [796, 383] width 83 height 10
click at [364, 396] on b "# 335567" at bounding box center [367, 401] width 46 height 10
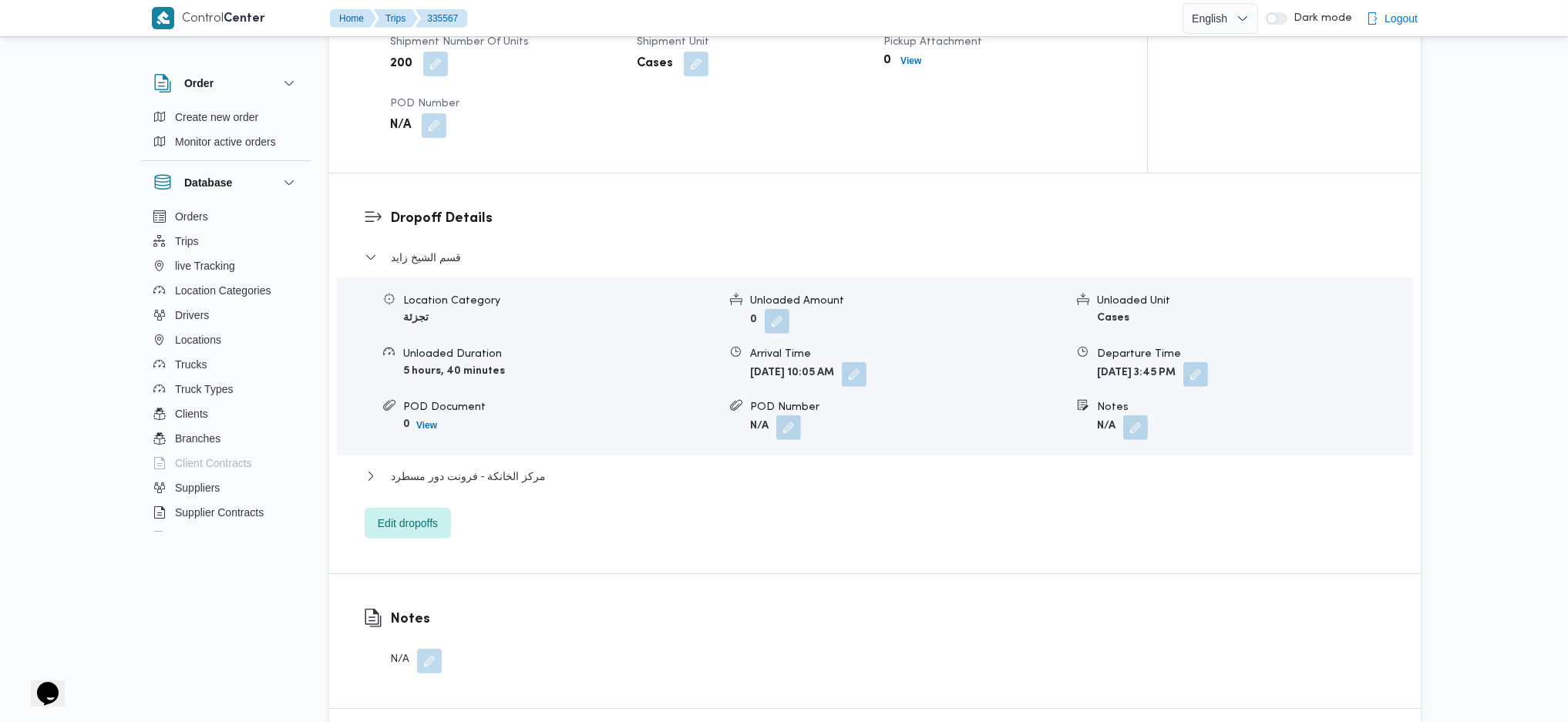
scroll to position [1153, 0]
click at [576, 469] on button "مركز الخانكة - فرونت دور مسطرد" at bounding box center [874, 478] width 1021 height 18
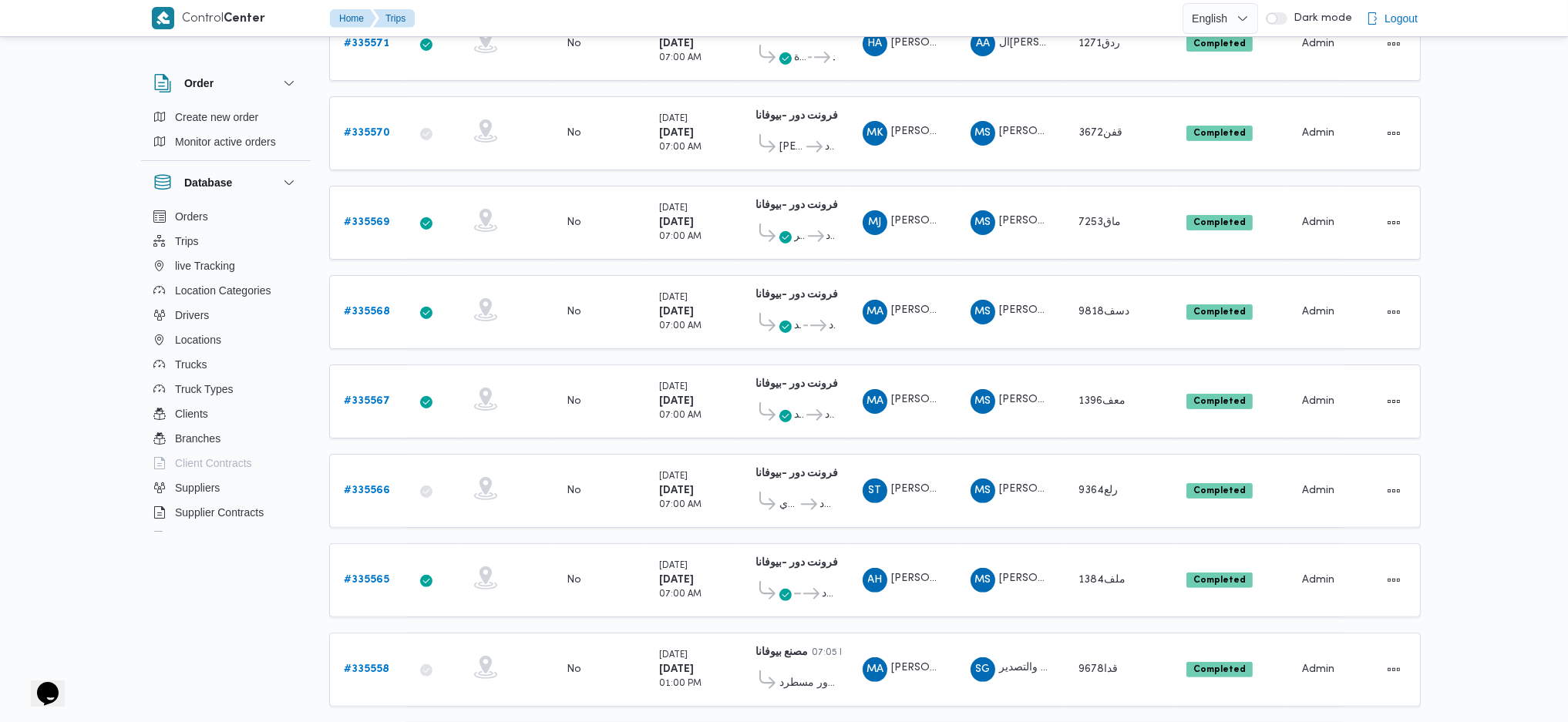
scroll to position [990, 0]
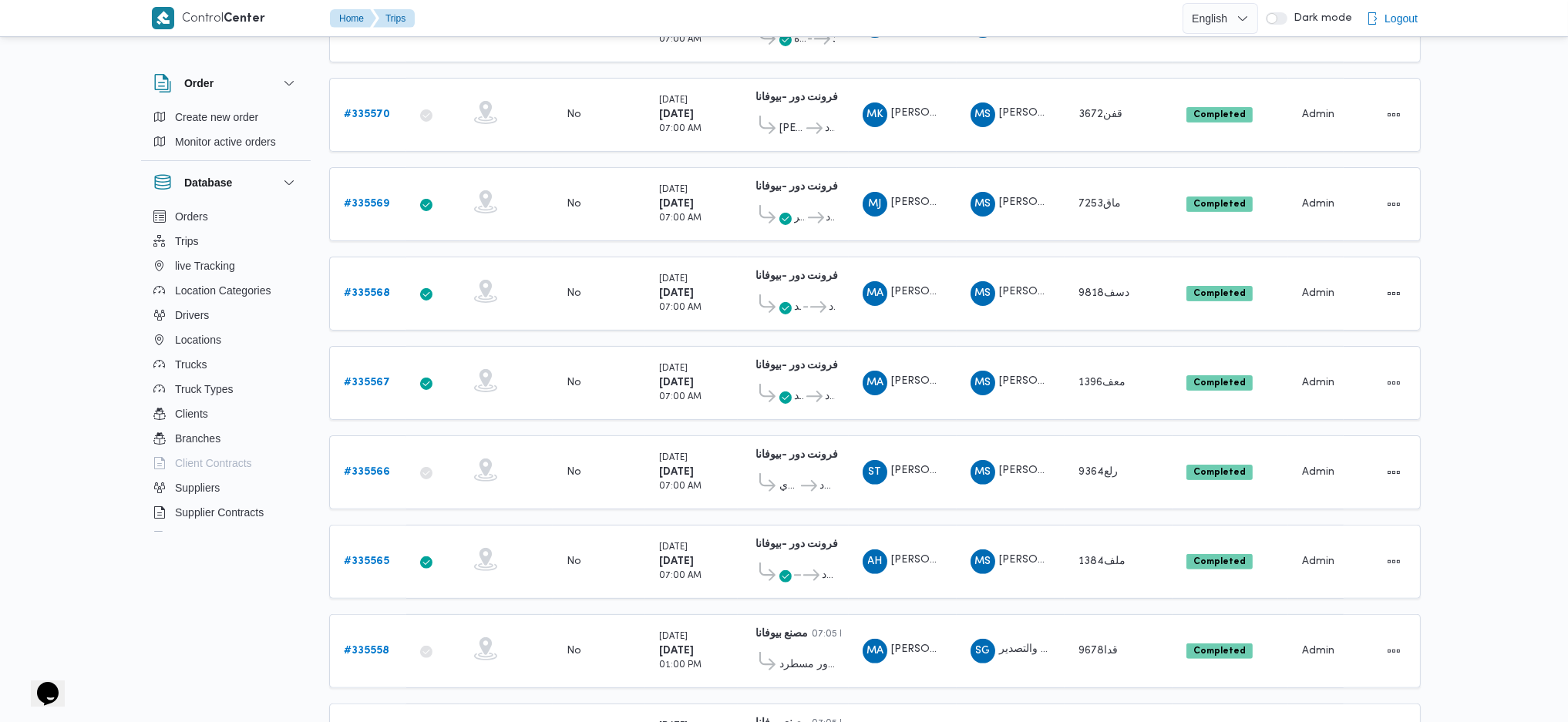
click at [576, 460] on td "Collect Shipment Amounts No" at bounding box center [598, 472] width 93 height 74
click at [805, 302] on icon at bounding box center [811, 307] width 17 height 12
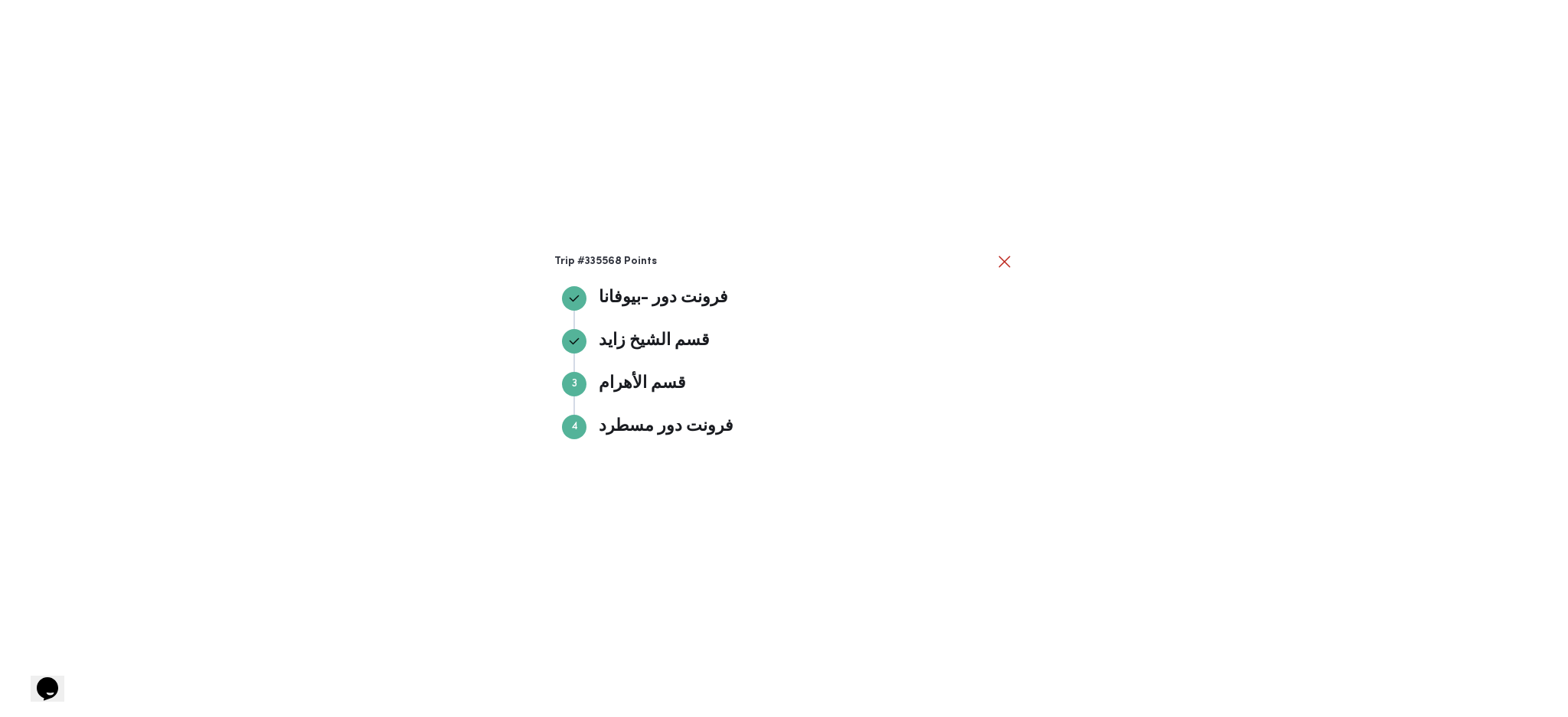
click at [597, 534] on div "Trip #335568 Points فرونت دور -ب[PERSON_NAME] دور -بيوفانا قسم الشيخ زايد قسم […" at bounding box center [784, 358] width 1568 height 717
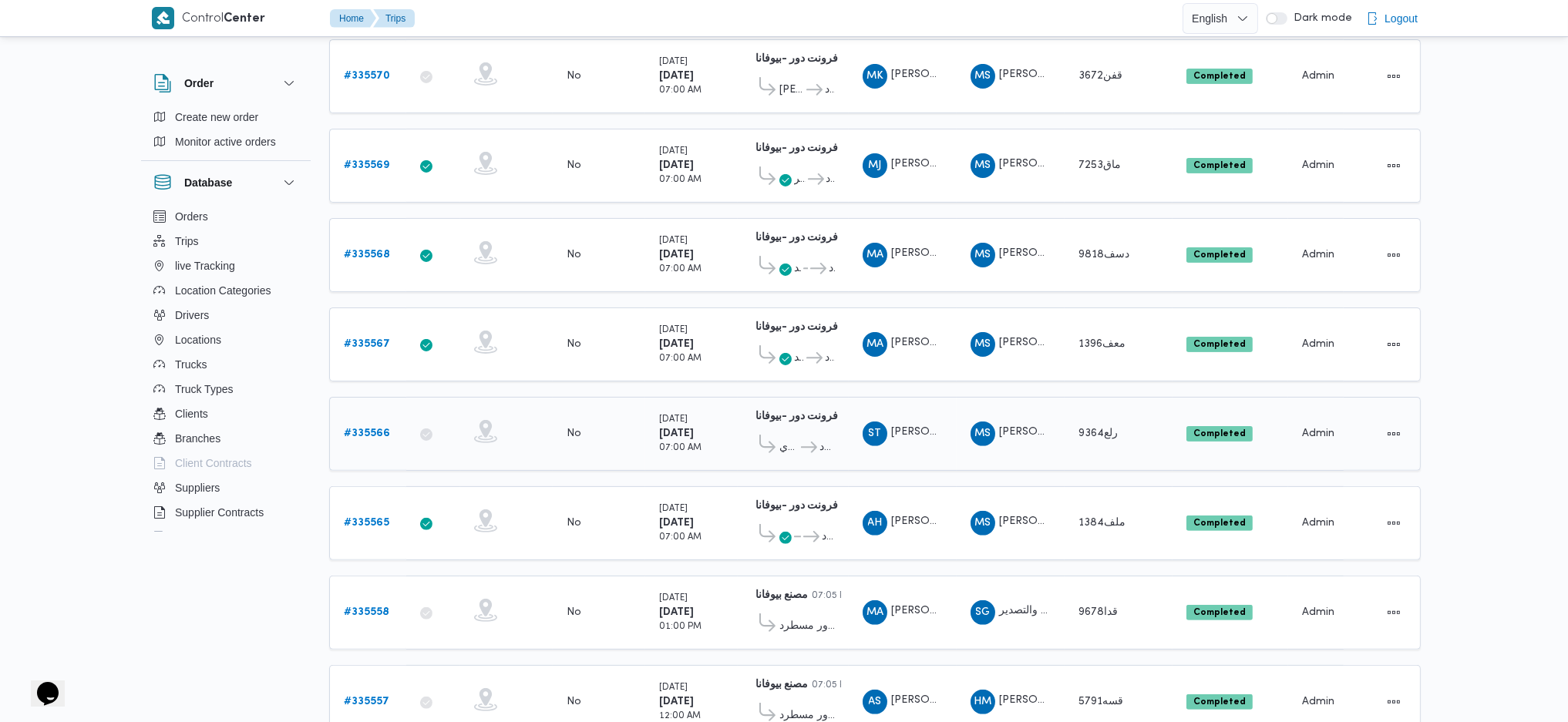
scroll to position [1187, 0]
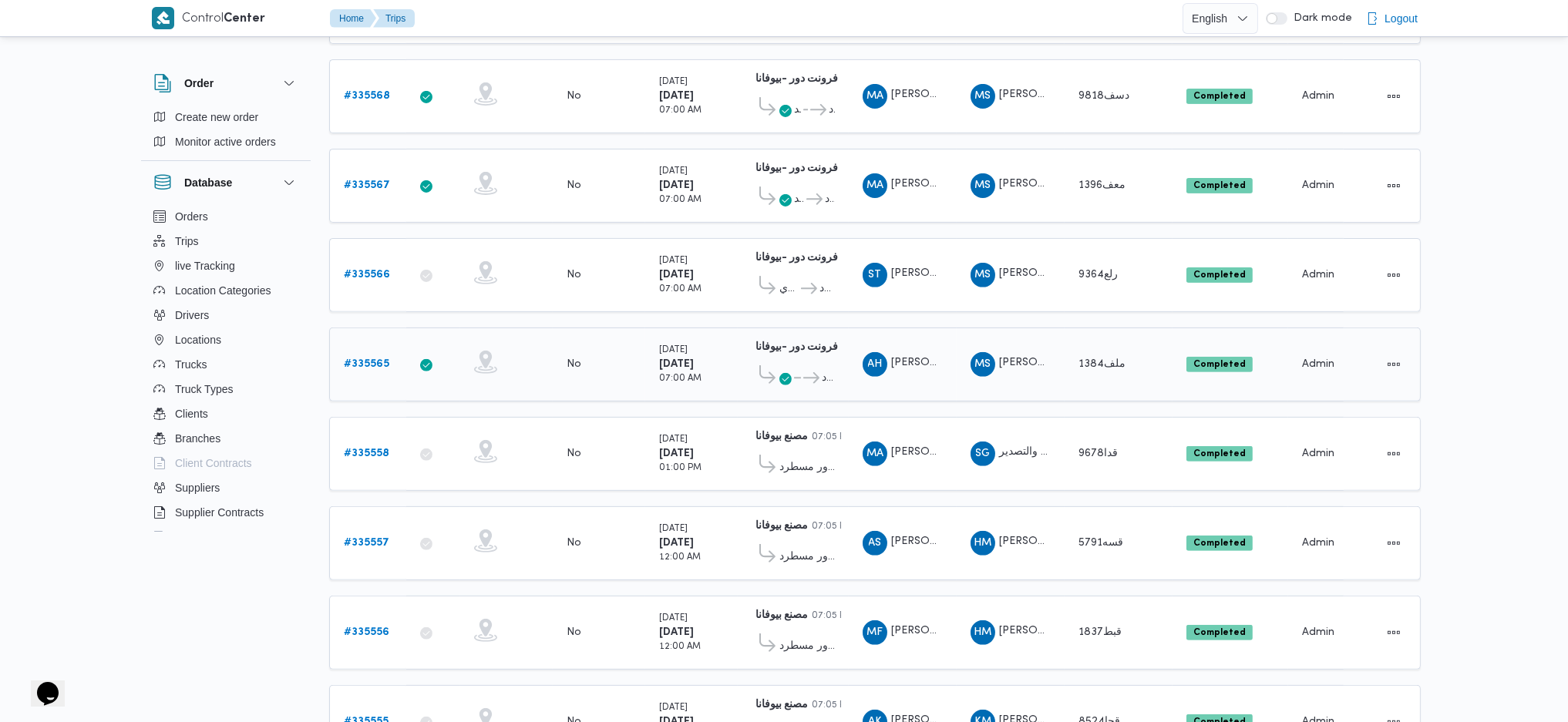
click at [784, 373] on icon at bounding box center [784, 379] width 12 height 12
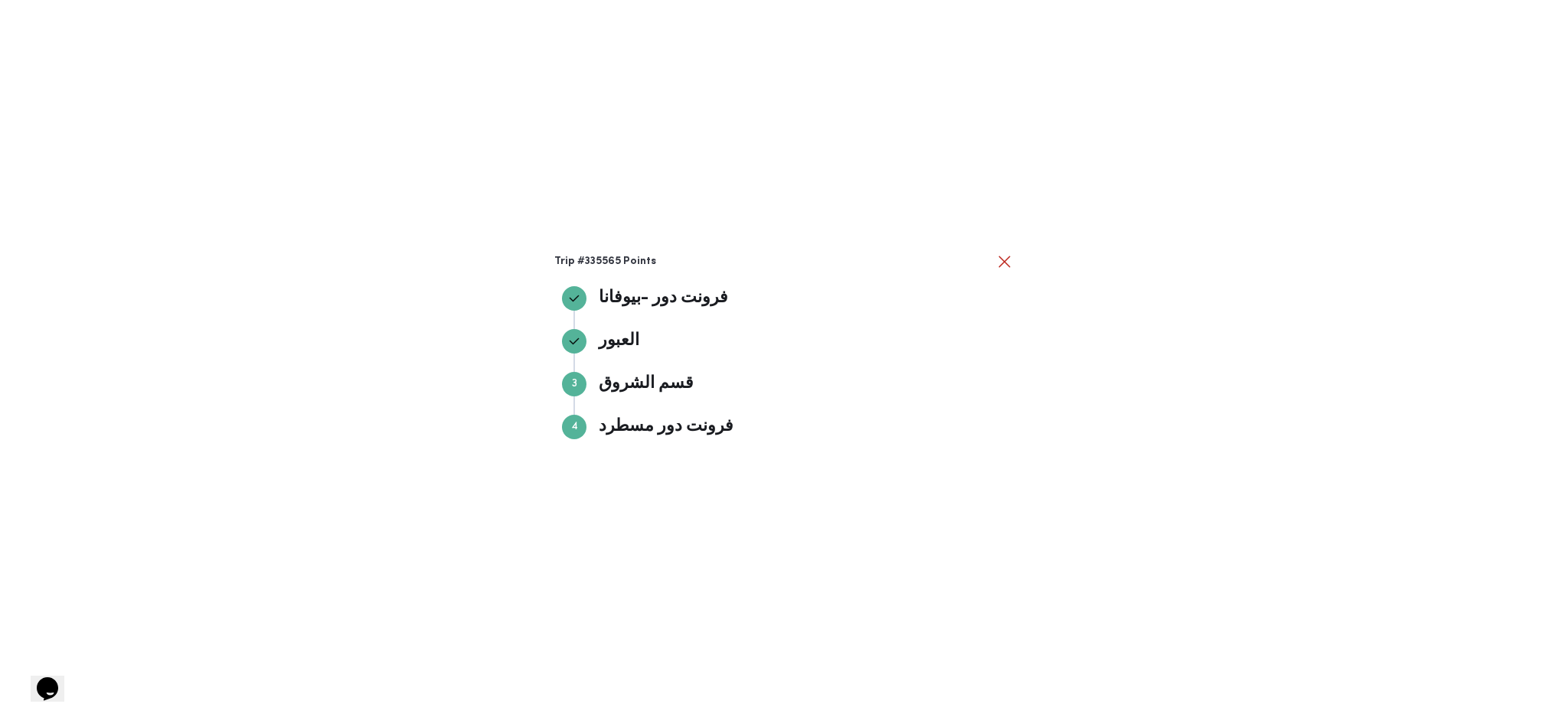
click at [759, 179] on div "Trip #335565 Points فرونت دور -ب[PERSON_NAME] دور -بيوفانا العبور العبور Step 3…" at bounding box center [784, 358] width 1568 height 717
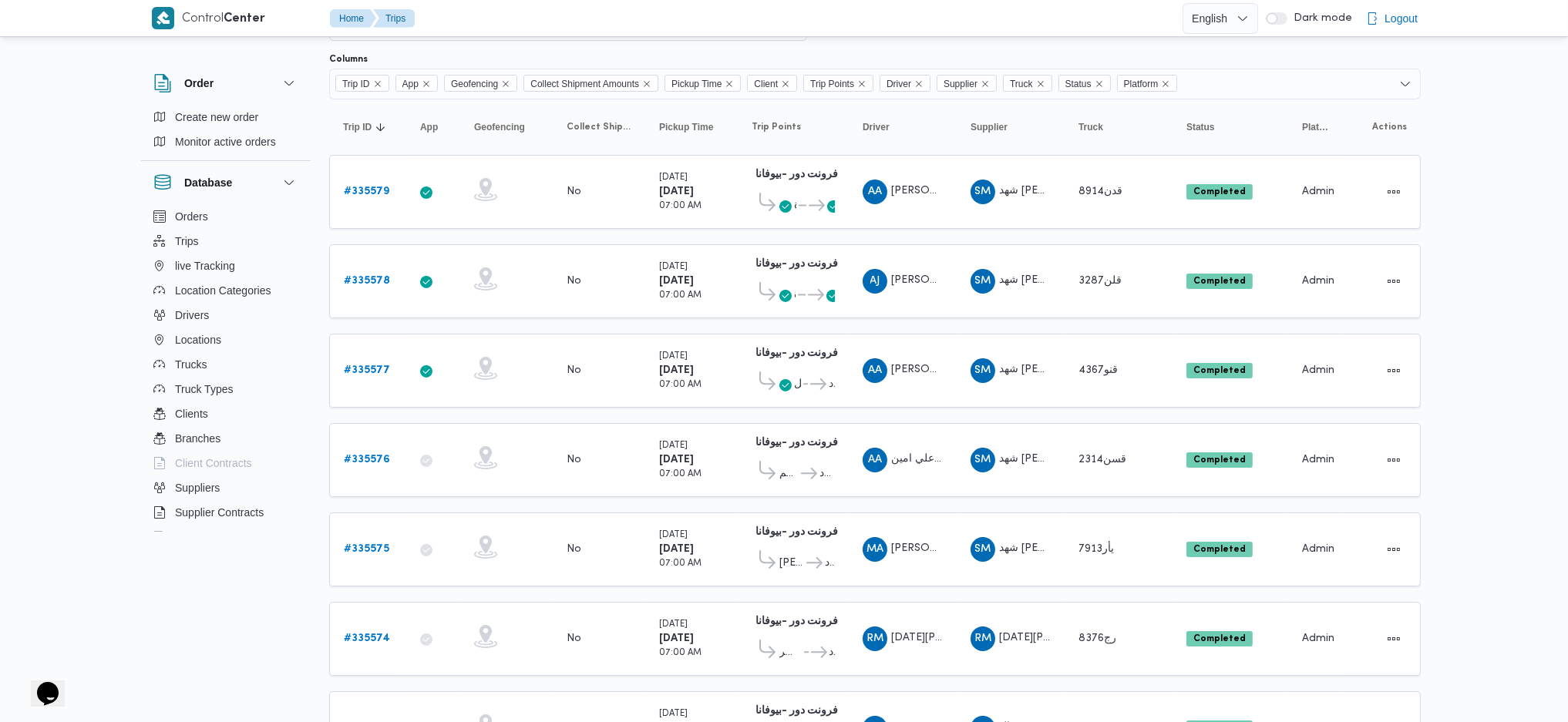
scroll to position [0, 0]
